Goal: Information Seeking & Learning: Learn about a topic

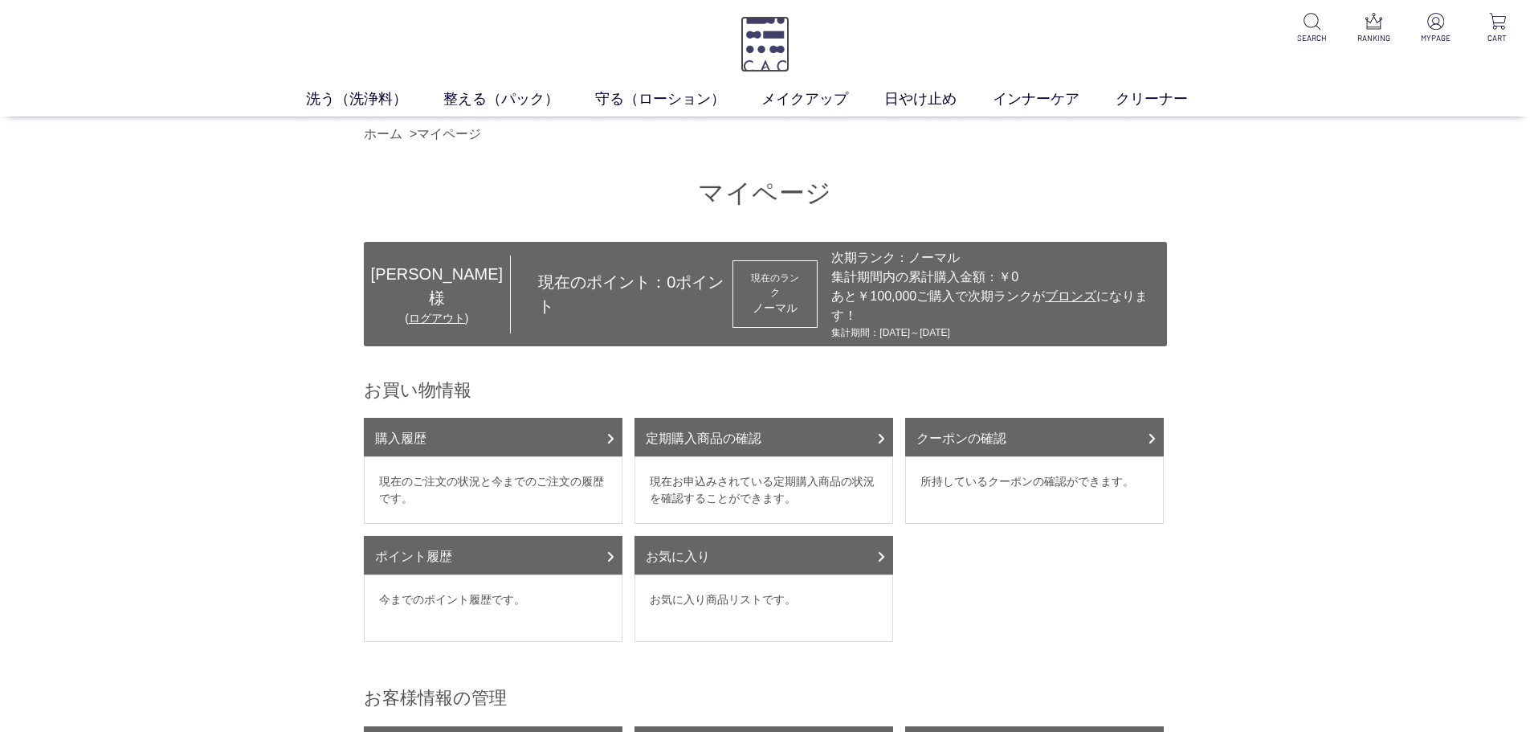
click at [774, 52] on img at bounding box center [765, 44] width 49 height 56
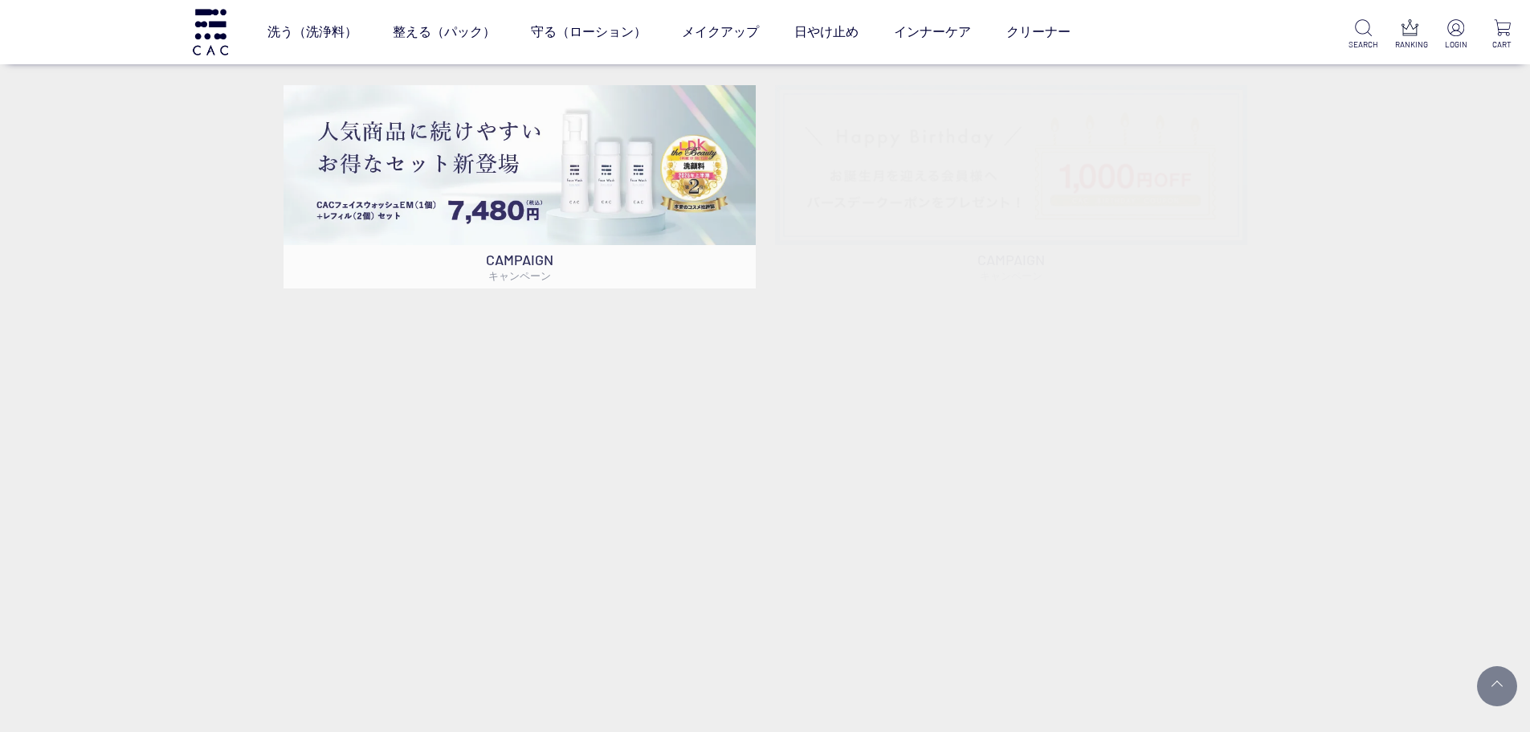
scroll to position [1285, 0]
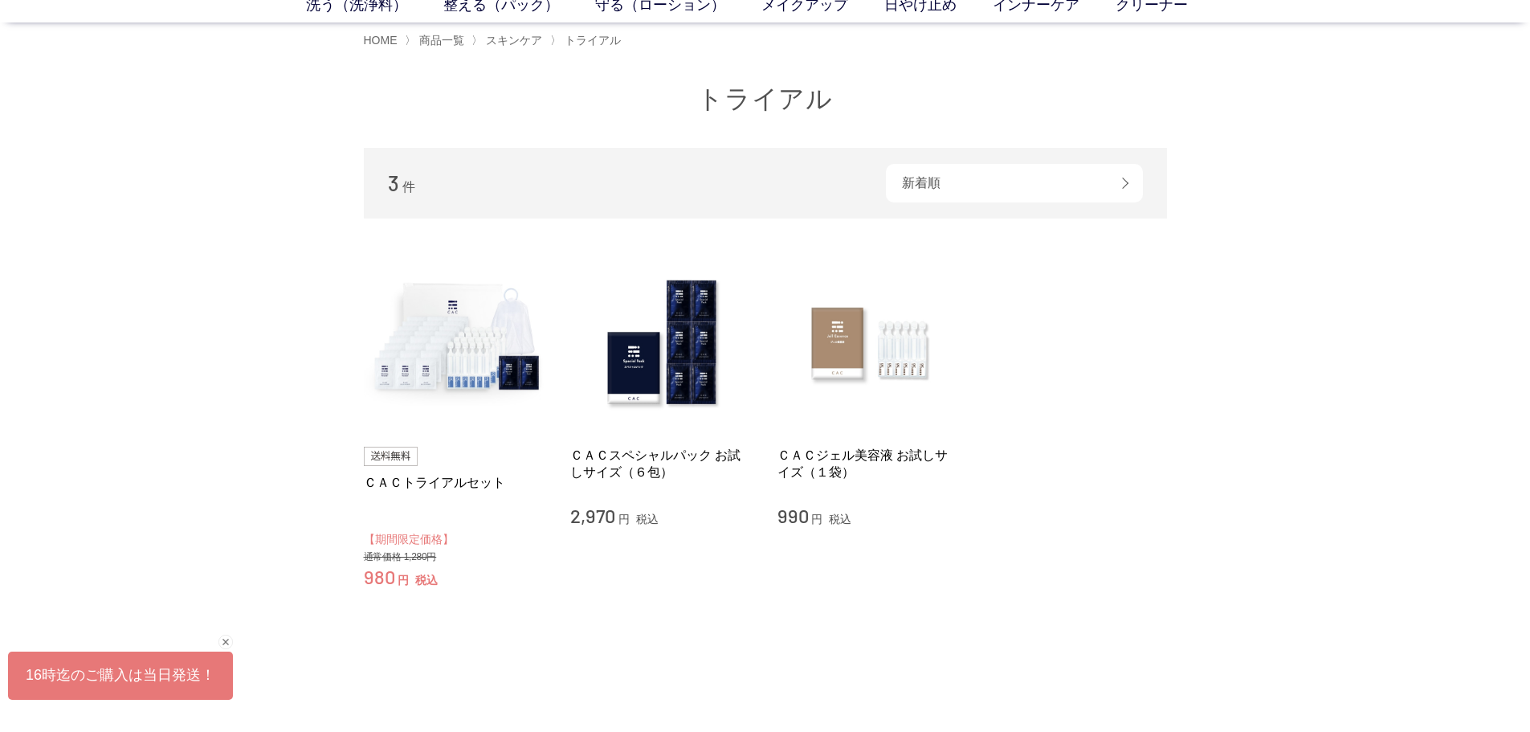
scroll to position [241, 0]
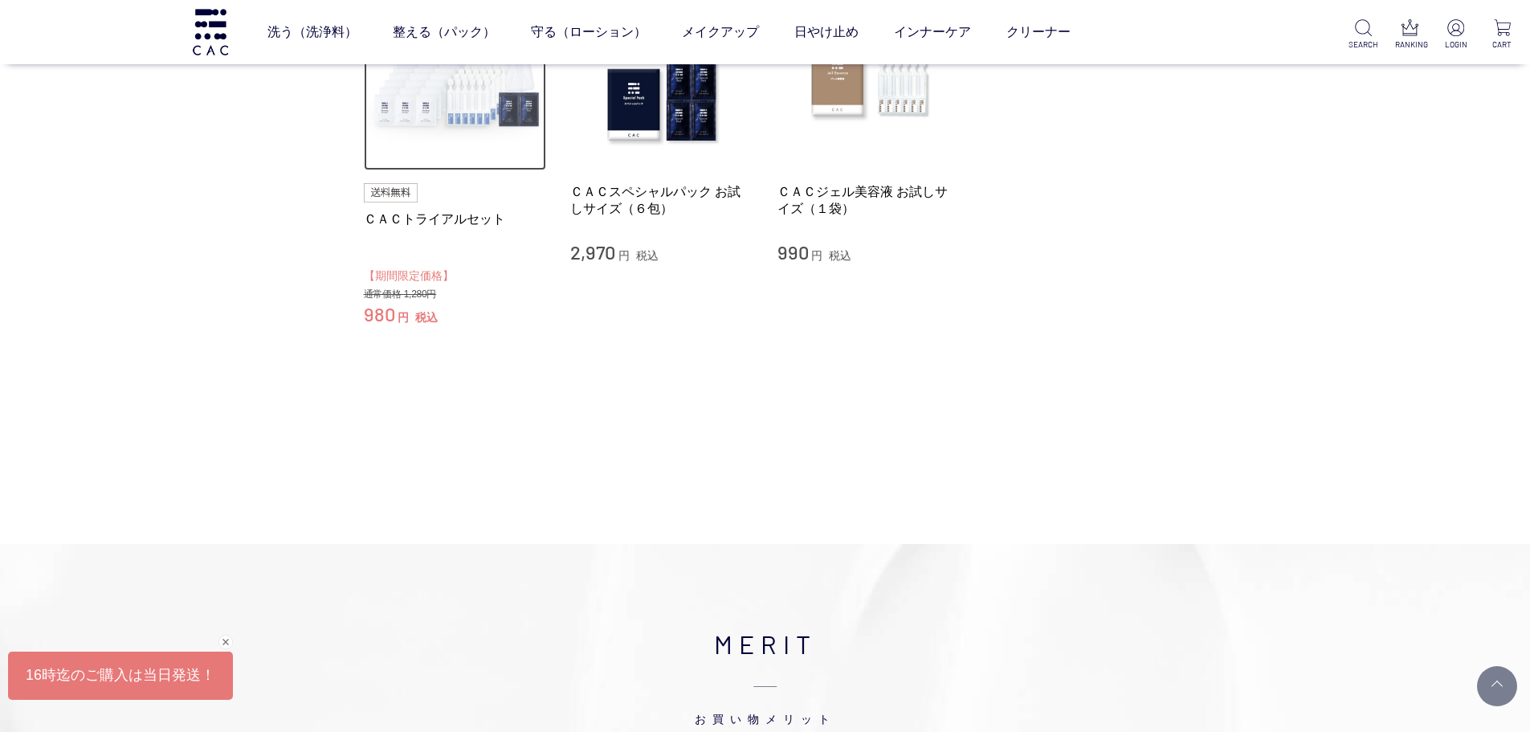
click at [454, 128] on img at bounding box center [455, 79] width 183 height 183
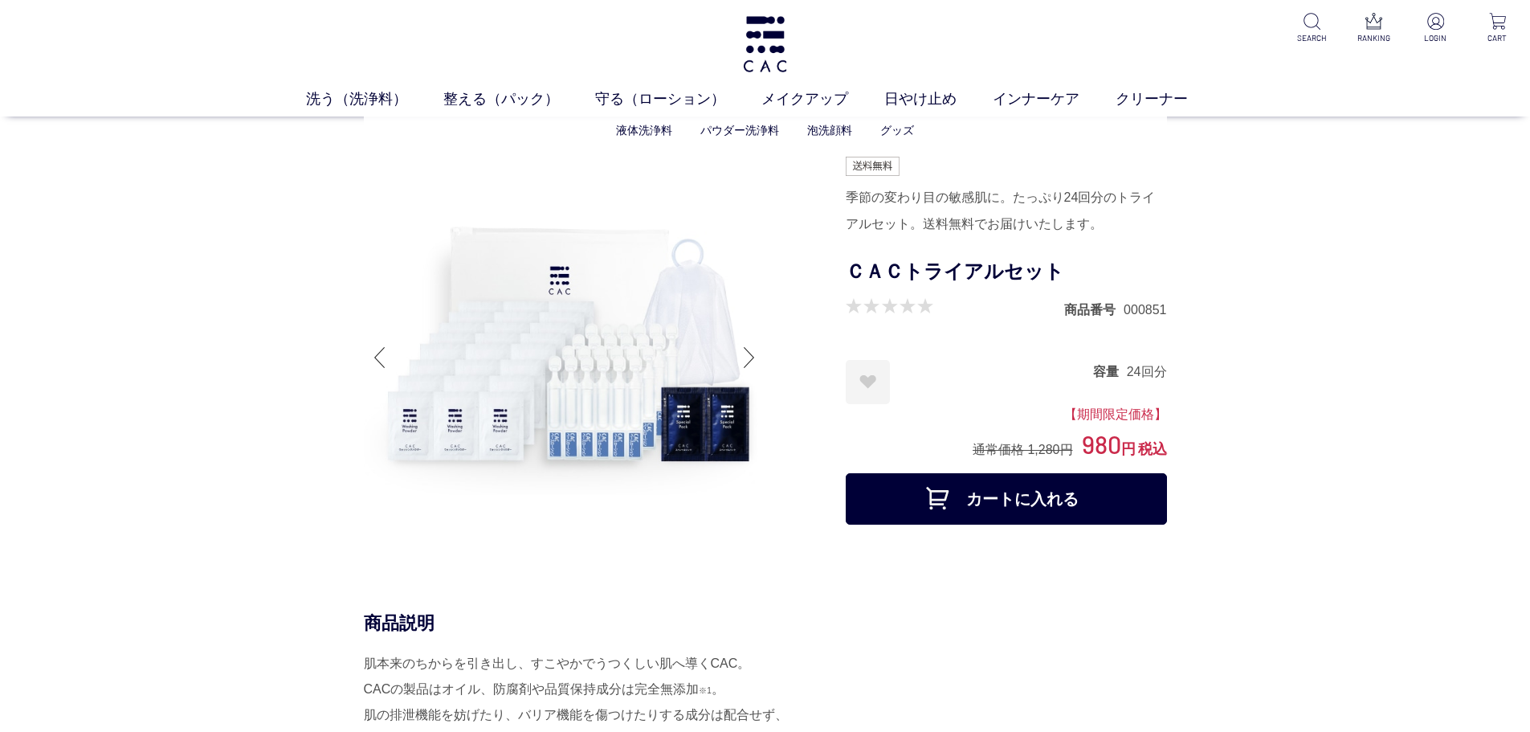
click at [699, 127] on li "液体洗浄料" at bounding box center [658, 130] width 84 height 17
click at [723, 127] on link "パウダー洗浄料" at bounding box center [739, 130] width 79 height 13
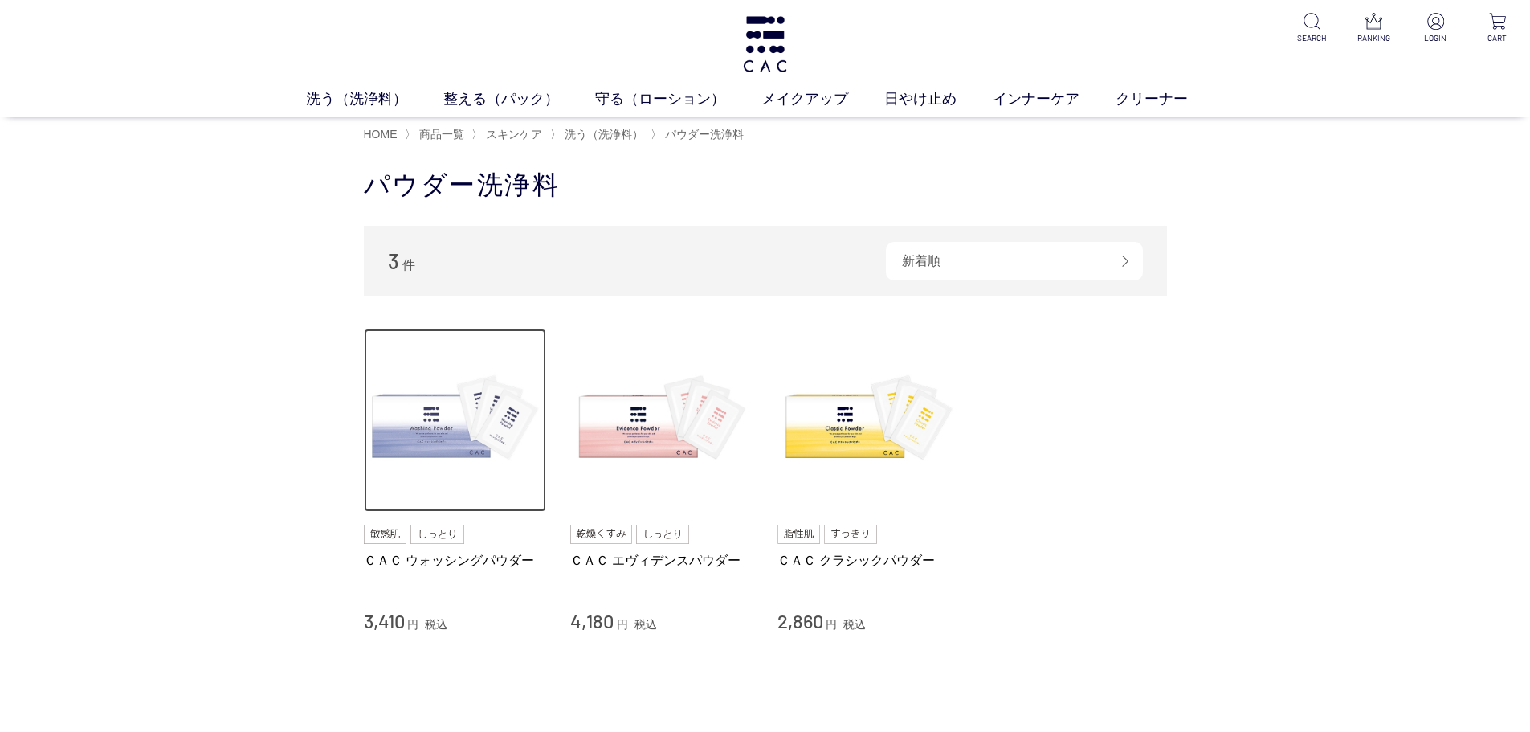
click at [415, 486] on img at bounding box center [455, 420] width 183 height 183
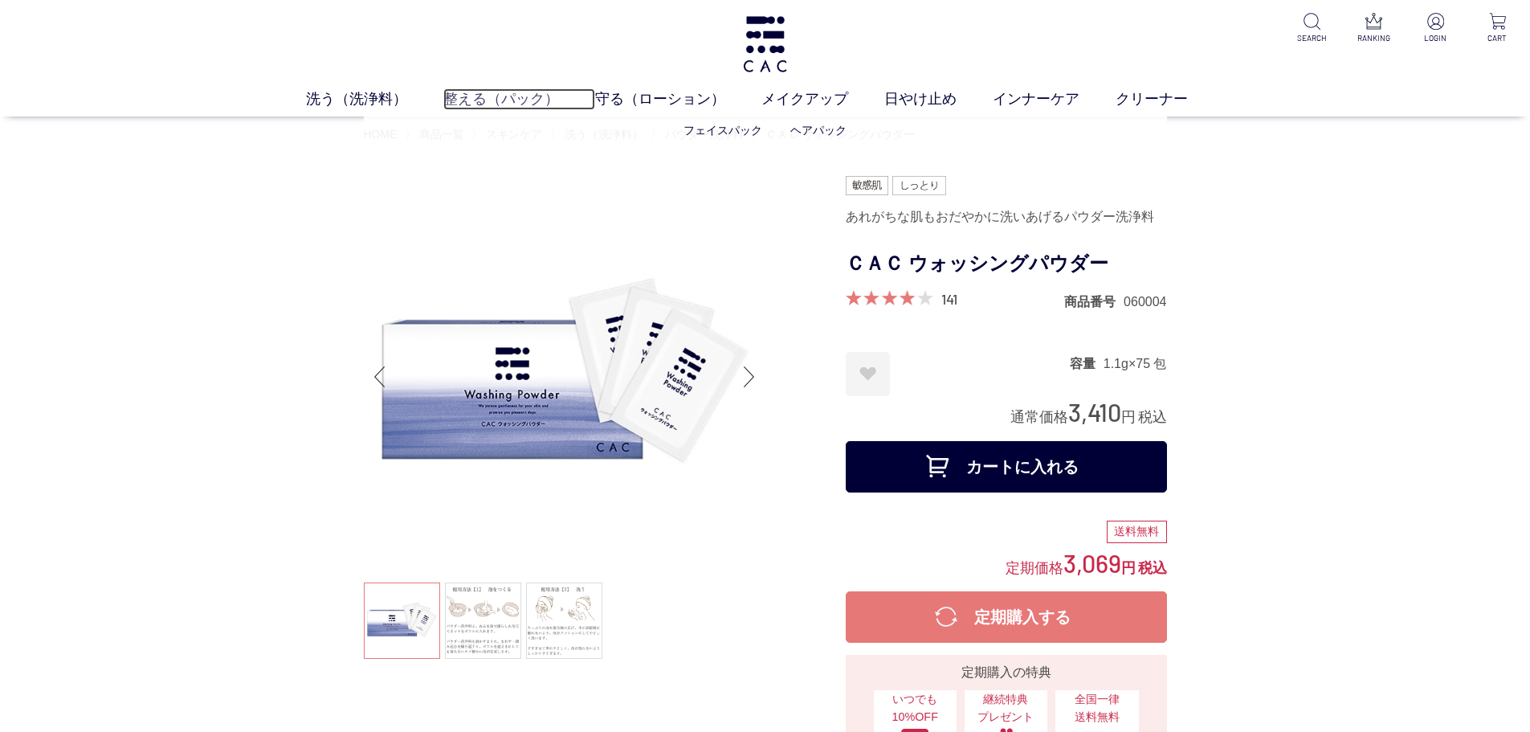
click at [485, 88] on link "整える（パック）" at bounding box center [519, 99] width 152 height 22
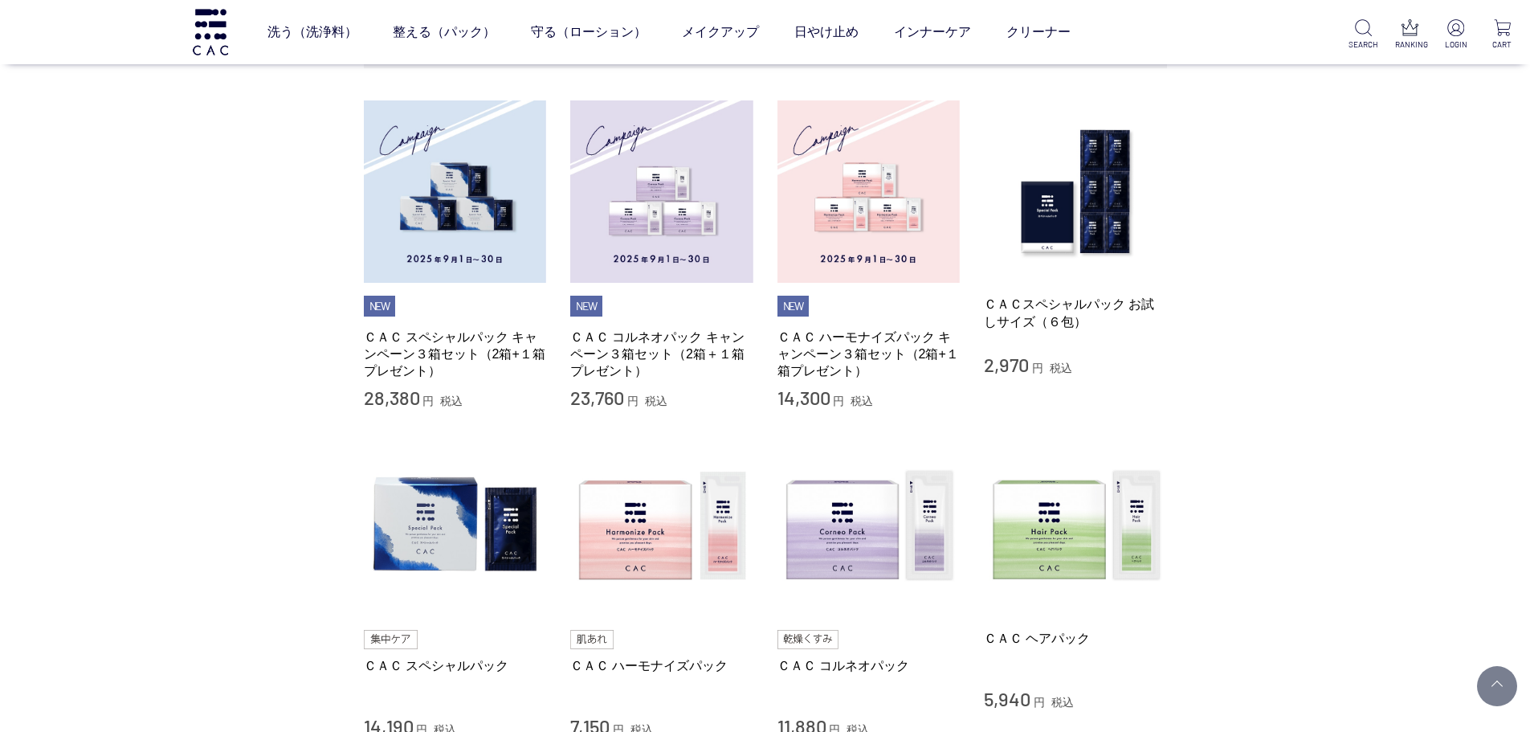
scroll to position [402, 0]
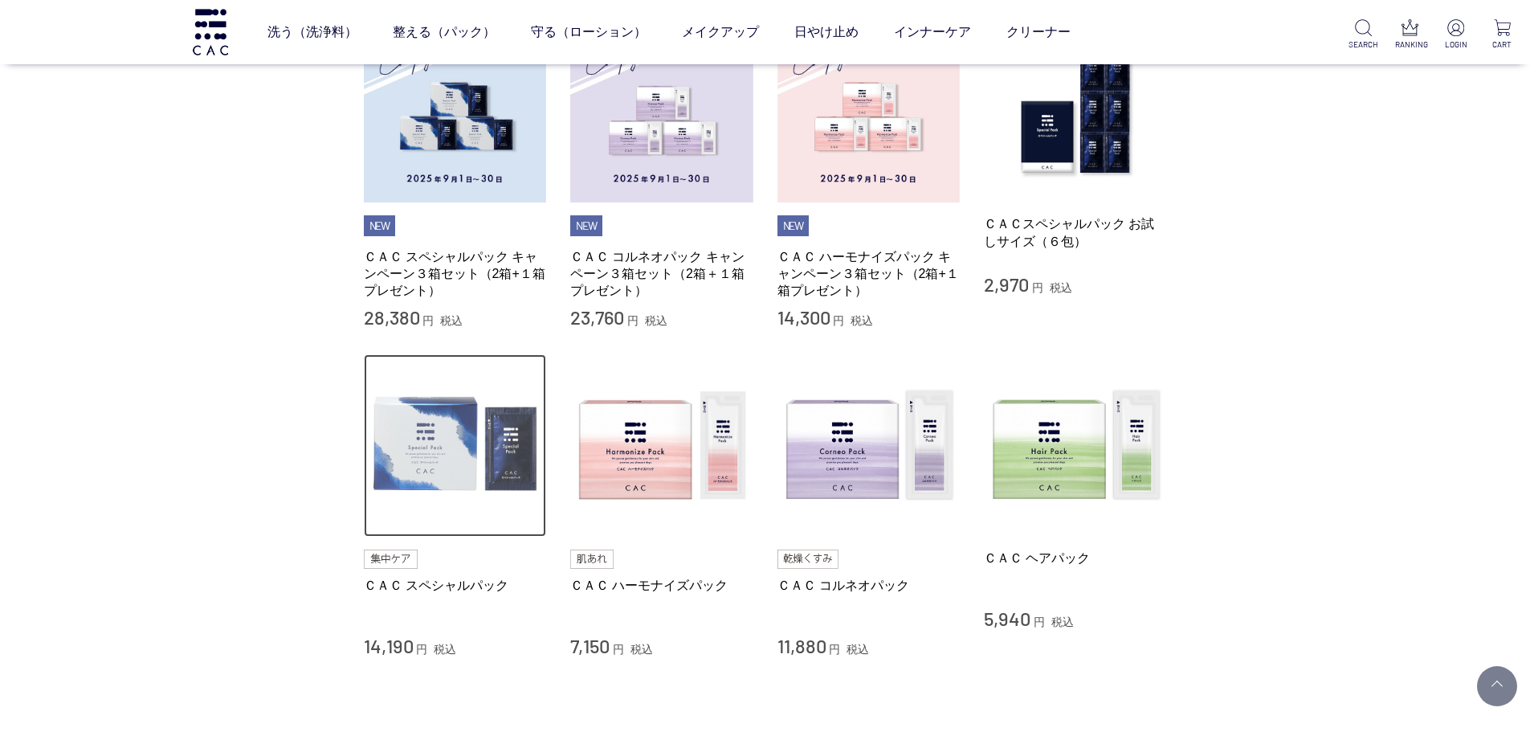
click at [420, 448] on img at bounding box center [455, 445] width 183 height 183
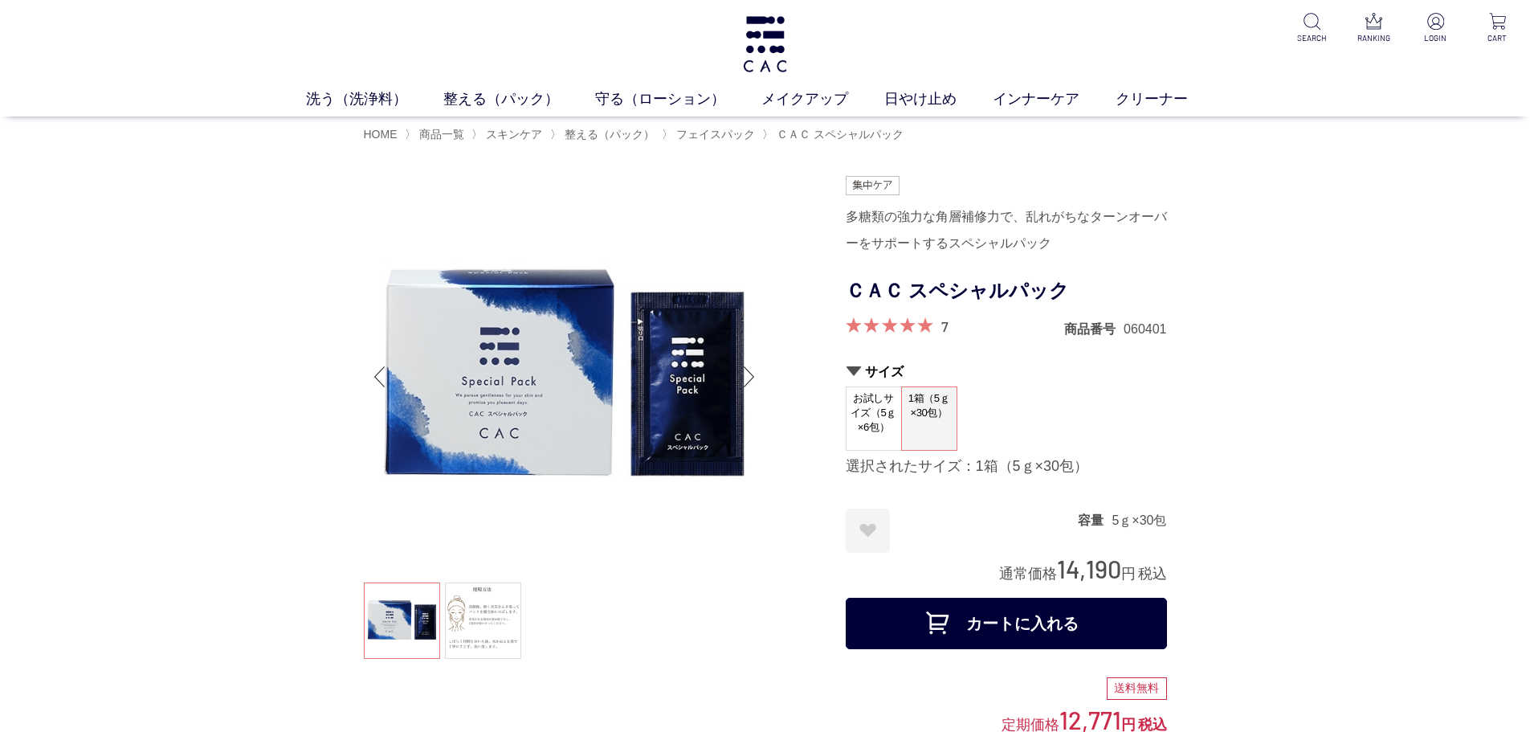
click at [71, 125] on div "HOME 〉 商品一覧 〉 スキンケア 〉 整える（パック） 〉 フェイスパック 〉 ＣＡＣ スペシャルパック" at bounding box center [765, 133] width 1530 height 35
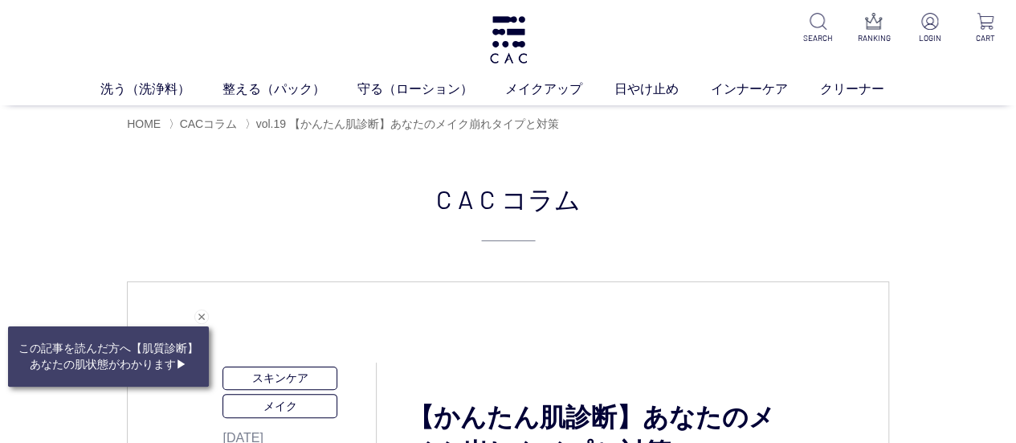
click at [538, 38] on div "洗う（洗浄料） 液体洗浄料 パウダー洗浄料 泡洗顔料 グッズ 整える（パック） フェイスパック ヘアパック 守る（ローション） 保湿化粧水 柔軟化粧水 美容液…" at bounding box center [508, 52] width 1016 height 105
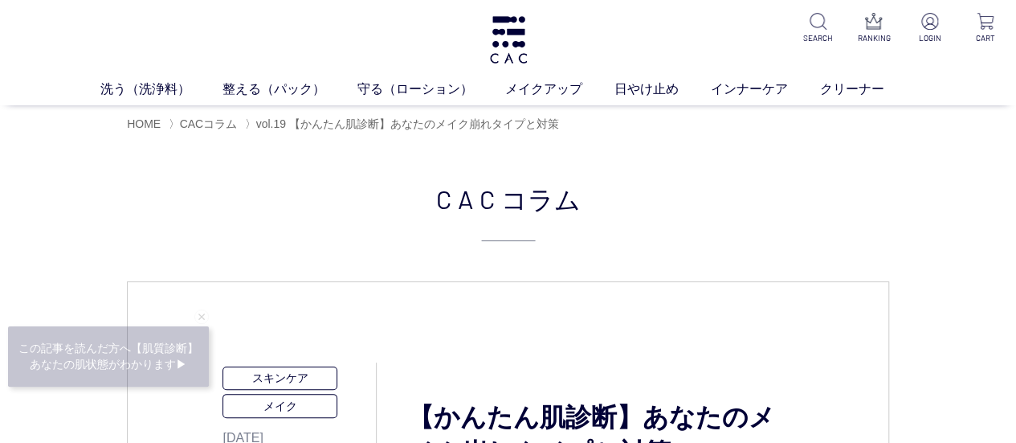
click at [484, 51] on div "洗う（洗浄料） 液体洗浄料 パウダー洗浄料 泡洗顔料 グッズ 整える（パック） フェイスパック ヘアパック 守る（ローション） 保湿化粧水 柔軟化粧水 美容液…" at bounding box center [508, 52] width 1016 height 105
click at [497, 42] on img at bounding box center [509, 39] width 42 height 47
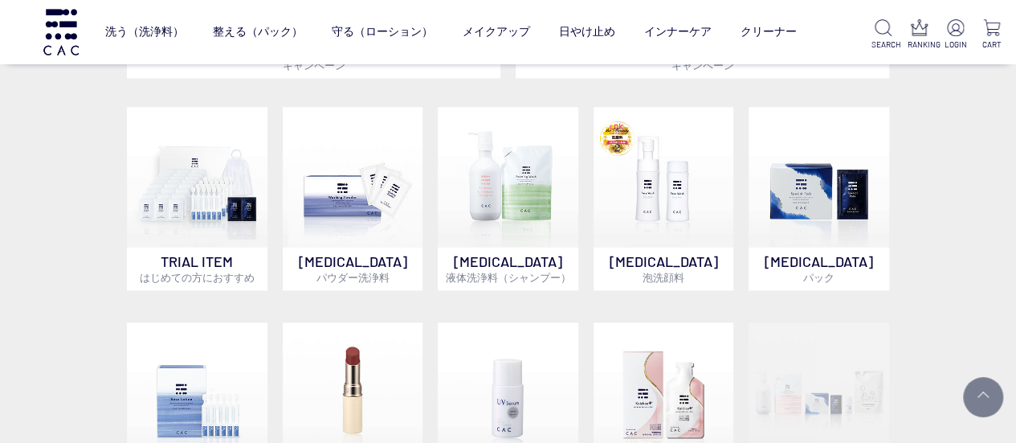
scroll to position [1044, 0]
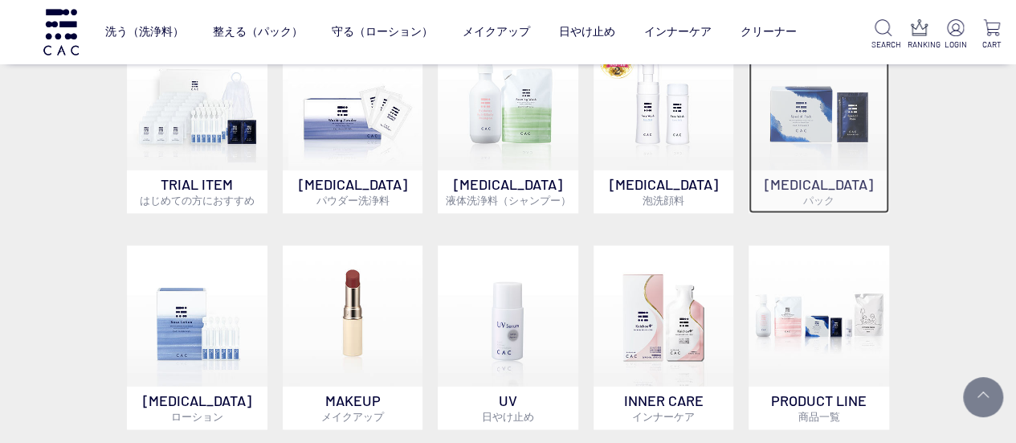
click at [874, 151] on img at bounding box center [819, 100] width 141 height 141
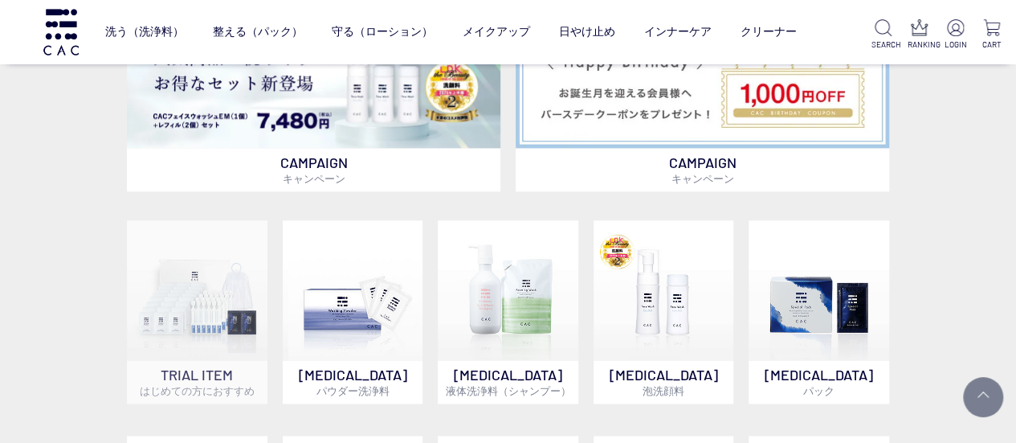
scroll to position [879, 0]
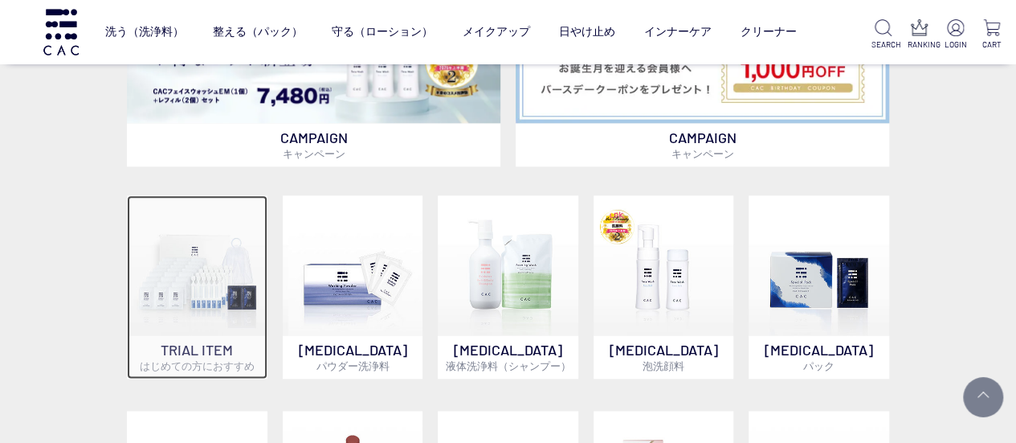
click at [194, 271] on img at bounding box center [197, 265] width 141 height 141
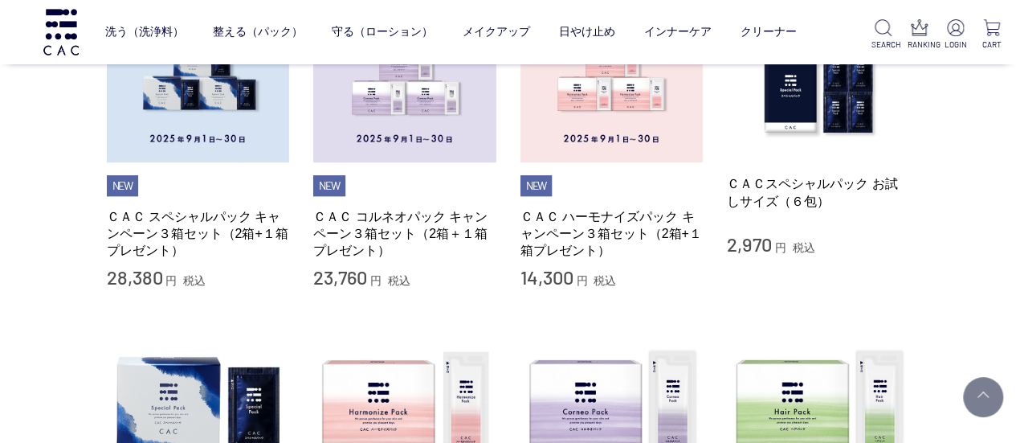
scroll to position [482, 0]
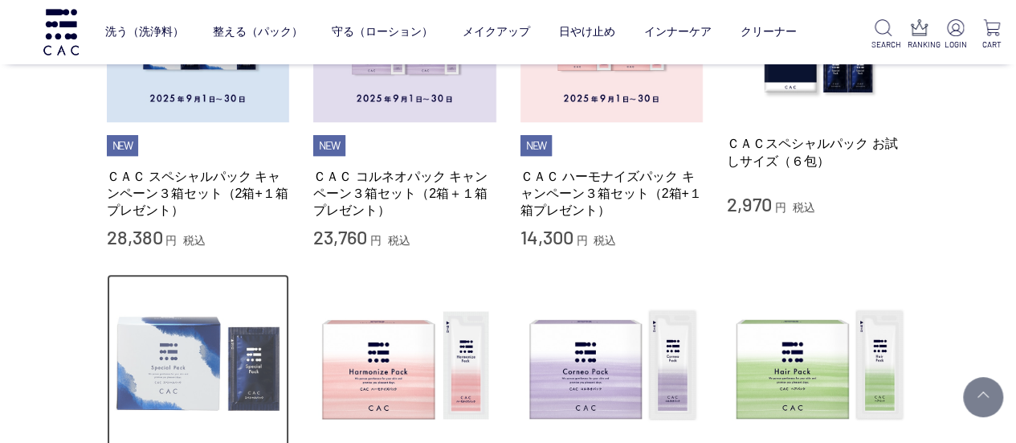
click at [245, 371] on img at bounding box center [198, 365] width 183 height 183
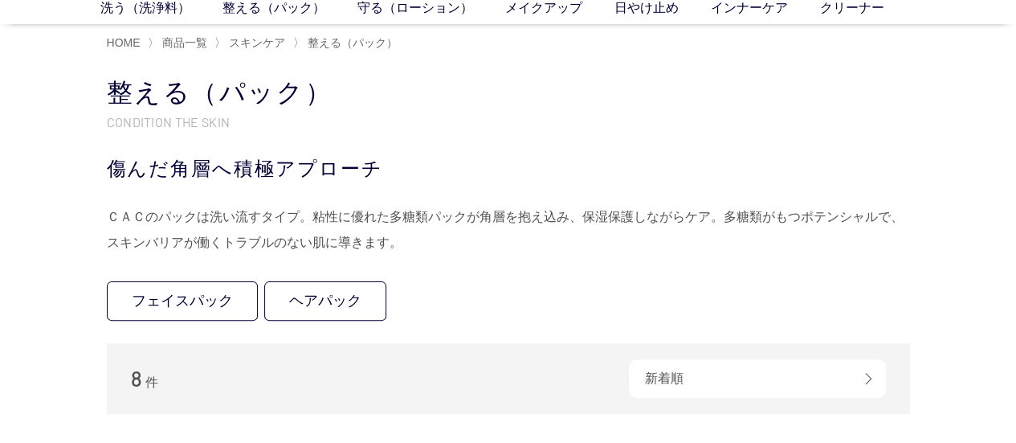
scroll to position [80, 0]
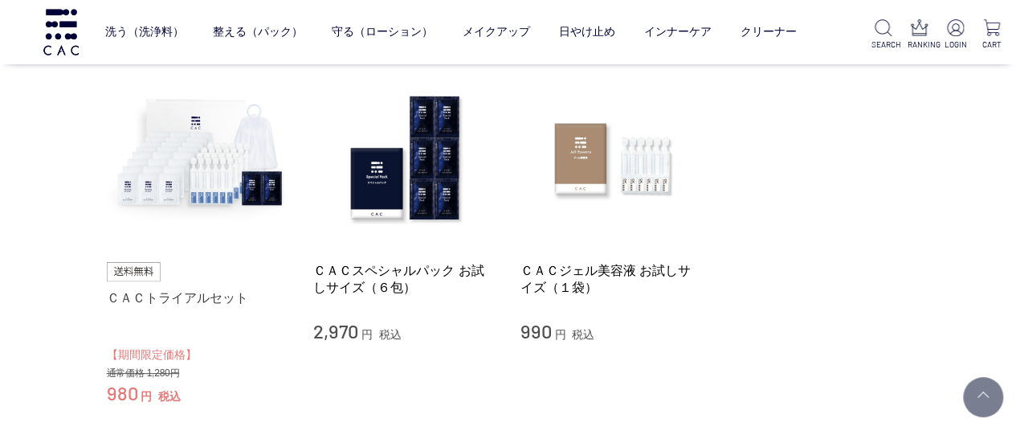
scroll to position [161, 0]
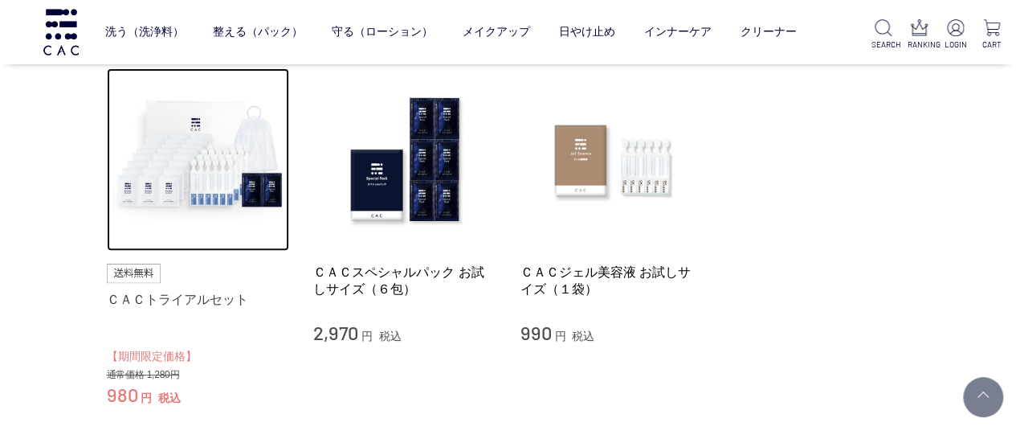
click at [215, 149] on img at bounding box center [198, 159] width 183 height 183
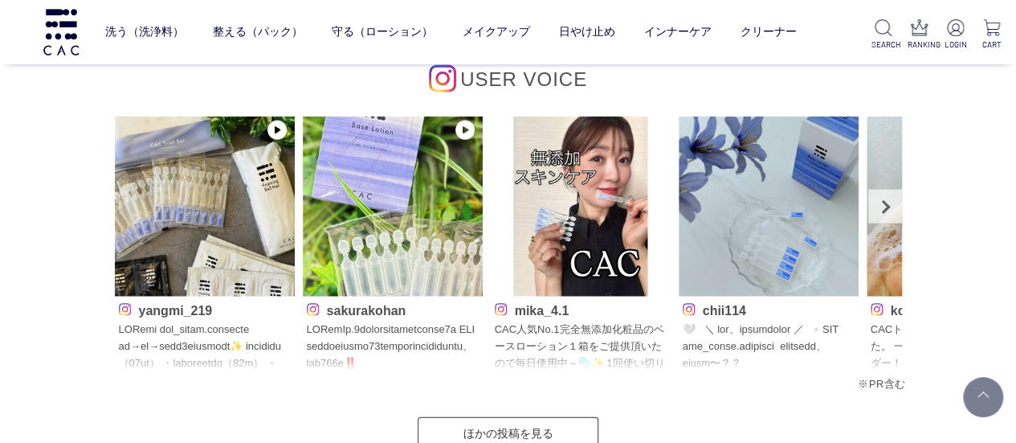
scroll to position [4981, 0]
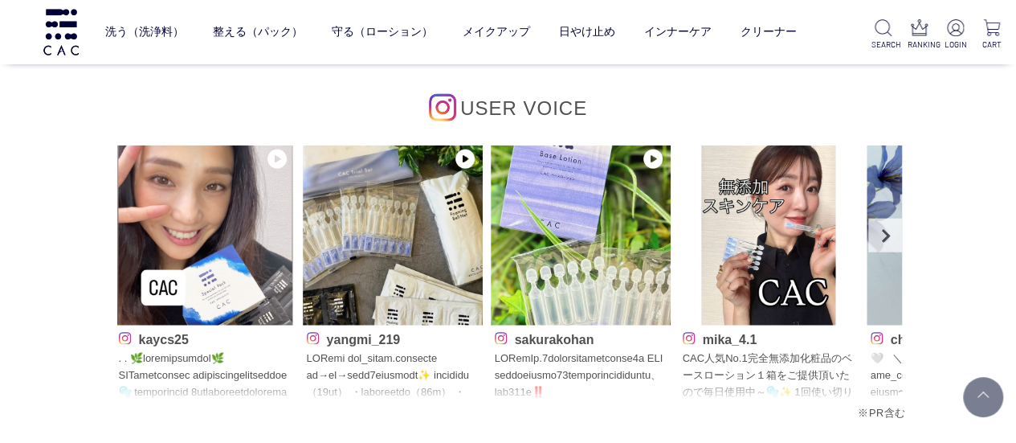
scroll to position [4820, 0]
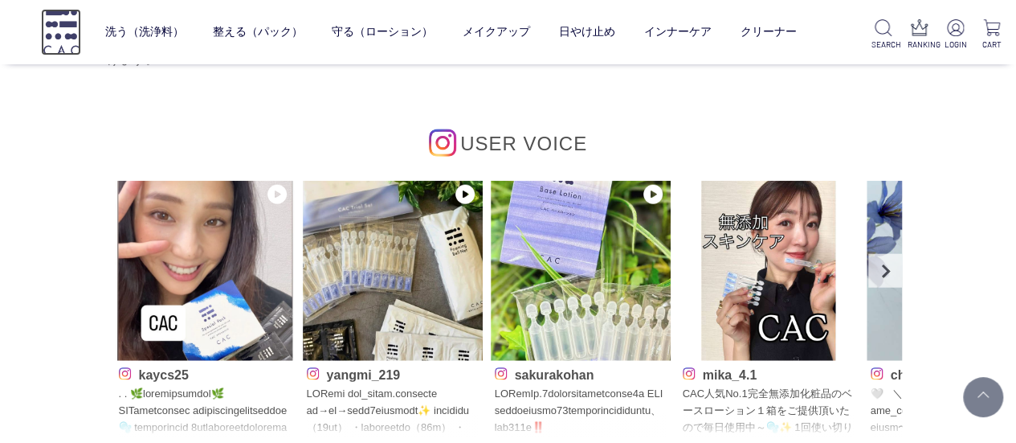
click at [51, 48] on img at bounding box center [61, 32] width 40 height 46
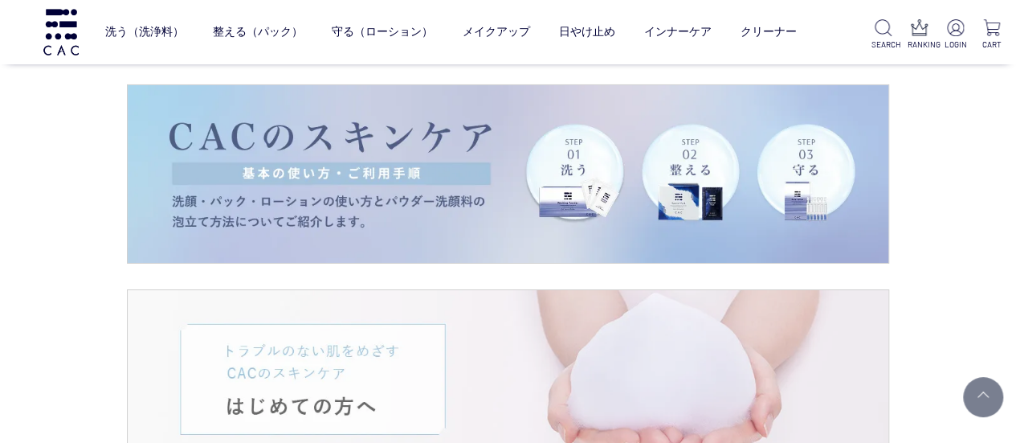
scroll to position [2892, 0]
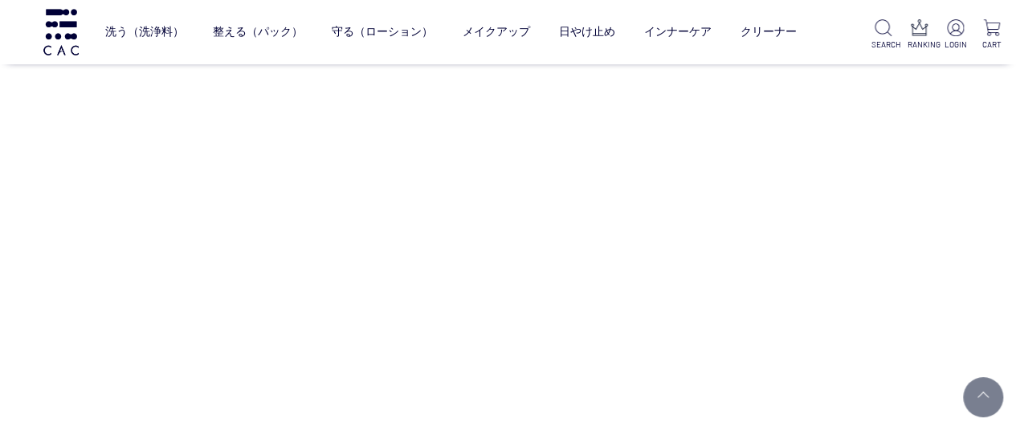
drag, startPoint x: 945, startPoint y: 88, endPoint x: 846, endPoint y: 468, distance: 393.6
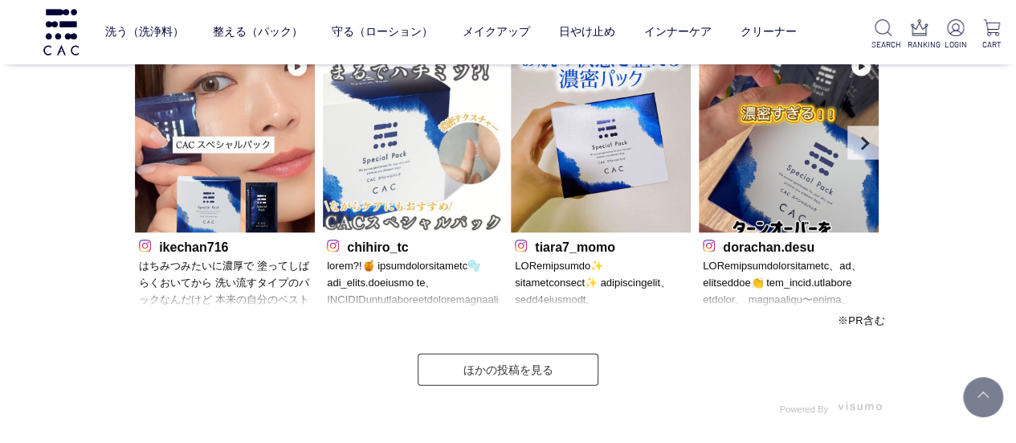
scroll to position [4682, 0]
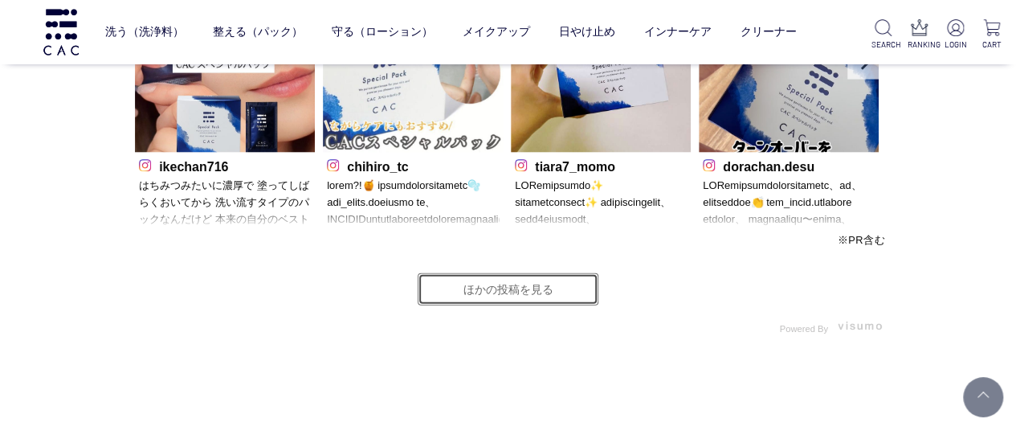
click at [506, 292] on link "ほかの投稿を見る" at bounding box center [508, 289] width 181 height 32
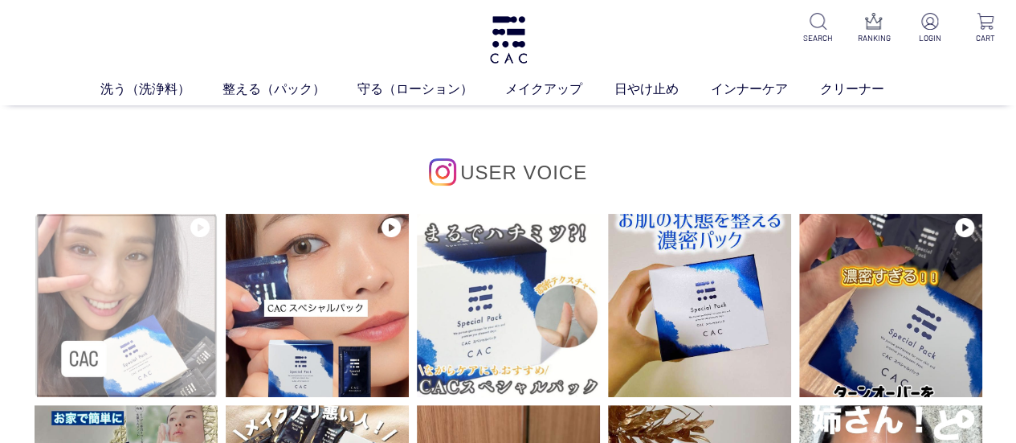
click at [147, 346] on img at bounding box center [126, 305] width 183 height 183
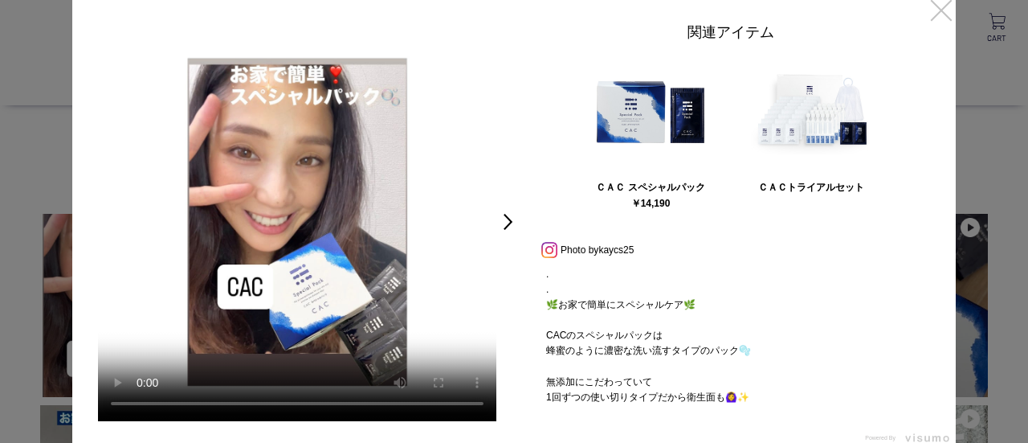
click at [941, 11] on link "×" at bounding box center [941, 9] width 29 height 29
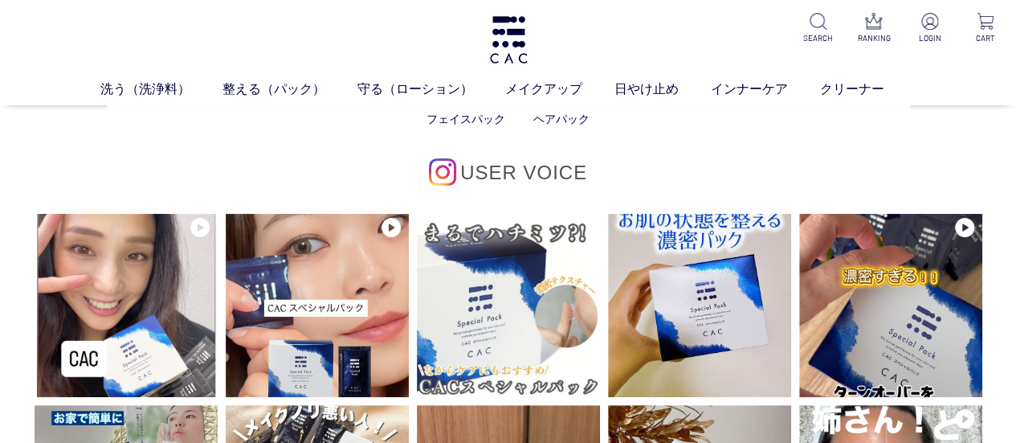
click at [488, 102] on ul "フェイスパック ヘアパック" at bounding box center [508, 119] width 803 height 39
click at [485, 125] on link "フェイスパック" at bounding box center [466, 118] width 79 height 13
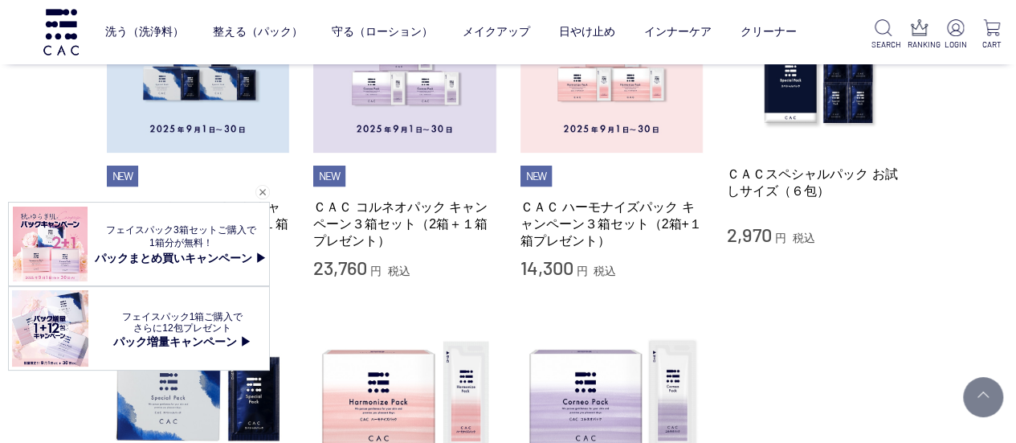
scroll to position [161, 0]
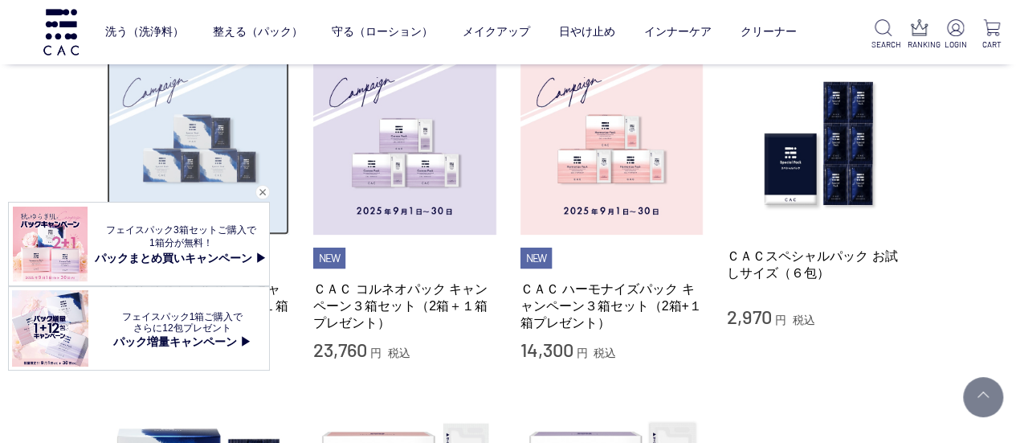
click at [165, 177] on img at bounding box center [198, 143] width 183 height 183
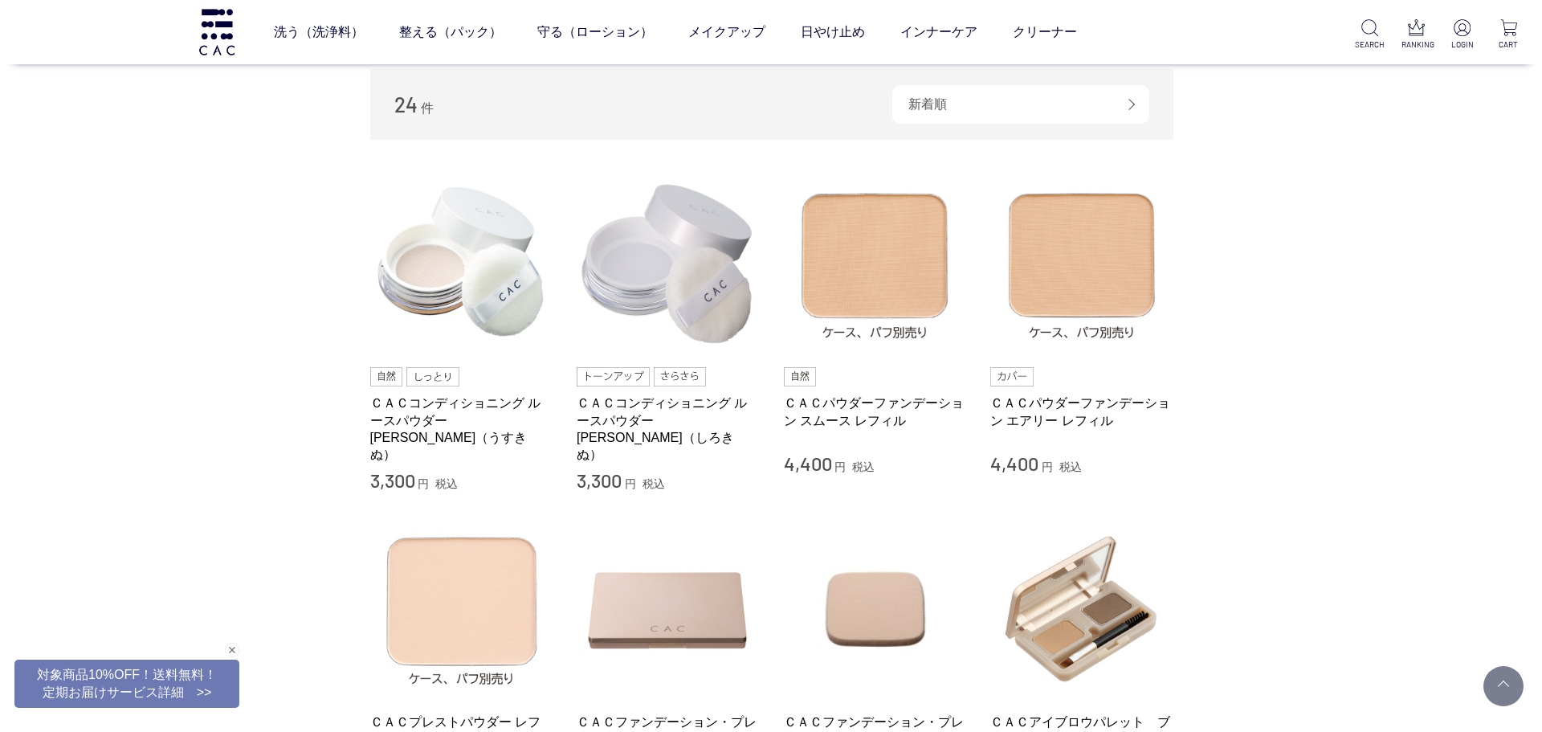
scroll to position [519, 0]
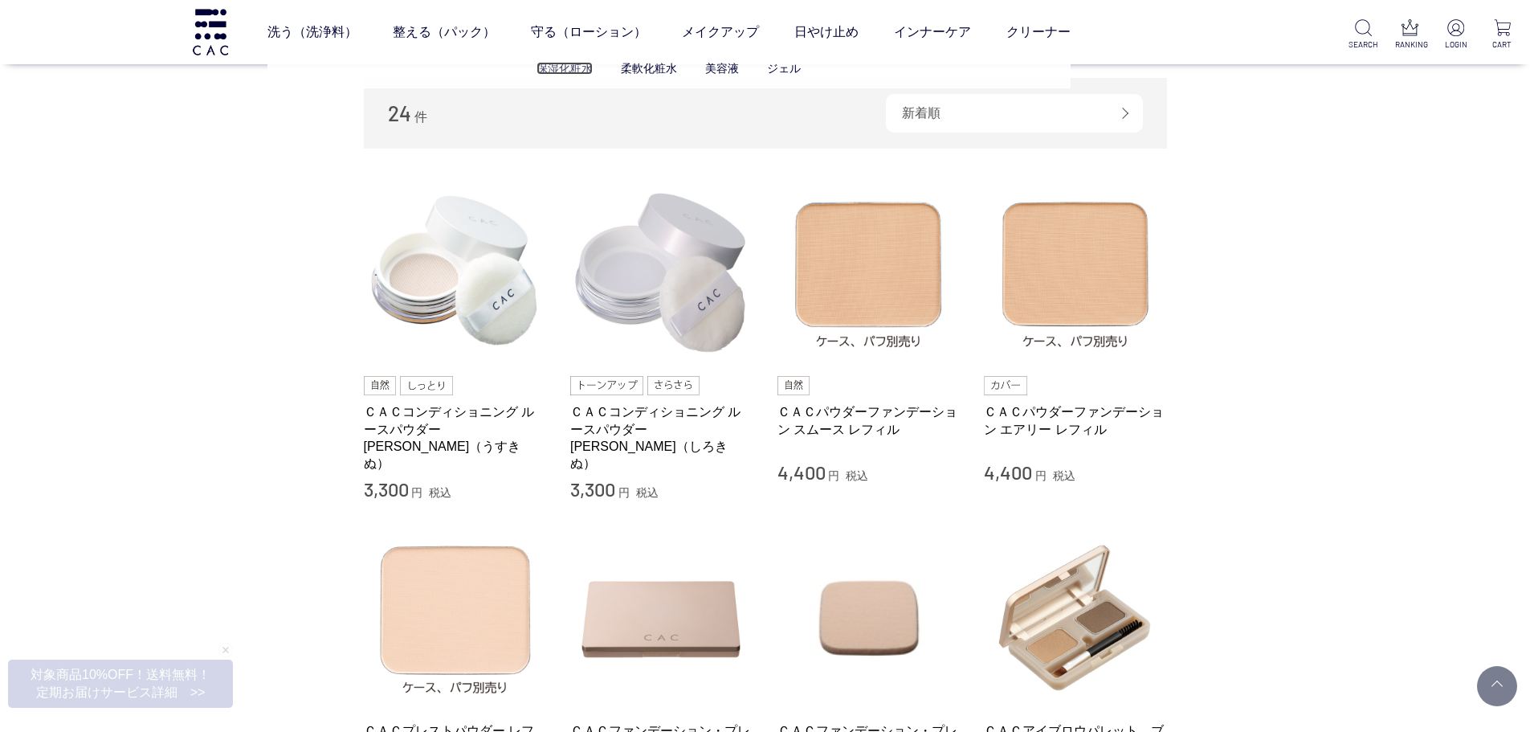
click at [562, 71] on link "保湿化粧水" at bounding box center [565, 68] width 56 height 13
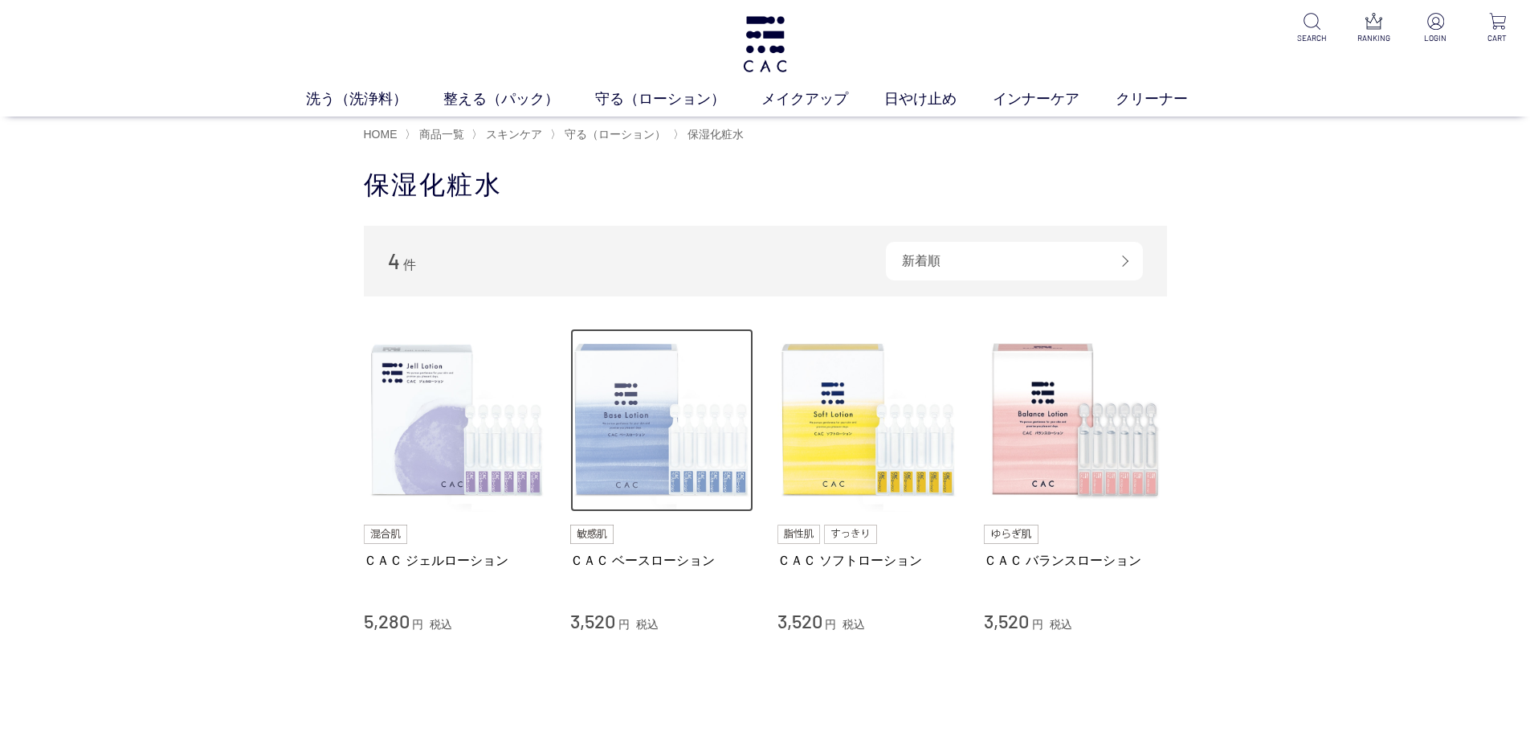
click at [729, 490] on img at bounding box center [661, 420] width 183 height 183
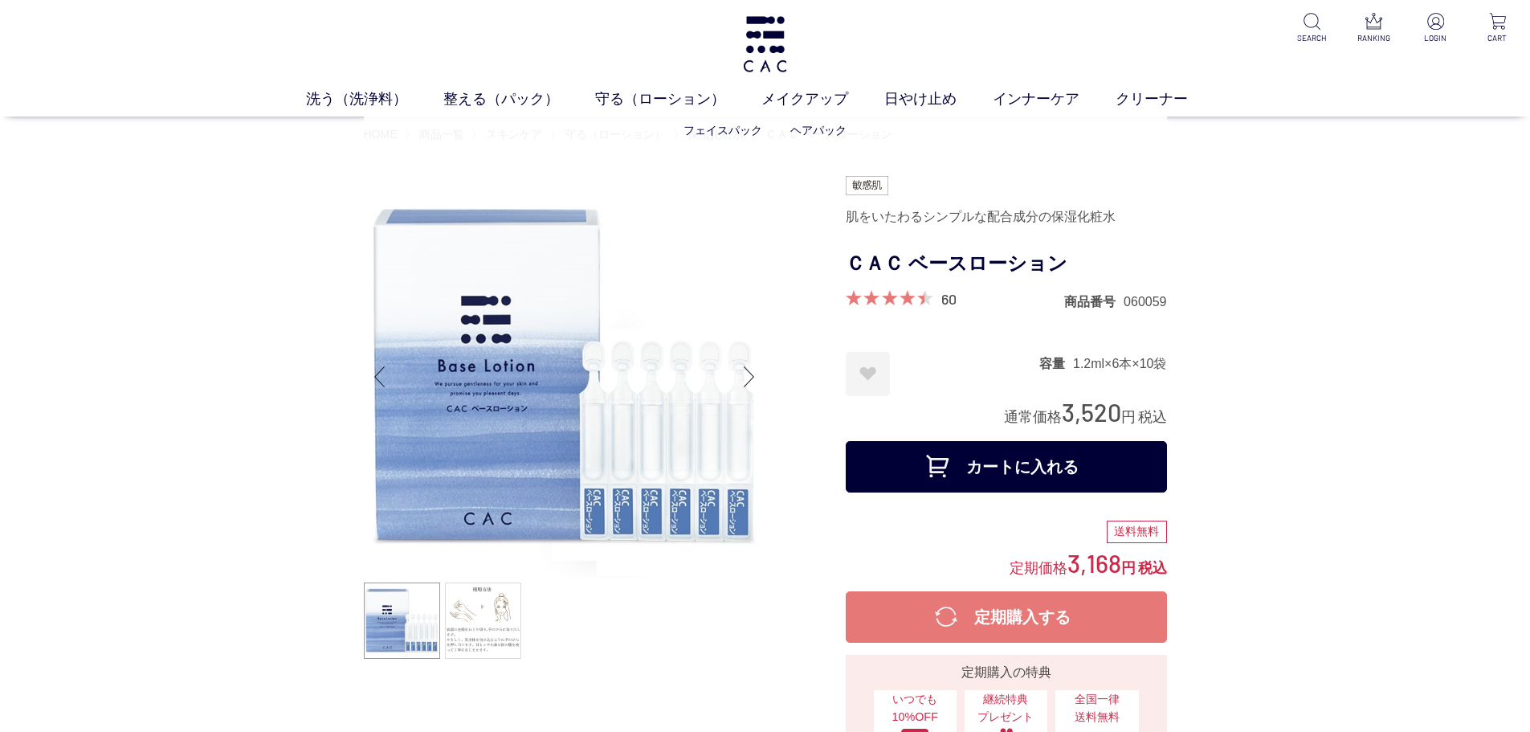
click at [743, 117] on ul "フェイスパック ヘアパック" at bounding box center [765, 130] width 803 height 39
click at [743, 124] on link "フェイスパック" at bounding box center [723, 130] width 79 height 13
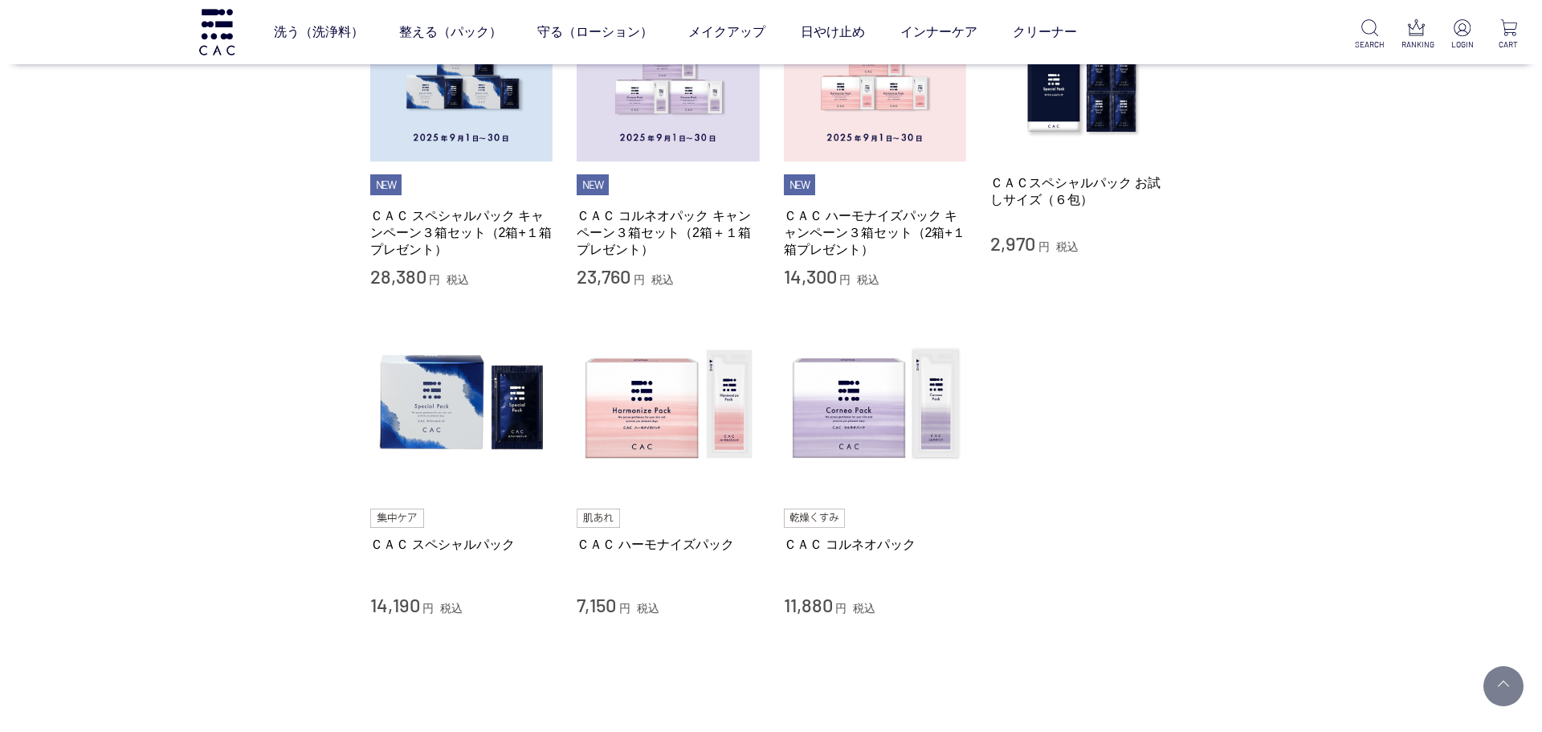
scroll to position [241, 0]
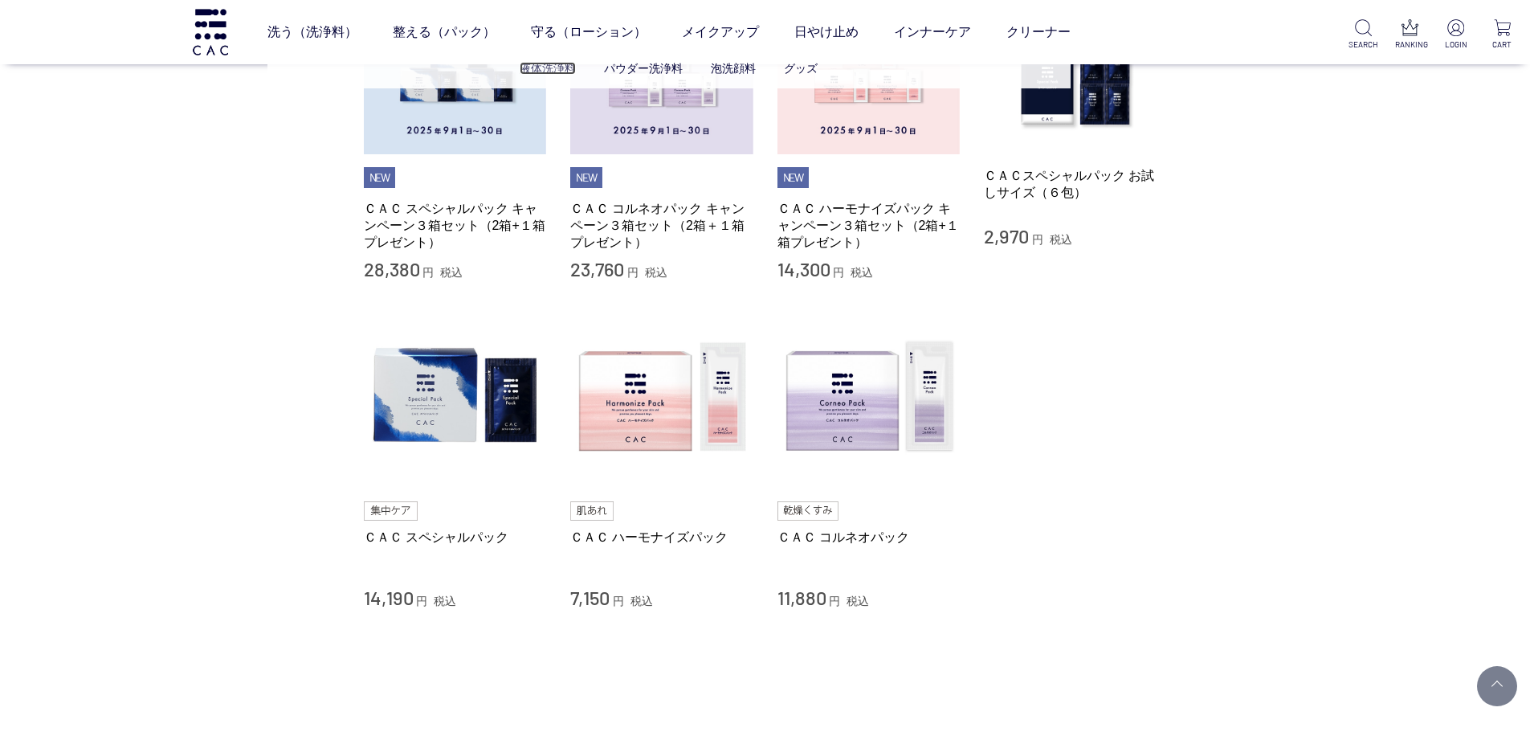
click at [536, 67] on link "液体洗浄料" at bounding box center [548, 68] width 56 height 13
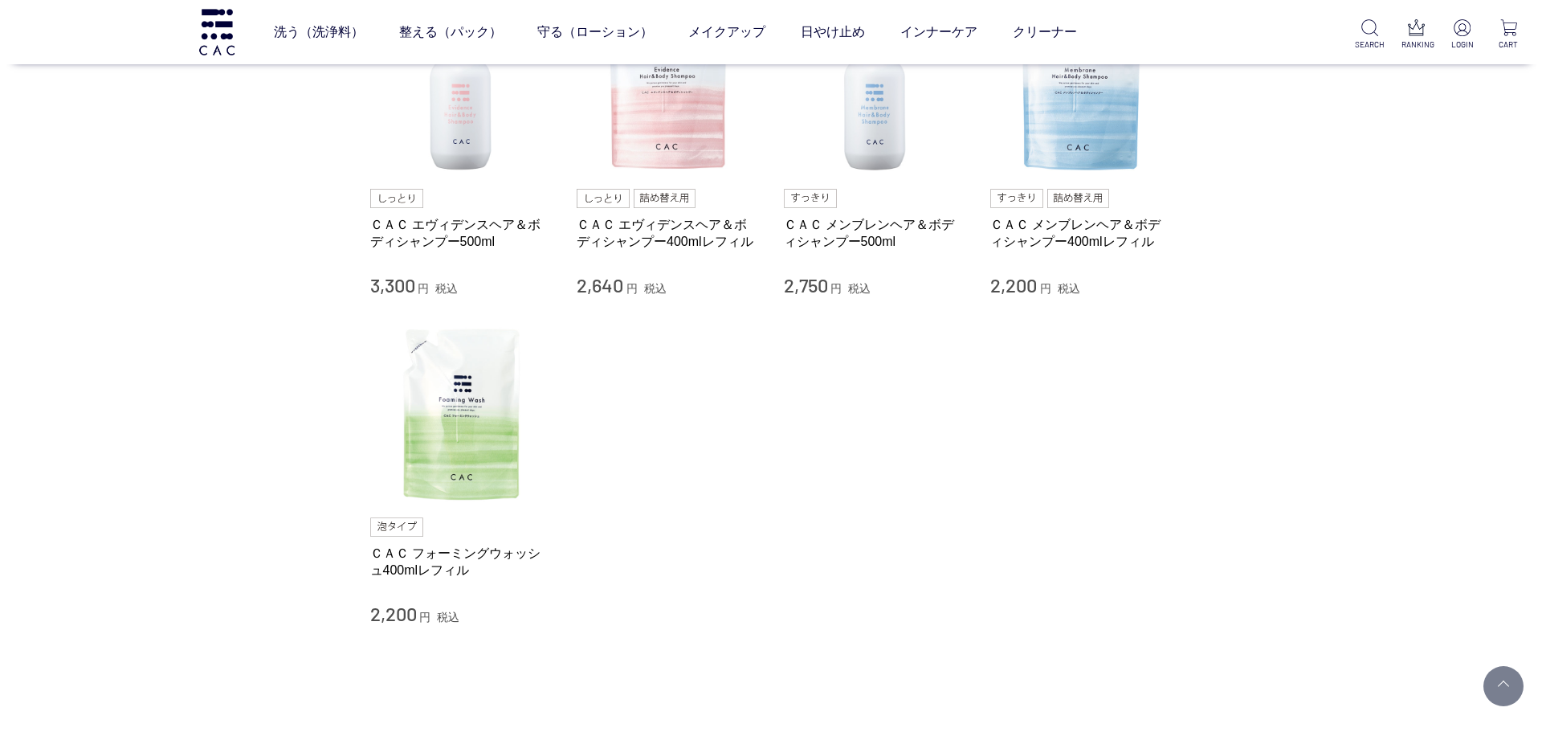
scroll to position [161, 0]
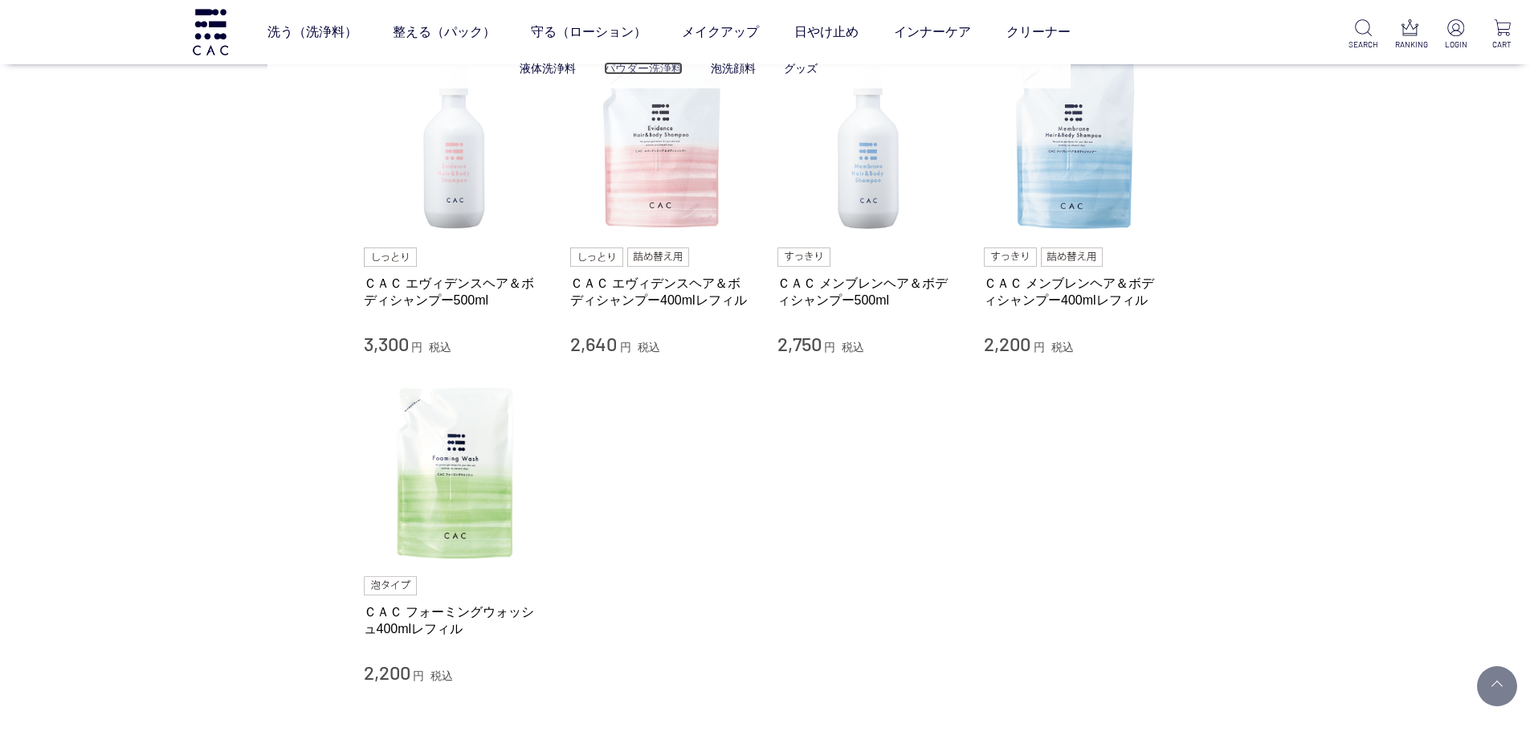
click at [651, 63] on link "パウダー洗浄料" at bounding box center [643, 68] width 79 height 13
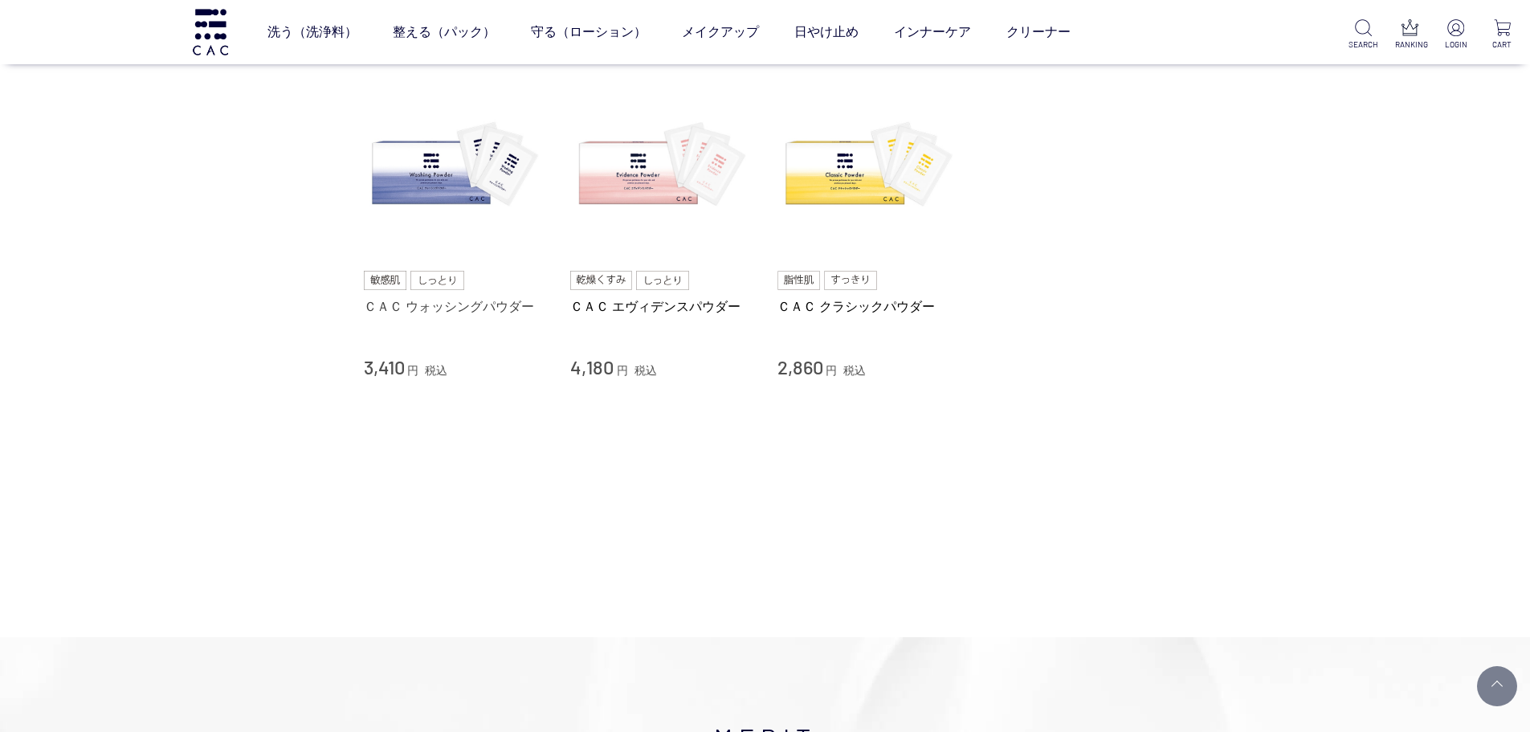
scroll to position [161, 0]
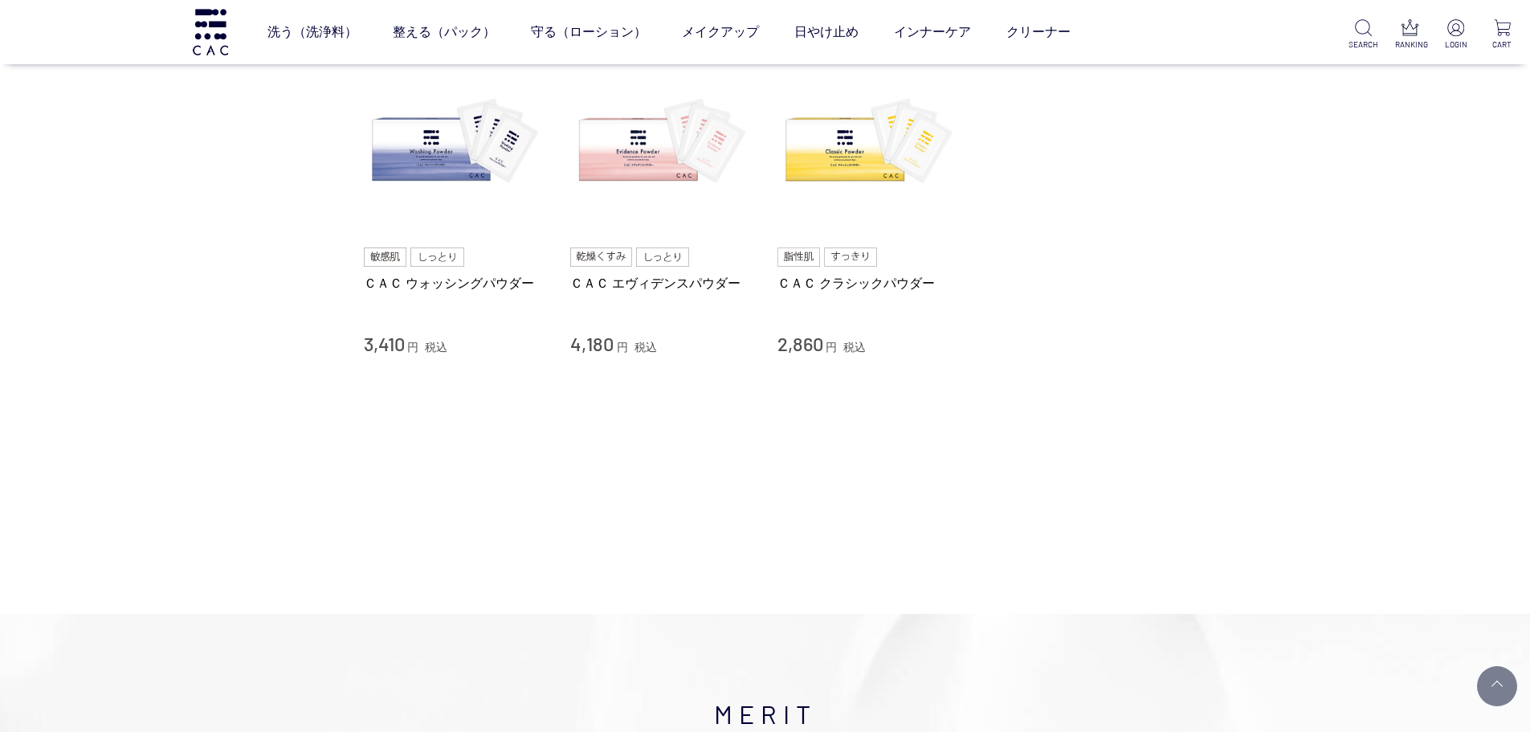
click at [62, 337] on div "買い物かご 買い物かご内の商品 買い物かごは空です... カテゴリから探す 商品一覧 スキンケア 洗う（洗浄料） 液体洗浄料 パウダー洗浄料 泡洗顔料 [GE…" at bounding box center [765, 188] width 1530 height 627
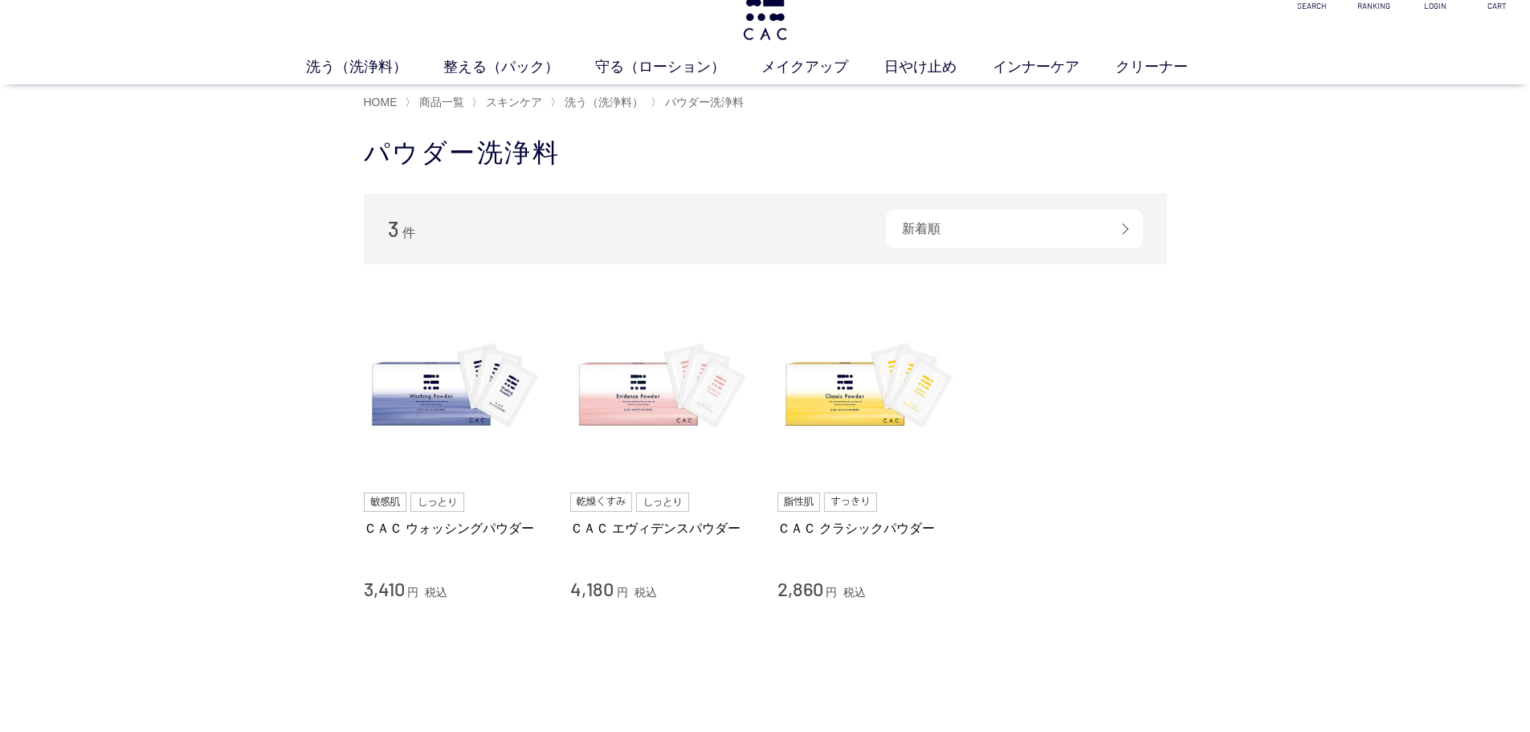
scroll to position [64, 0]
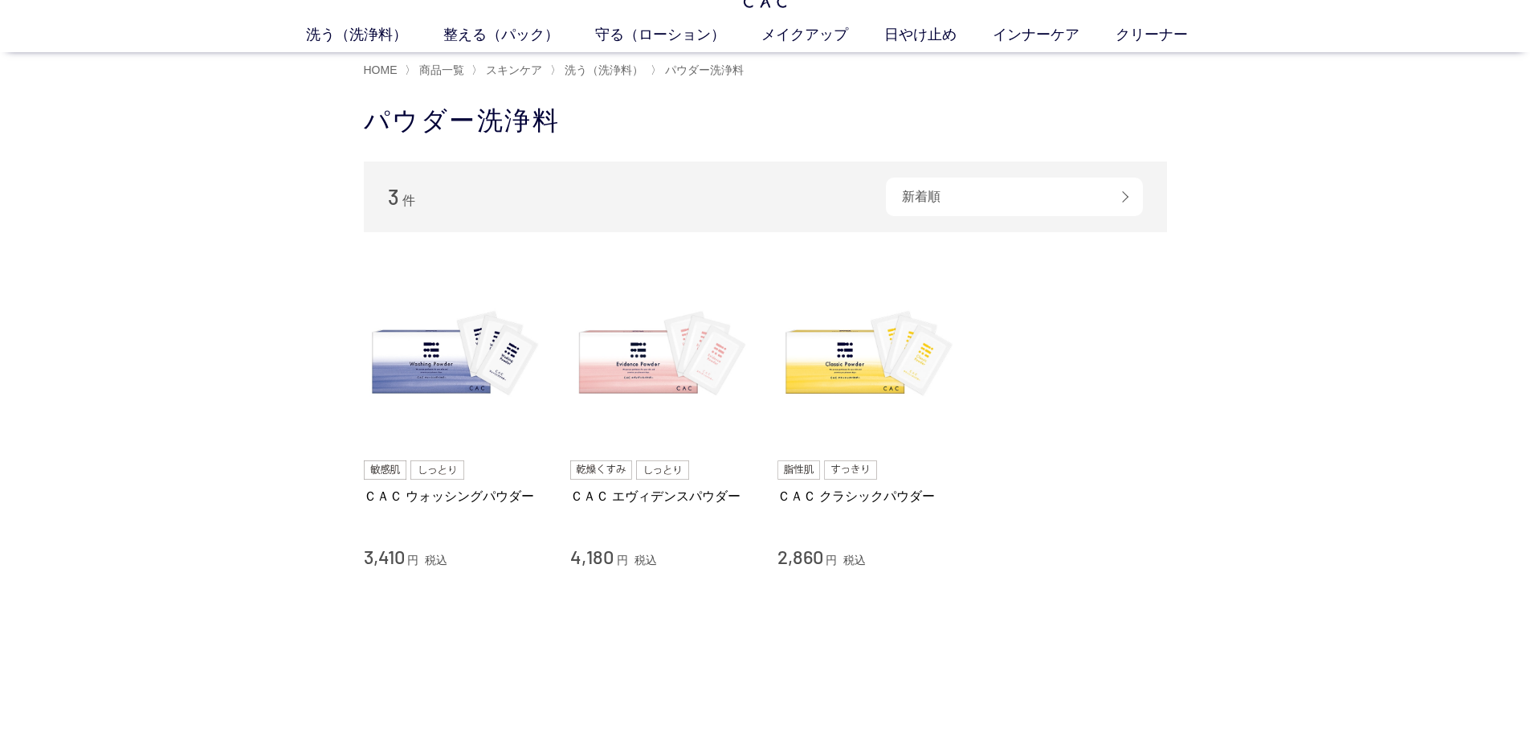
click at [18, 309] on div "買い物かご 買い物かご内の商品 買い物かごは空です... カテゴリから探す 商品一覧 スキンケア 洗う（洗浄料） 液体洗浄料 パウダー洗浄料 泡洗顔料 [GE…" at bounding box center [765, 401] width 1530 height 627
click at [92, 230] on div "買い物かご 買い物かご内の商品 買い物かごは空です... カテゴリから探す 商品一覧 スキンケア 洗う（洗浄料） 液体洗浄料 パウダー洗浄料 泡洗顔料 [GE…" at bounding box center [765, 401] width 1530 height 627
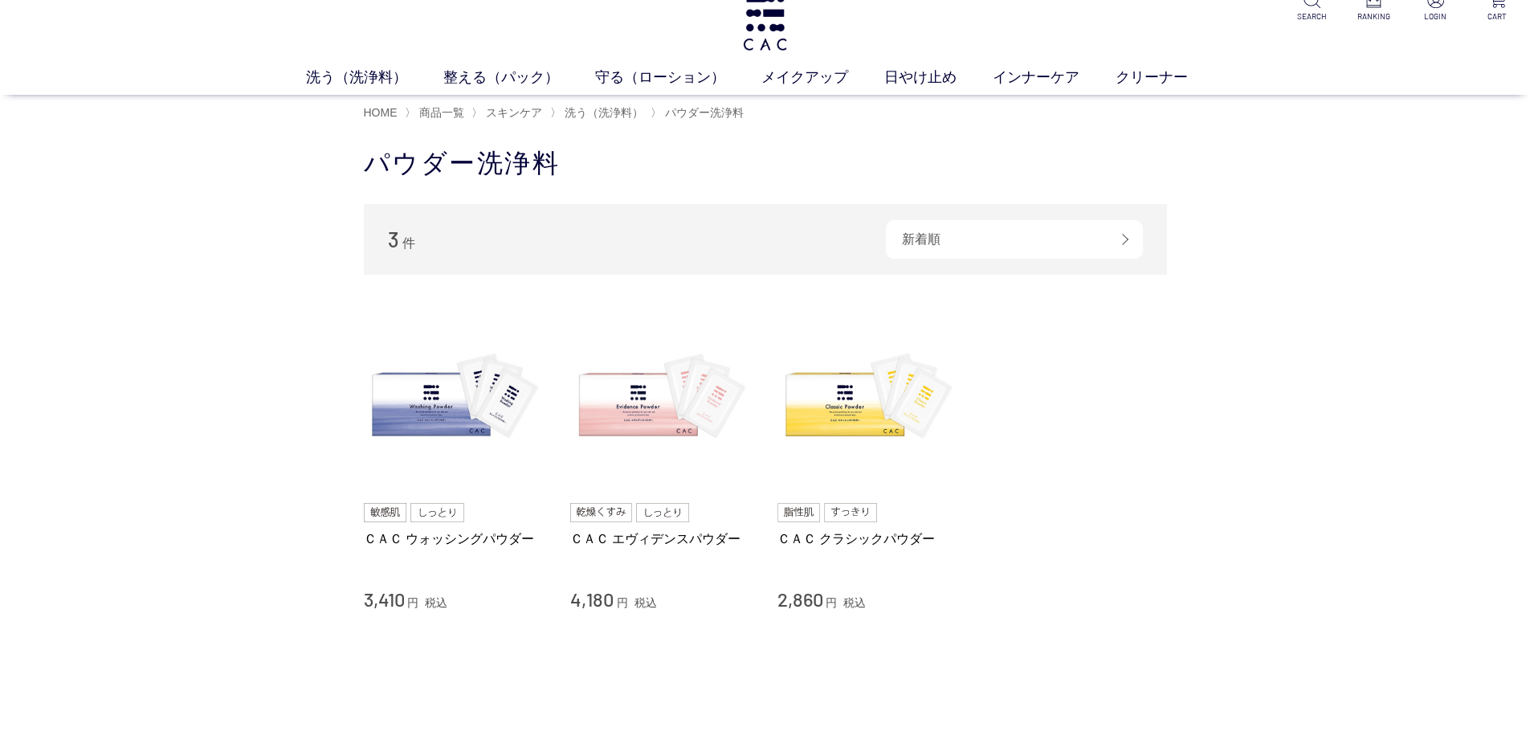
scroll to position [0, 0]
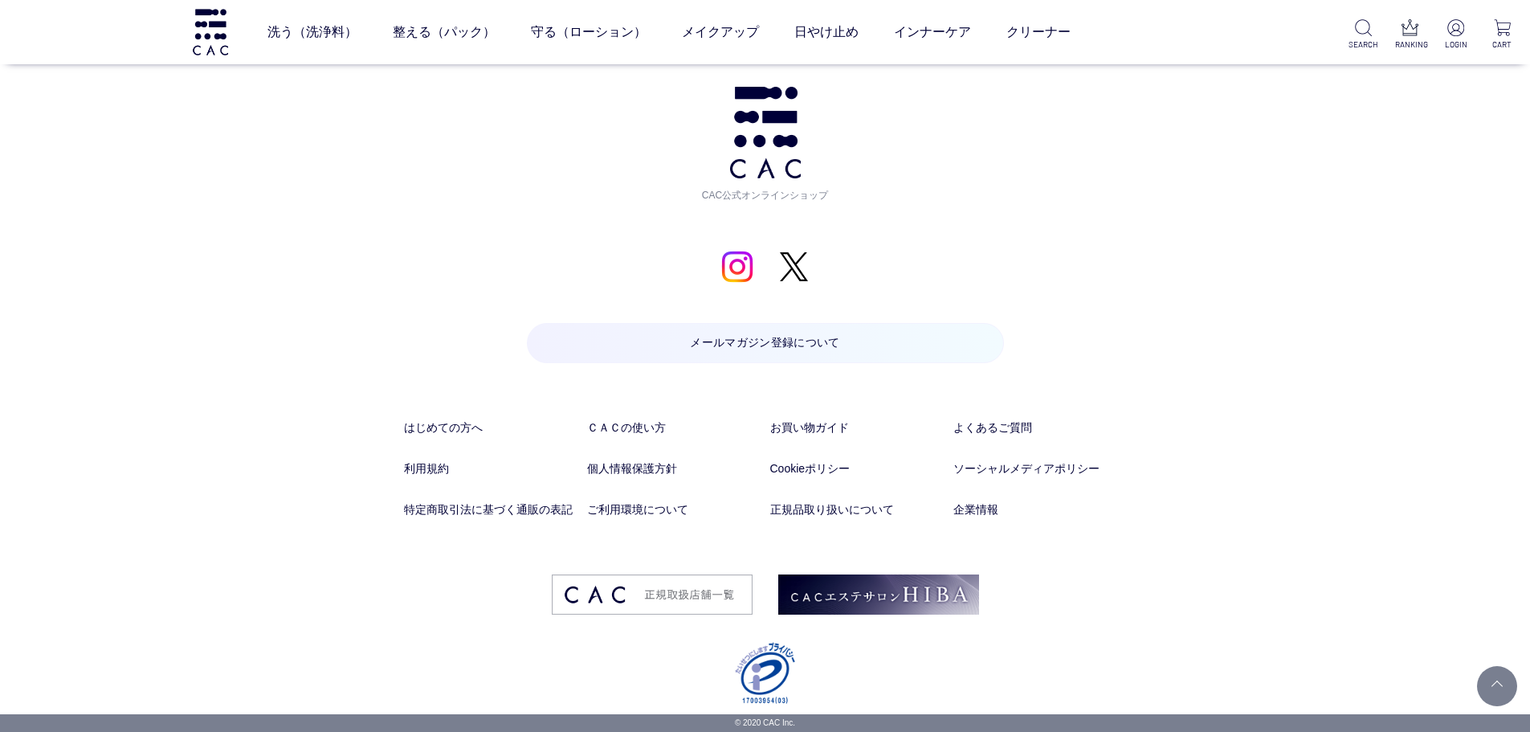
drag, startPoint x: 1088, startPoint y: 139, endPoint x: 1020, endPoint y: 631, distance: 496.2
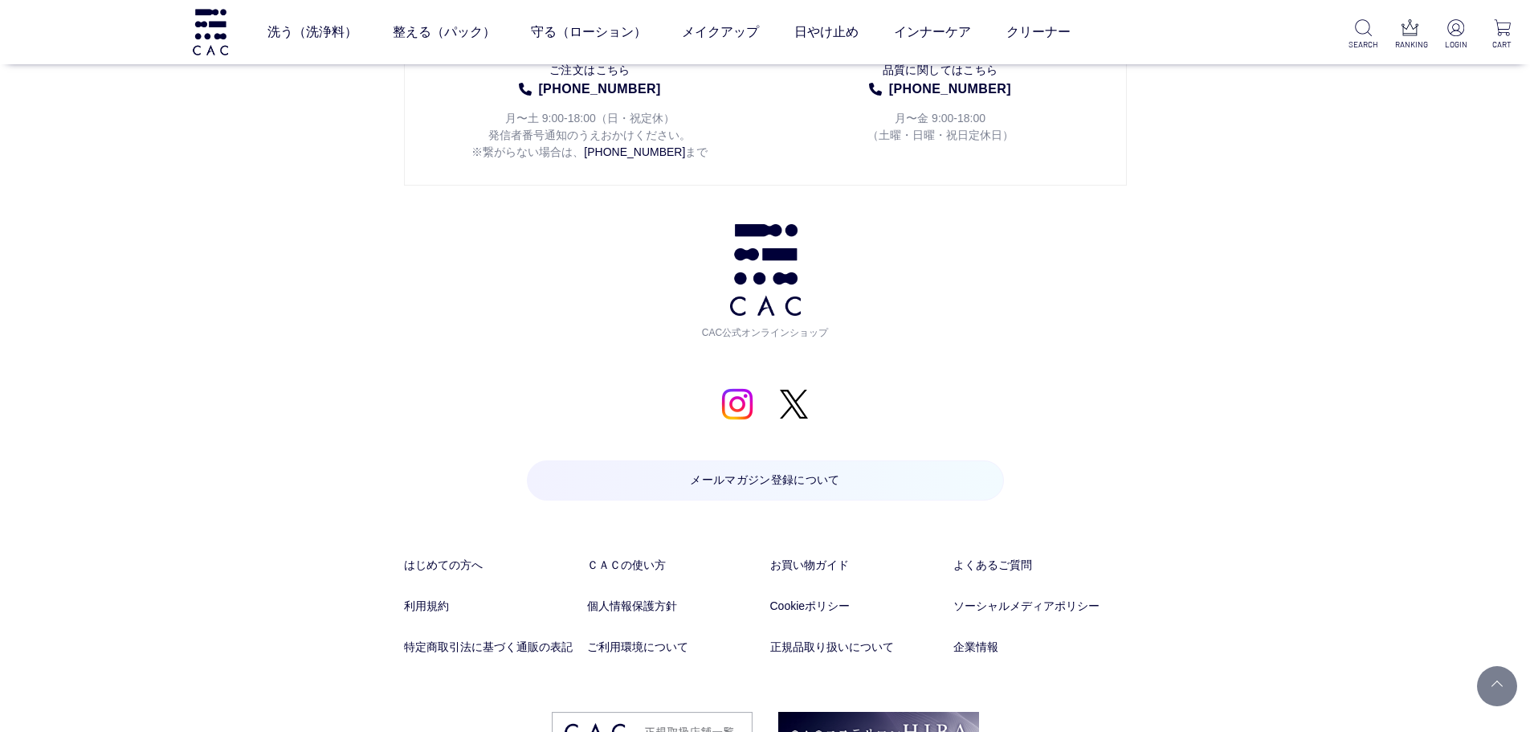
scroll to position [1561, 0]
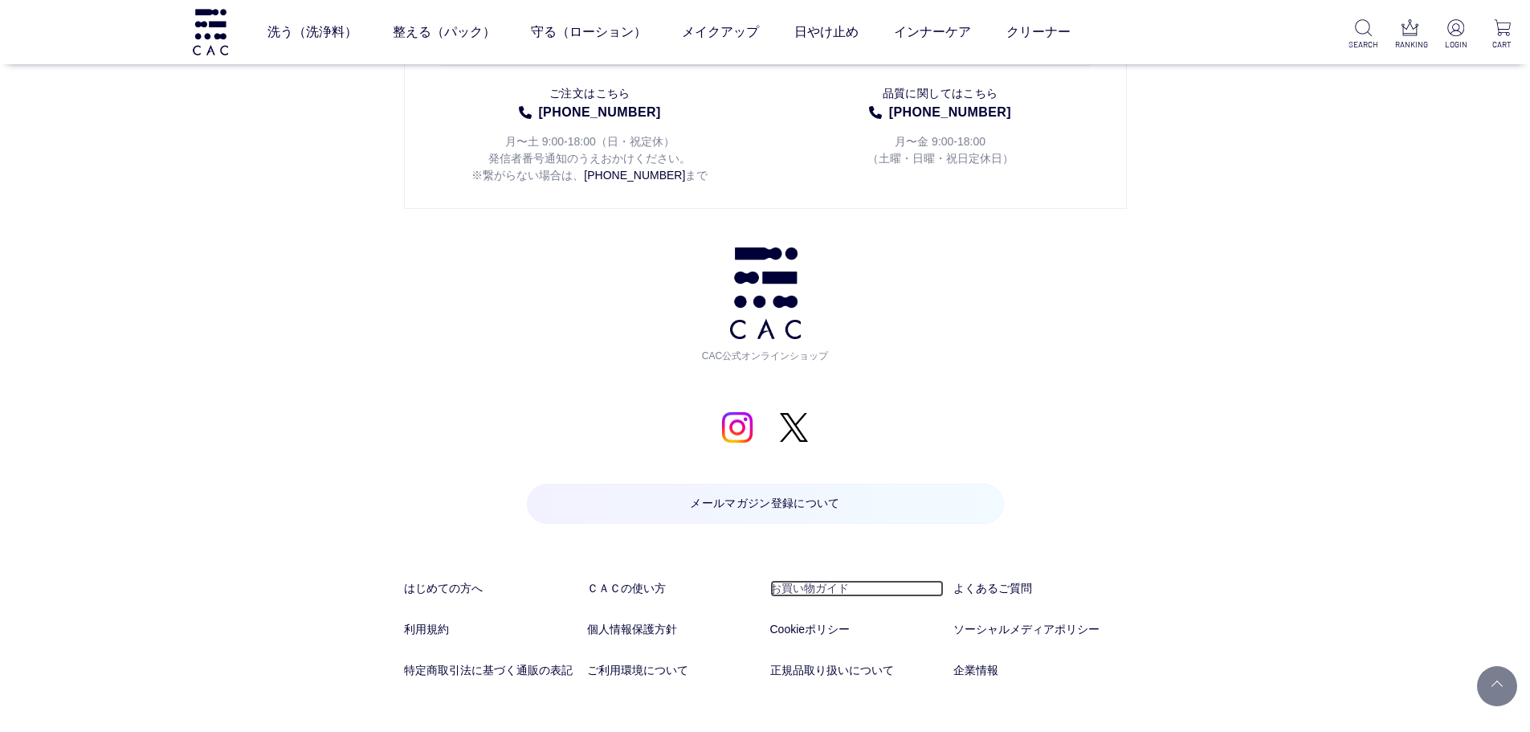
click at [807, 584] on link "お買い物ガイド" at bounding box center [857, 588] width 174 height 17
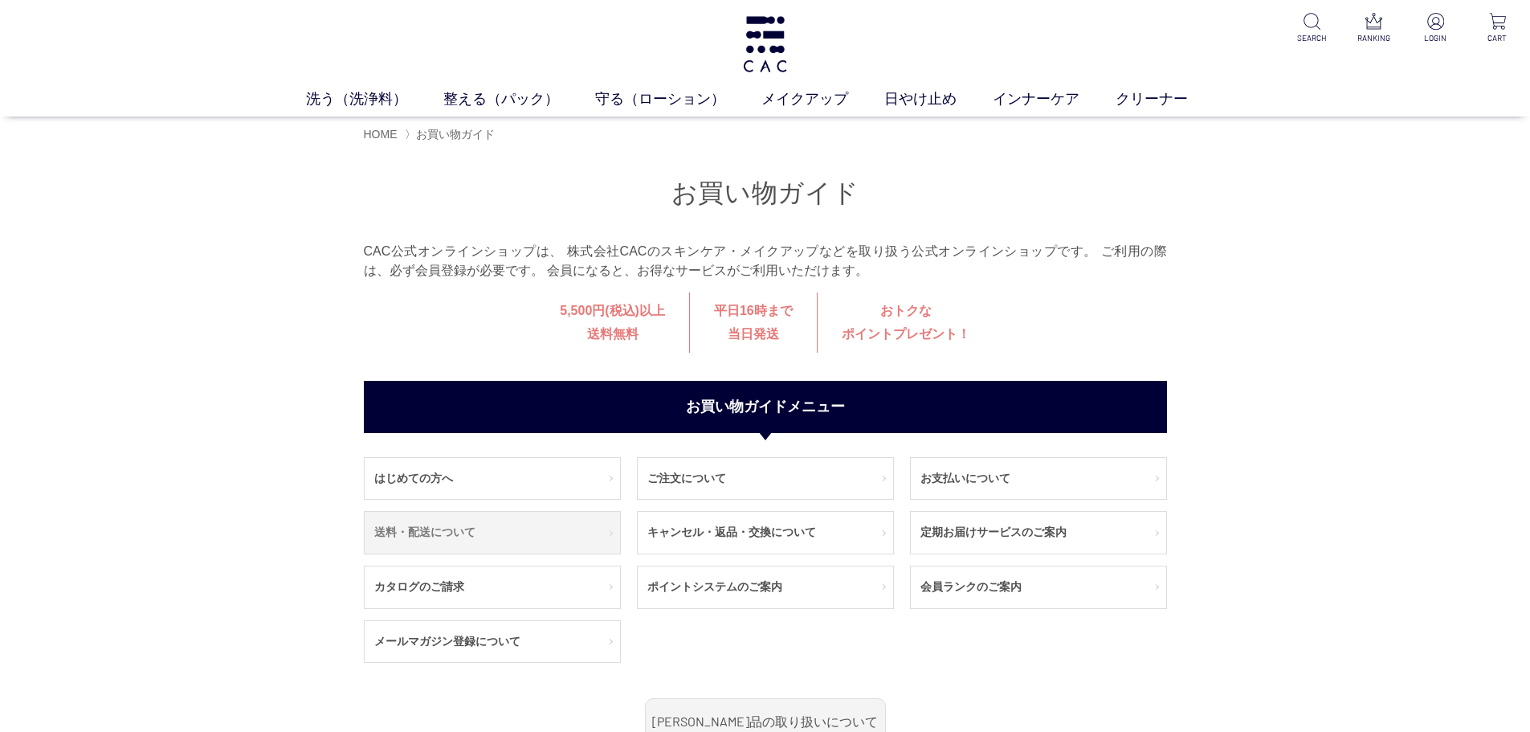
click at [386, 515] on link "送料・配送について" at bounding box center [492, 533] width 255 height 42
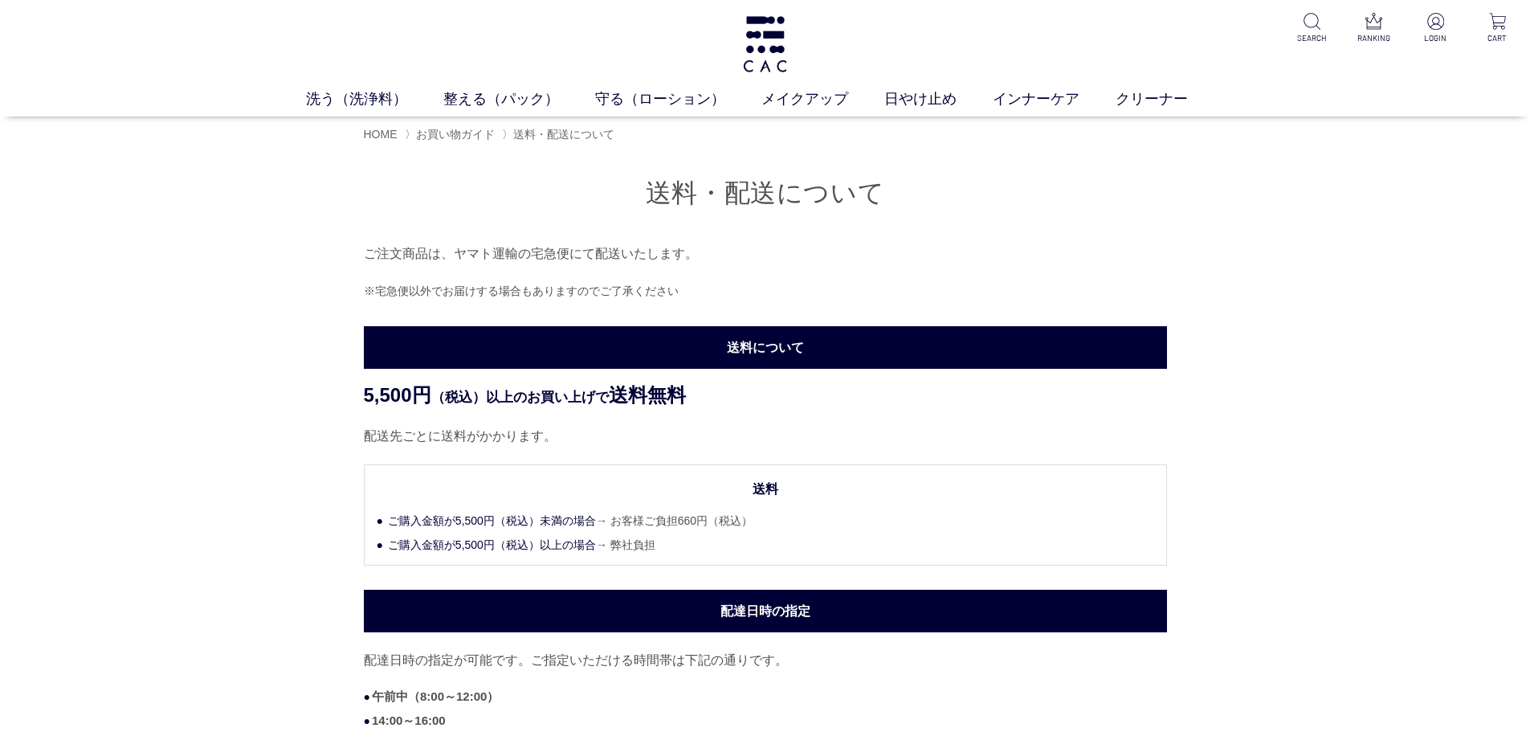
click at [653, 104] on link "守る（ローション）" at bounding box center [678, 99] width 166 height 22
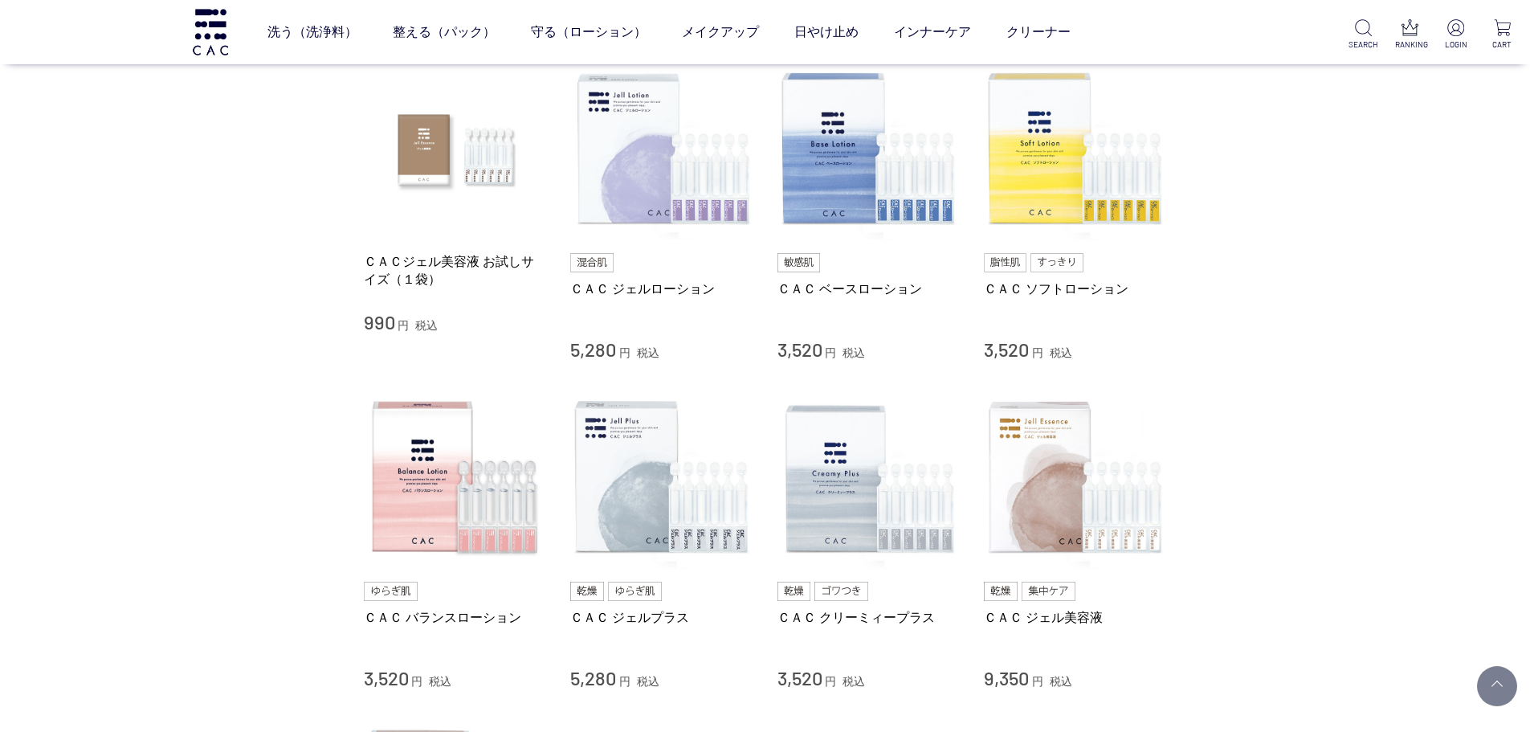
scroll to position [241, 0]
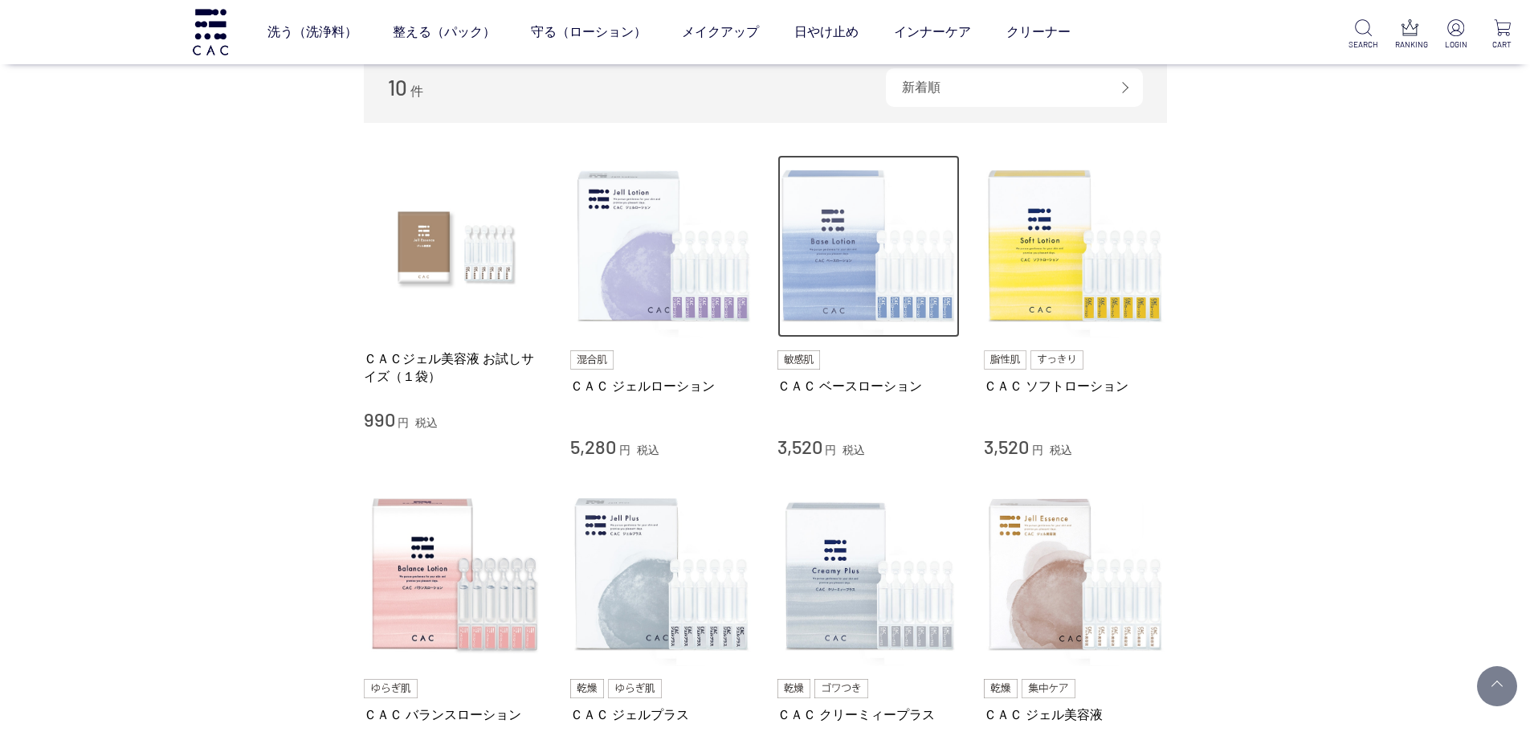
click at [896, 251] on img at bounding box center [869, 246] width 183 height 183
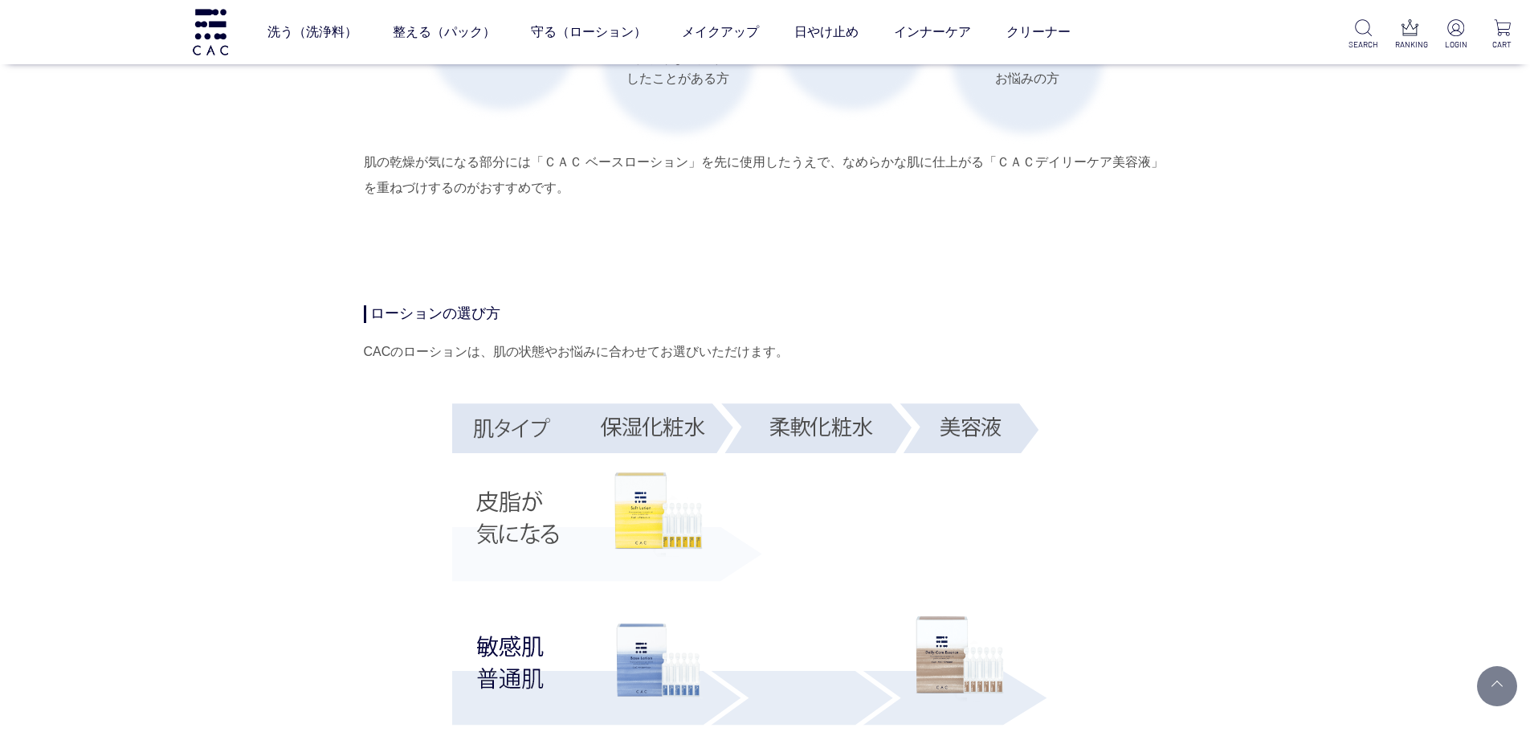
scroll to position [2812, 0]
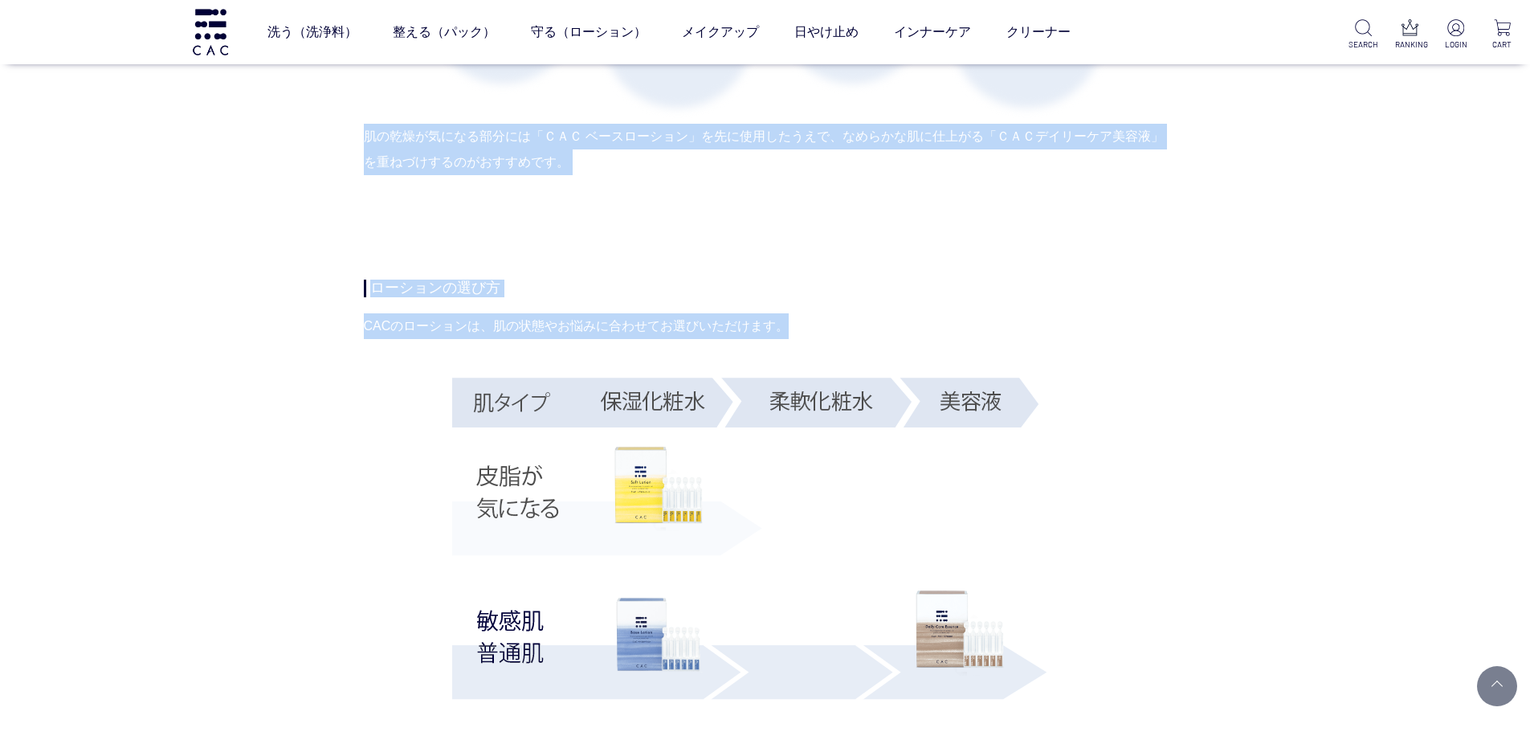
drag, startPoint x: 342, startPoint y: 288, endPoint x: 867, endPoint y: 317, distance: 525.4
click at [880, 312] on div "ローションの選び方 CACのローションは、肌の状態やお悩みに合わせてお選びいただけます。" at bounding box center [765, 640] width 803 height 720
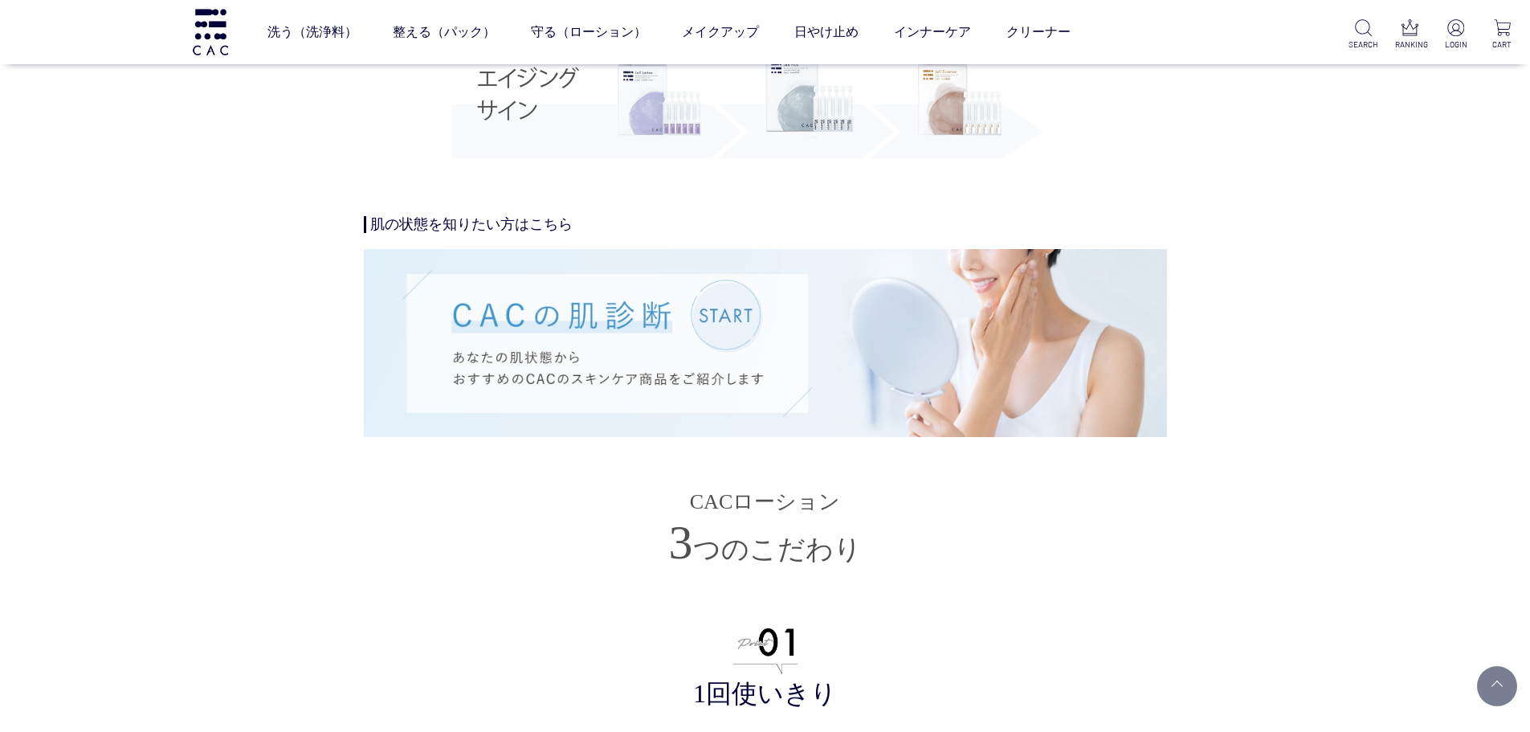
scroll to position [3615, 0]
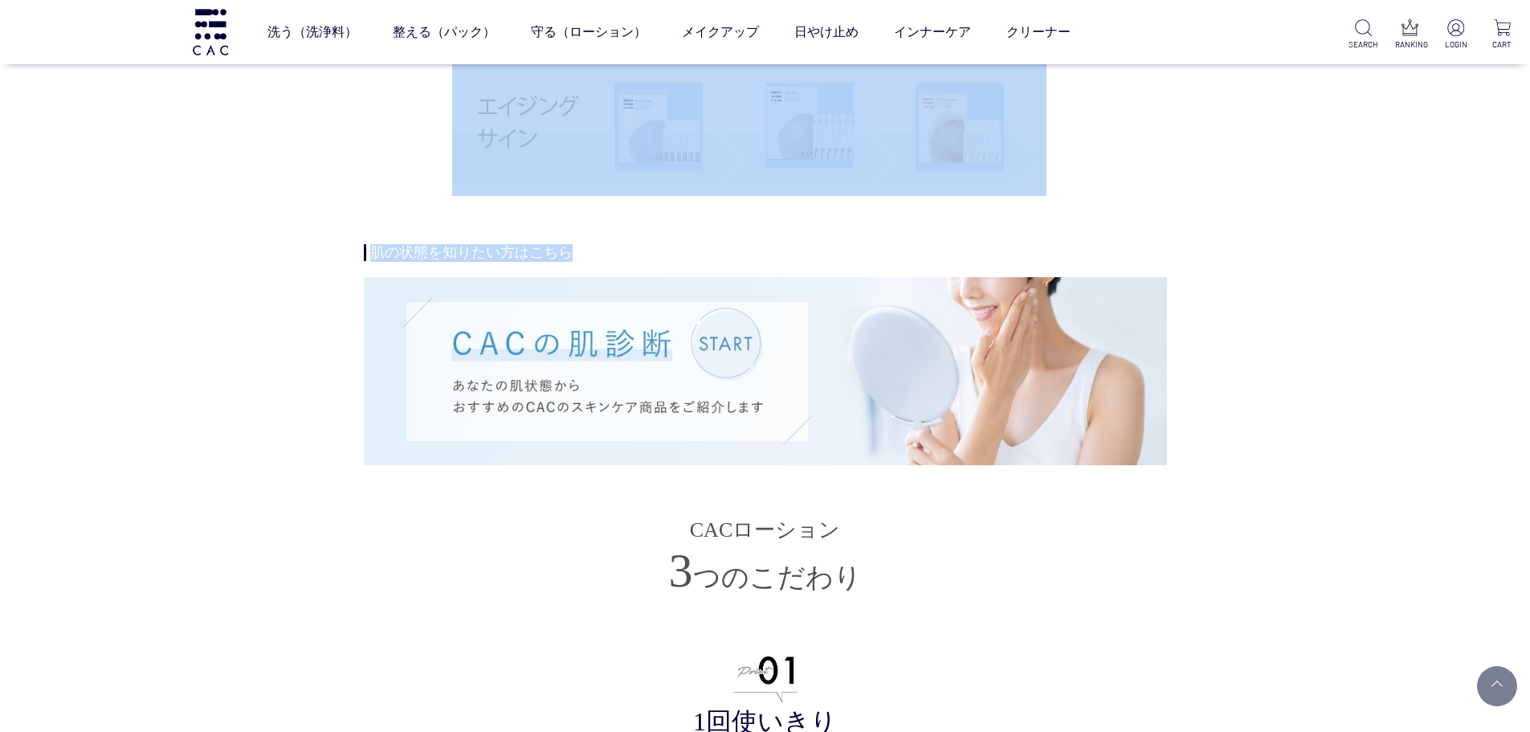
drag, startPoint x: 615, startPoint y: 259, endPoint x: 278, endPoint y: 259, distance: 337.4
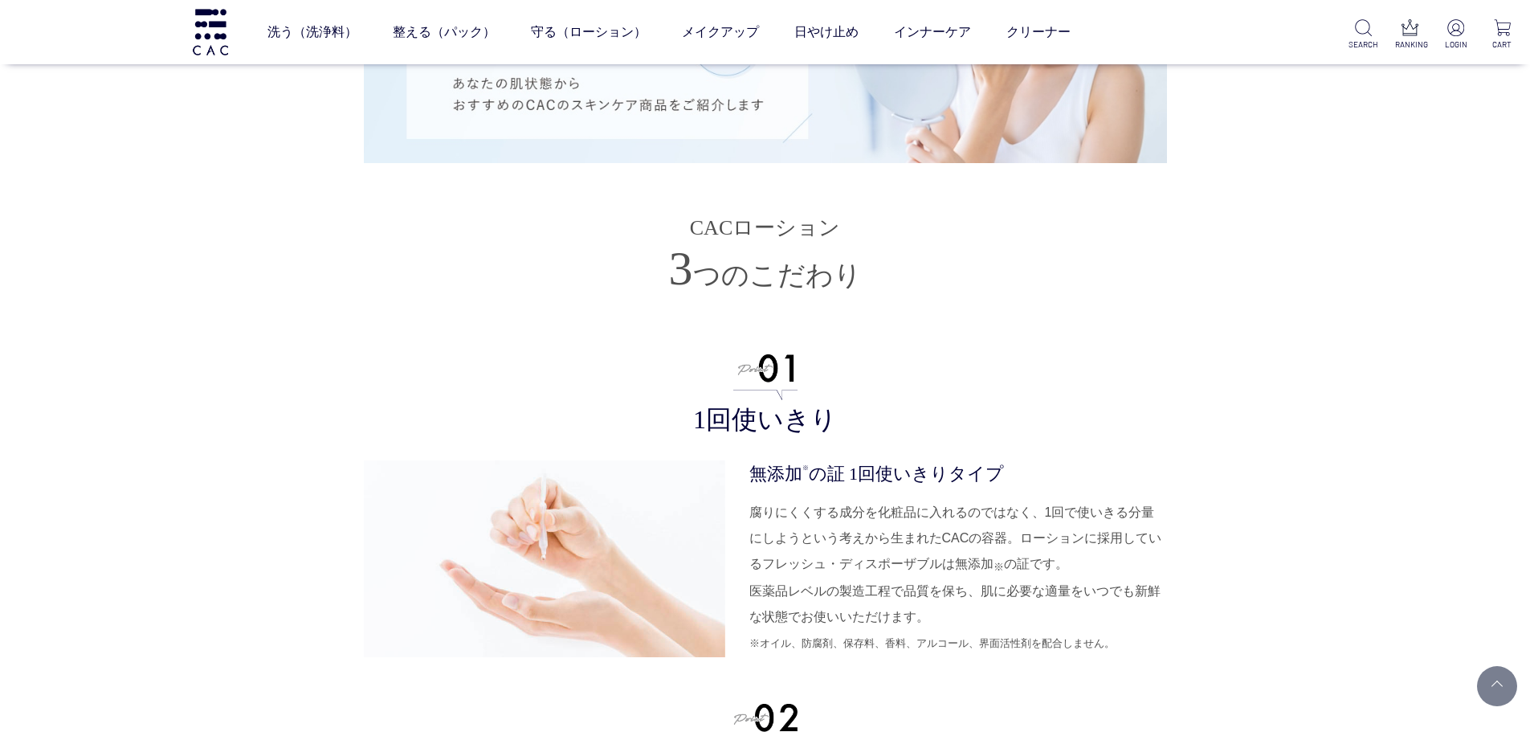
scroll to position [4097, 0]
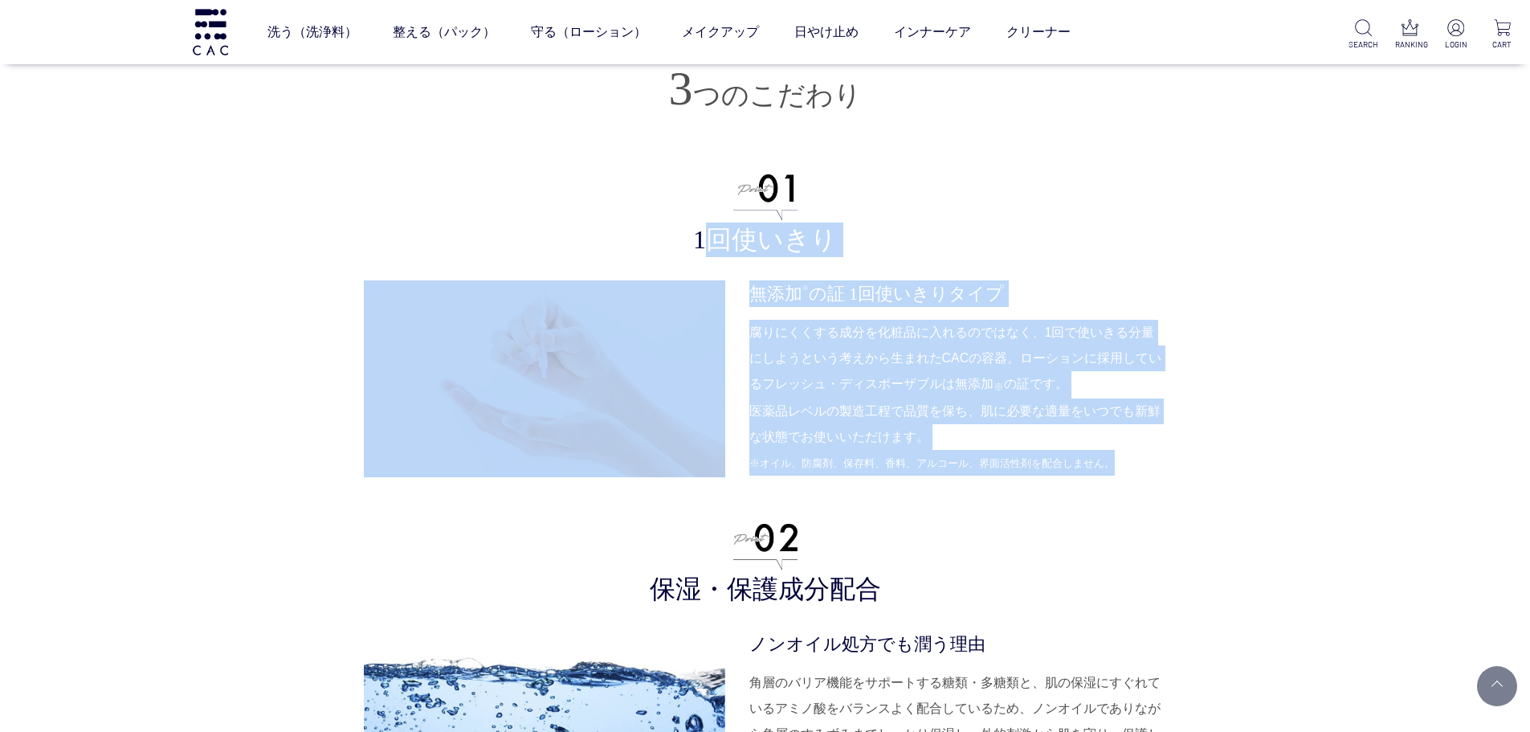
drag, startPoint x: 717, startPoint y: 232, endPoint x: 1145, endPoint y: 464, distance: 486.3
click at [1145, 464] on li "1回使いきり 無添加 ※ の証 1回使いきりタイプ 腐りにくくする成分を化粧品に入れるのではなく、1回で使いきる分量にしようという考えから生まれたCACの容器…" at bounding box center [765, 321] width 803 height 311
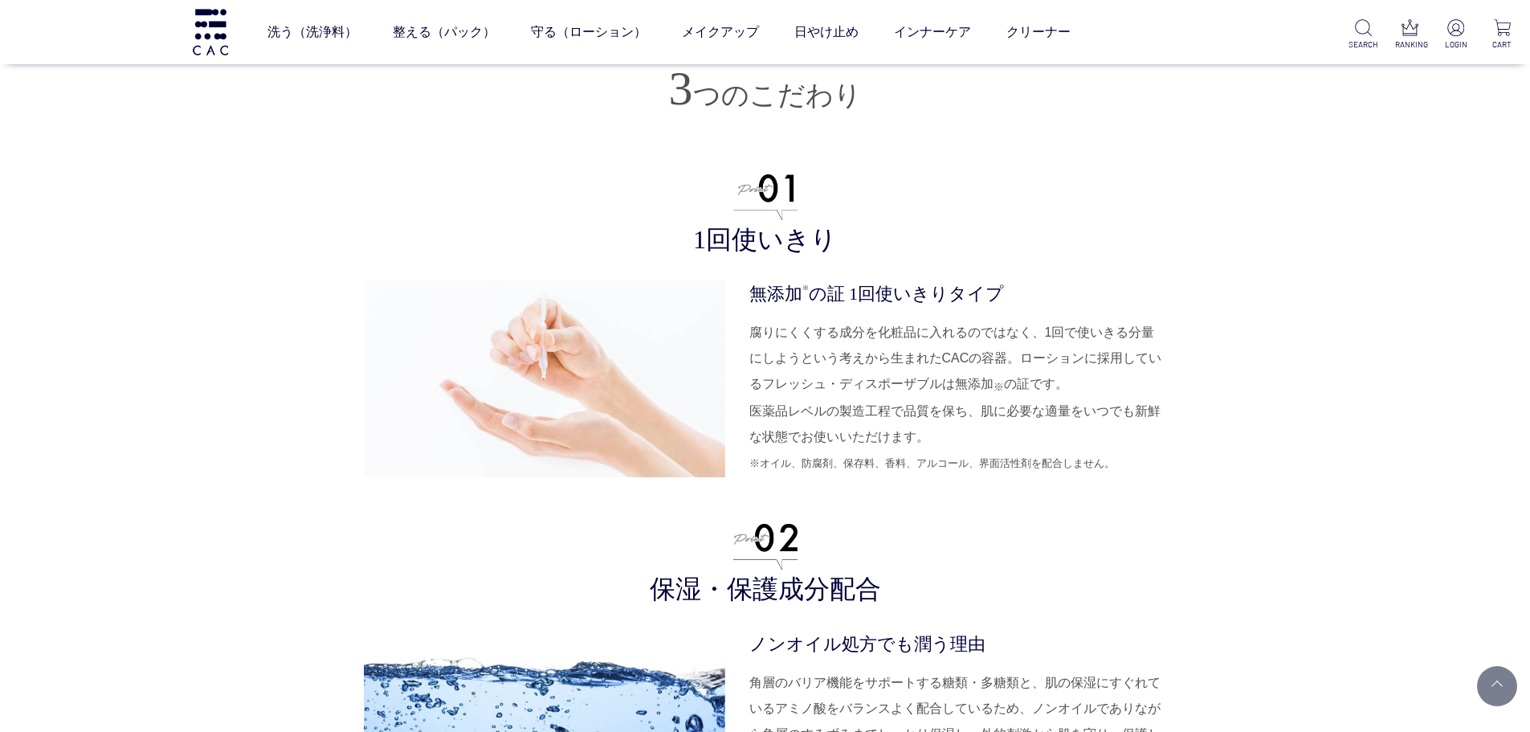
click at [1167, 456] on div "肌をいたわるシンプル 処方の保湿化粧水 商品説明 基材の水以外は３種類の保湿成分が配合されているのみのシンプル処方（グルコース、グリセリン、グリシン）。 敏感…" at bounding box center [765, 547] width 803 height 7634
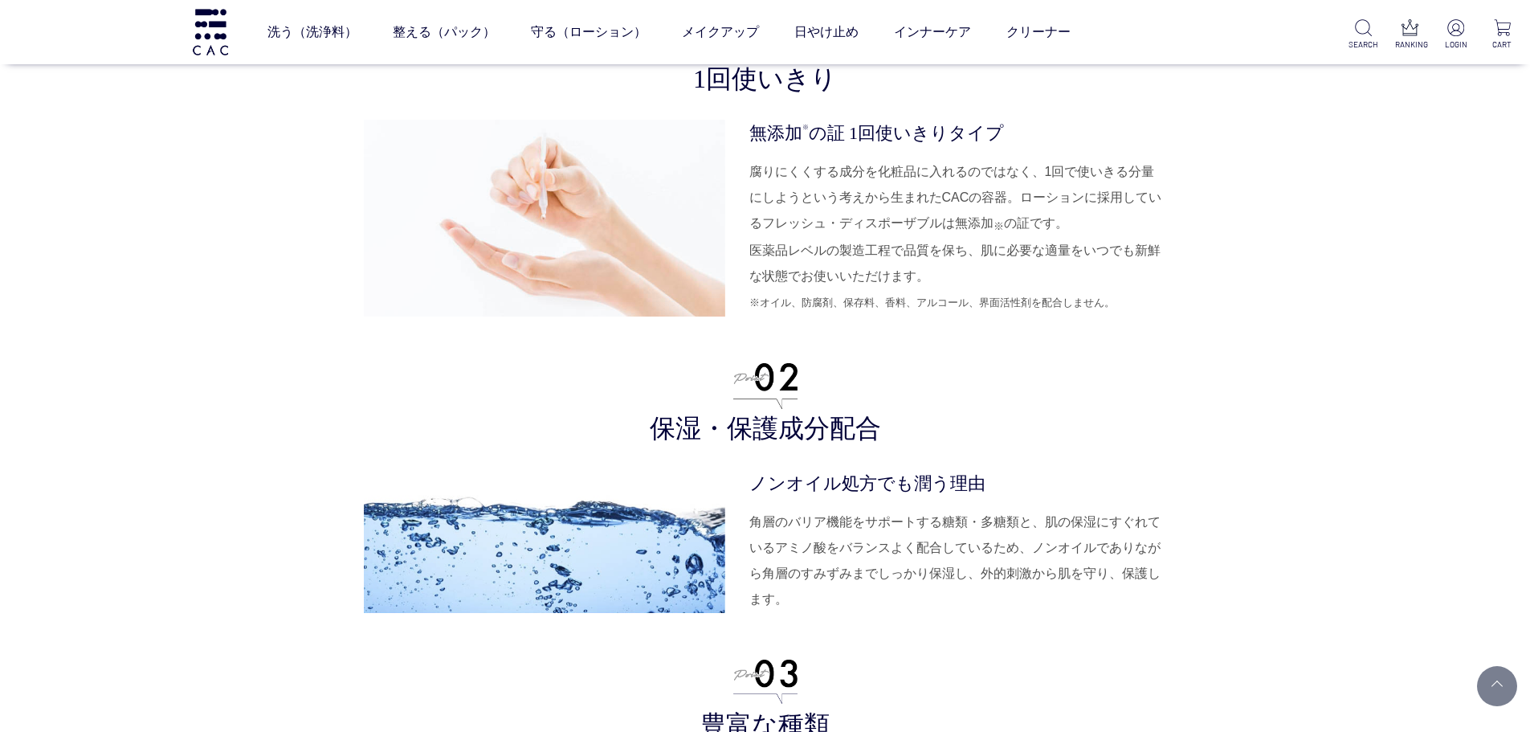
scroll to position [4338, 0]
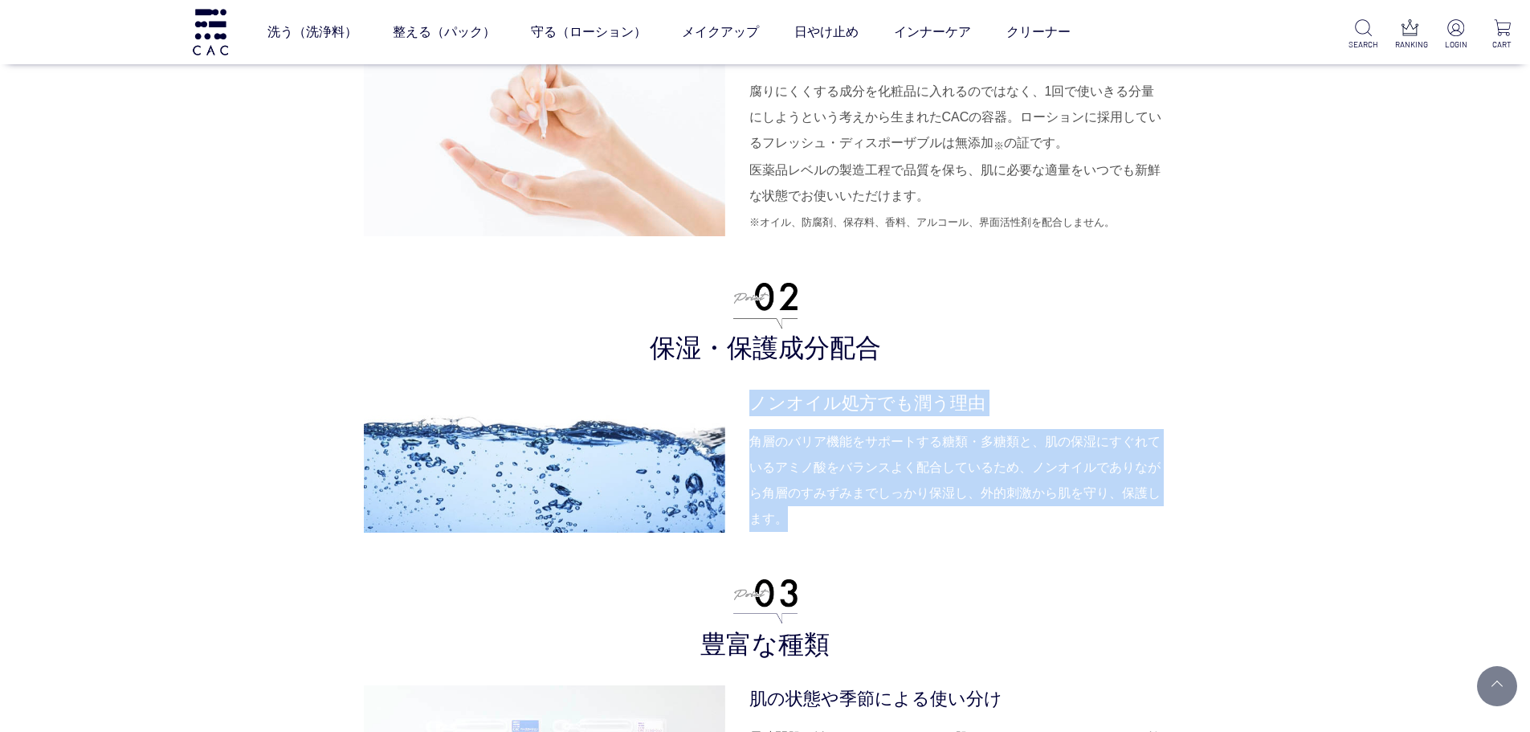
drag, startPoint x: 754, startPoint y: 376, endPoint x: 827, endPoint y: 526, distance: 167.1
click at [827, 526] on li "保湿・保護成分配合 ノンオイル処方でも潤う理由 角層のバリア機能をサポートする糖類・多糖類と、肌の保湿にすぐれているアミノ酸をバランスよく配合しているため、ノ…" at bounding box center [765, 404] width 803 height 258
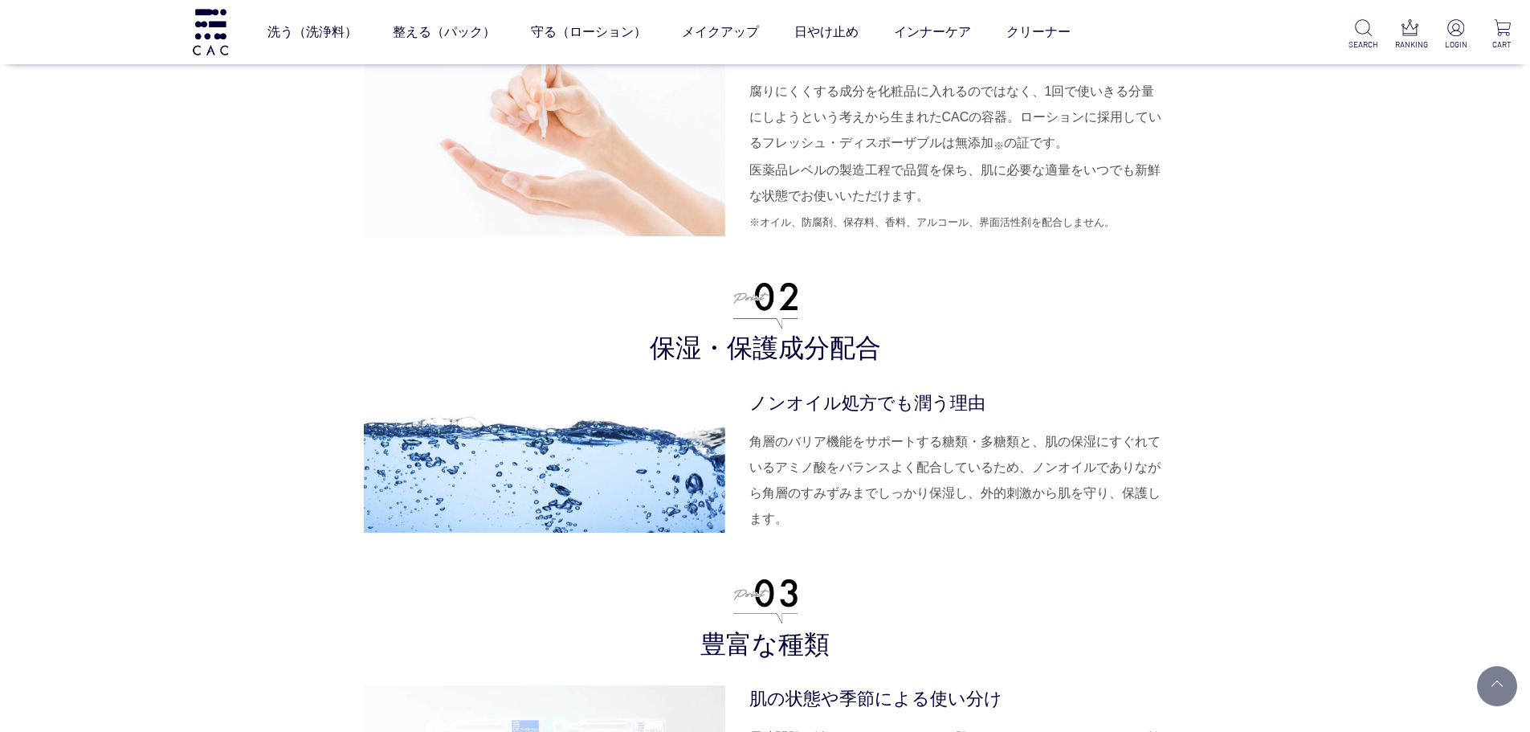
click at [364, 503] on div "肌をいたわるシンプル 処方の保湿化粧水 商品説明 基材の水以外は３種類の保湿成分が配合されているのみのシンプル処方（グルコース、グリセリン、グリシン）。 敏感…" at bounding box center [765, 306] width 803 height 7634
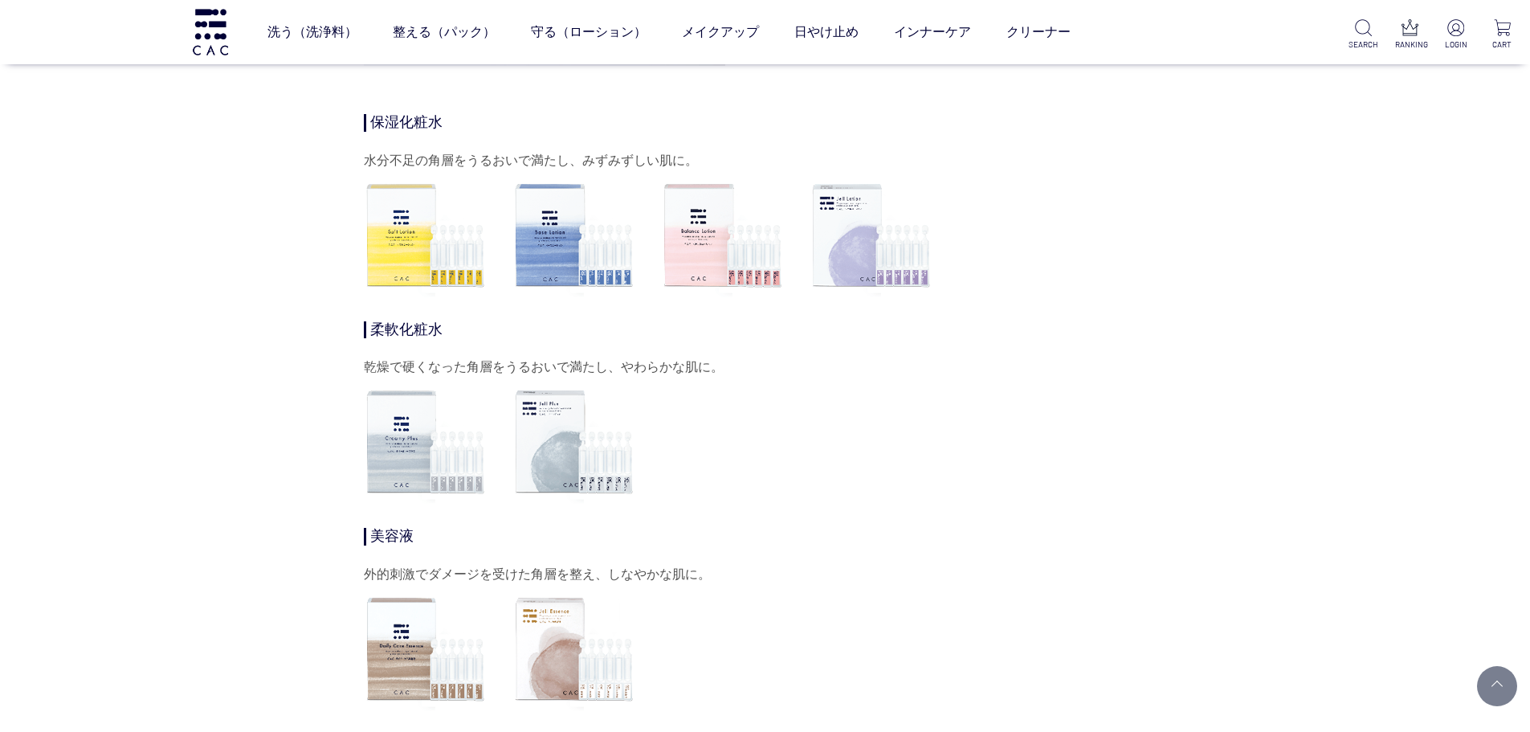
scroll to position [4820, 0]
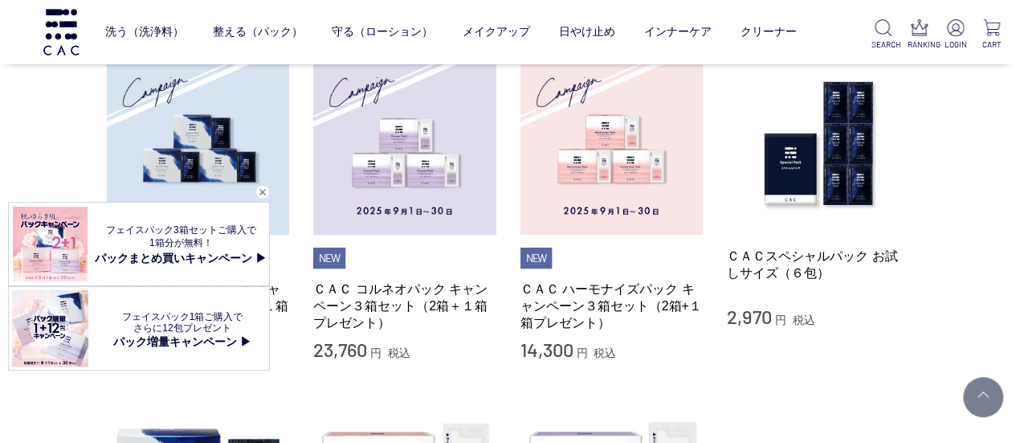
click at [259, 190] on div "閉じる" at bounding box center [262, 192] width 14 height 14
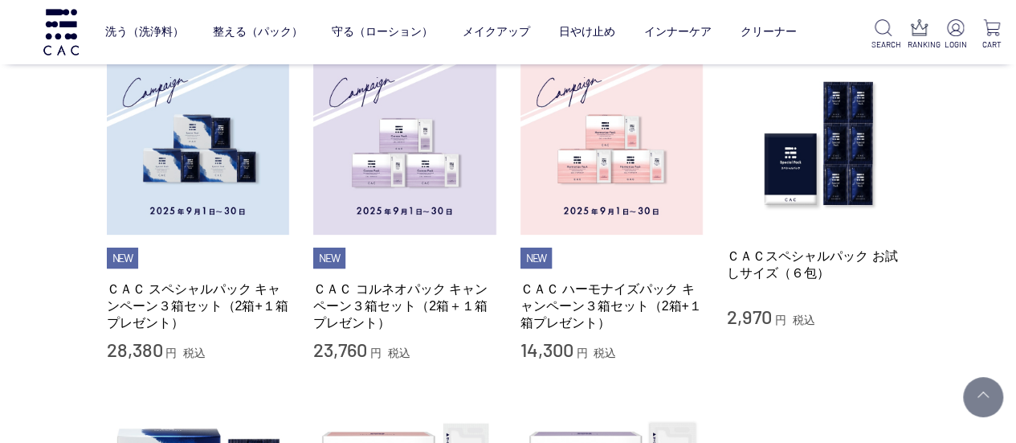
scroll to position [803, 0]
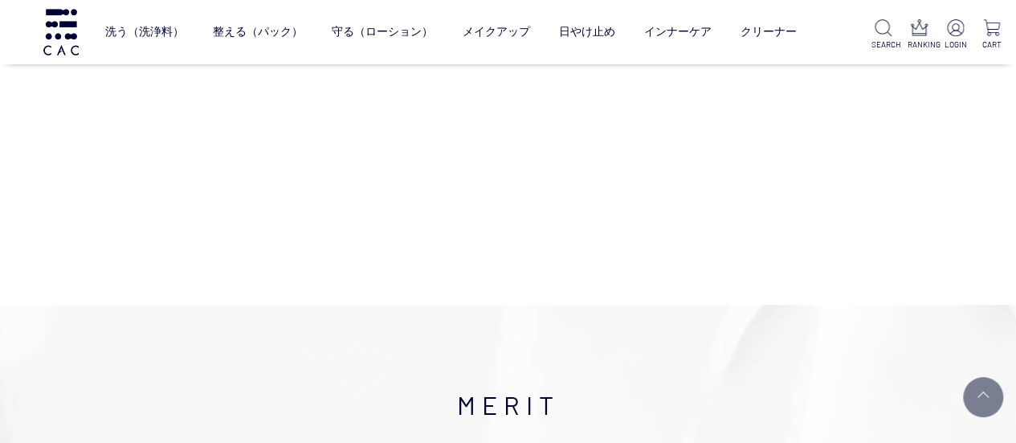
drag, startPoint x: 161, startPoint y: 186, endPoint x: 146, endPoint y: 195, distance: 18.1
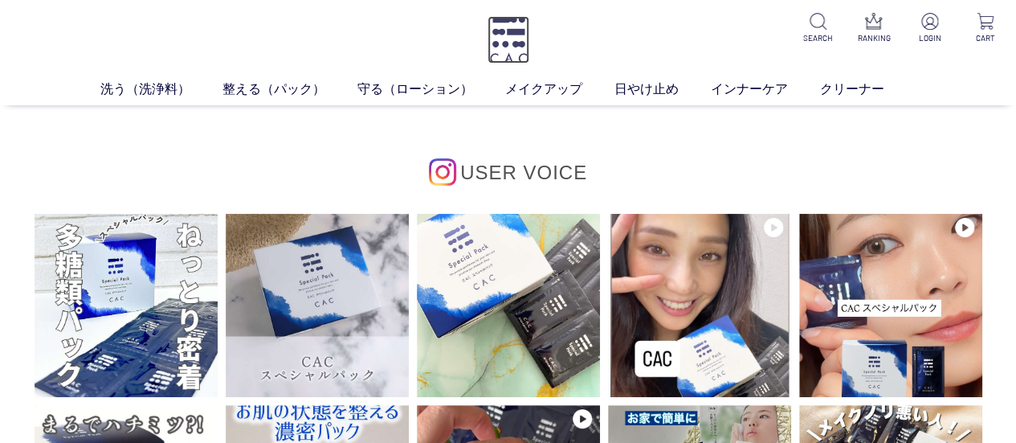
click at [514, 44] on img at bounding box center [509, 39] width 42 height 47
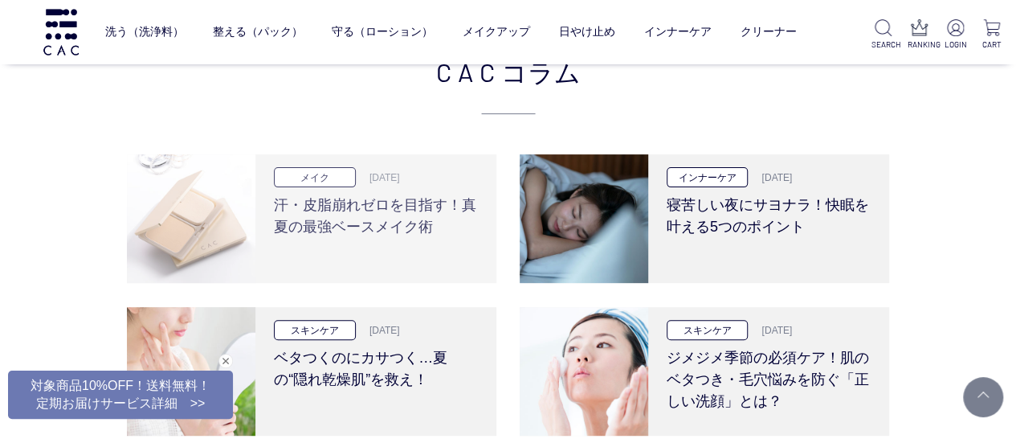
scroll to position [3294, 0]
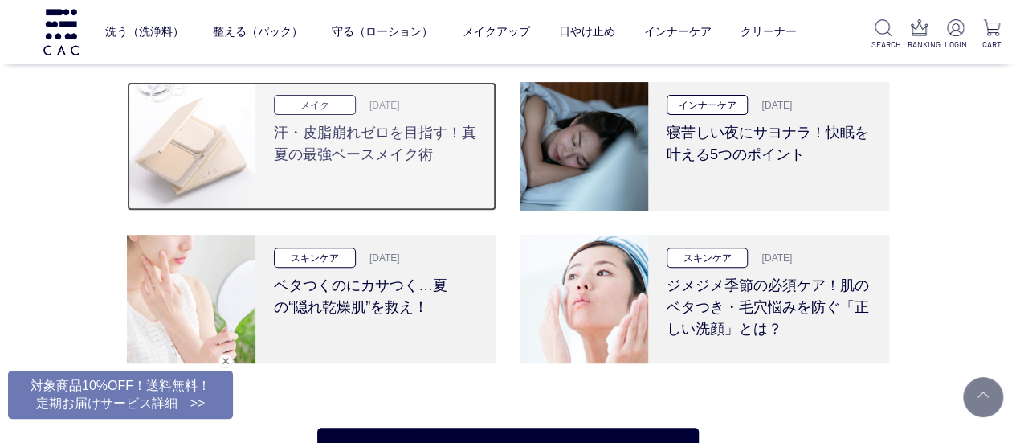
click at [331, 158] on h3 "汗・皮脂崩れゼロを目指す！真夏の最強ベースメイク術" at bounding box center [376, 140] width 204 height 51
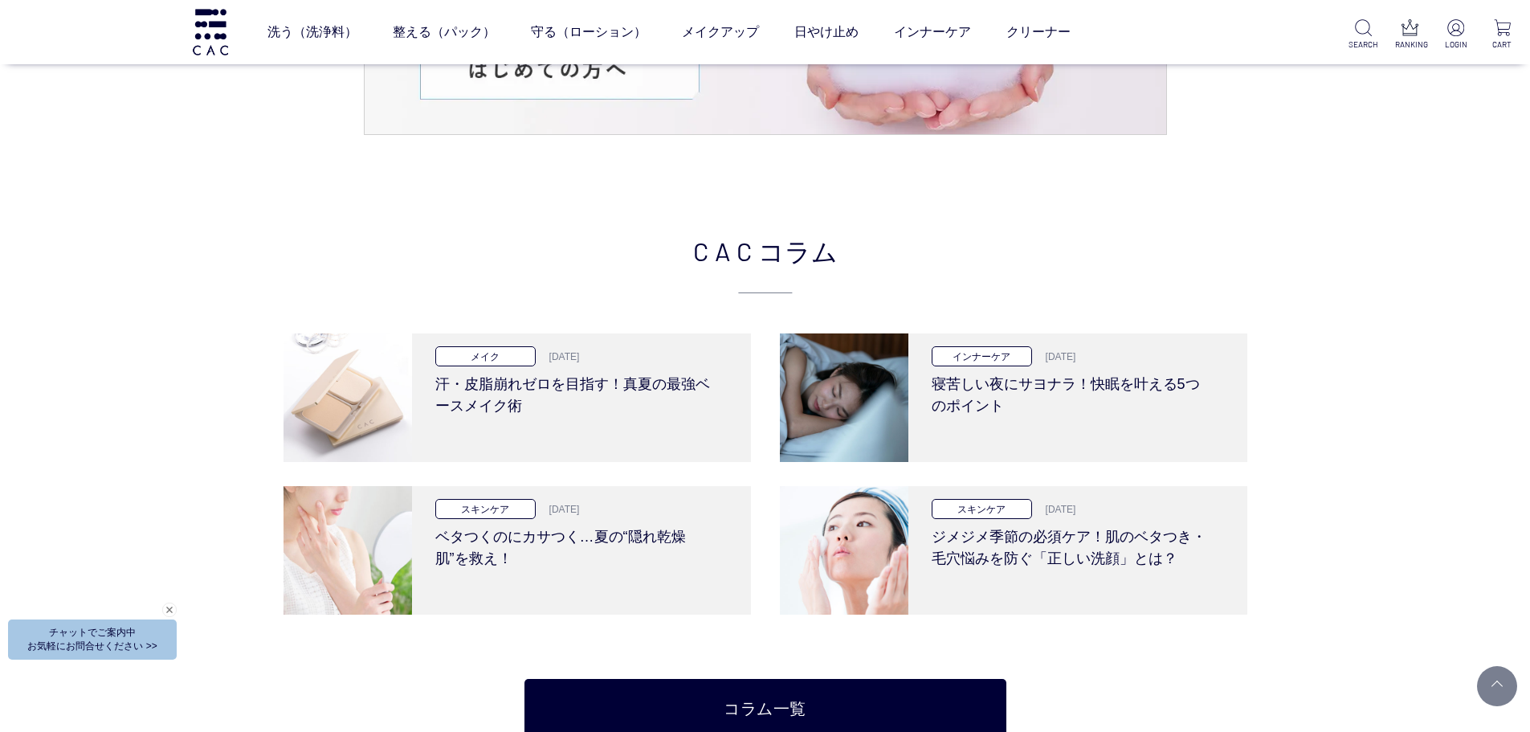
scroll to position [3615, 0]
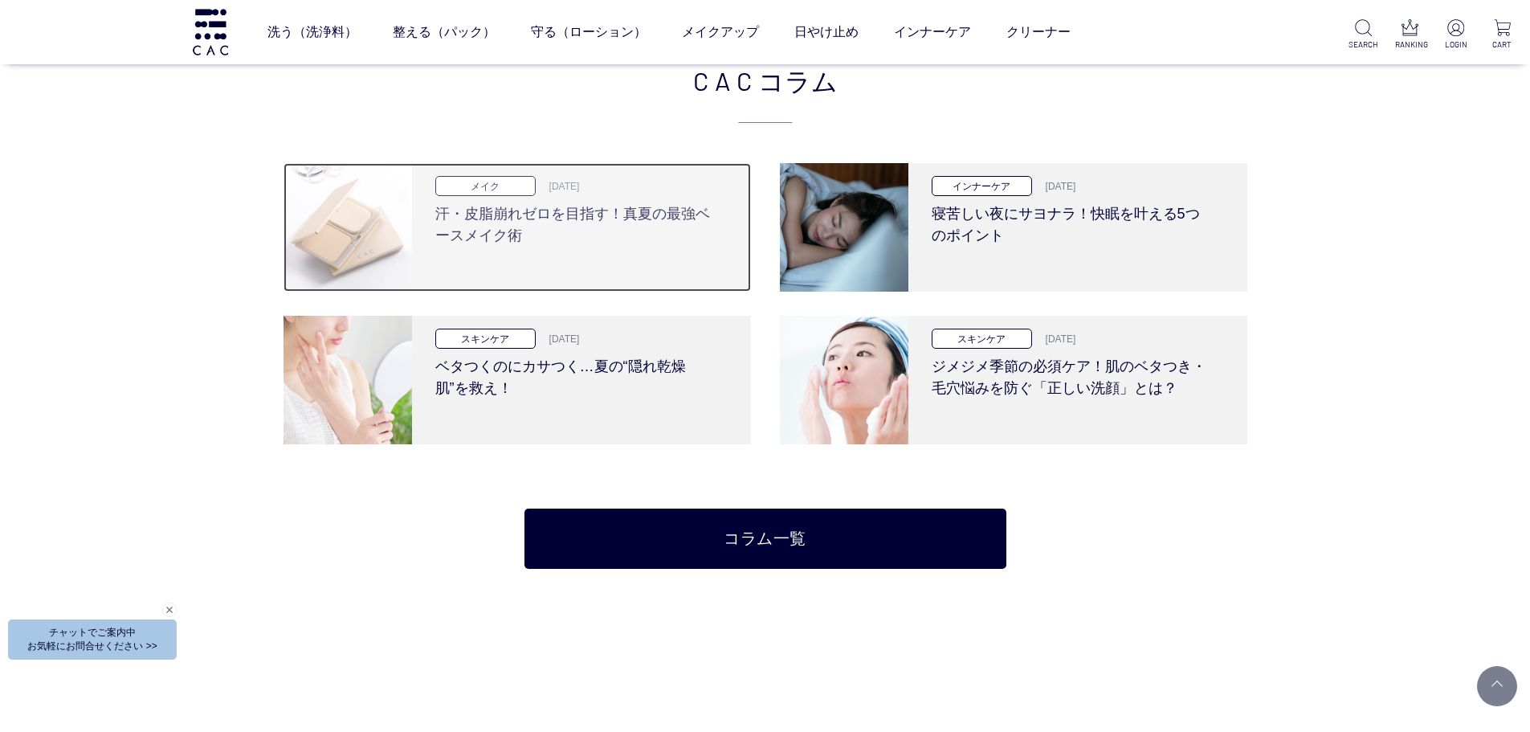
click at [491, 231] on h3 "汗・皮脂崩れゼロを目指す！真夏の最強ベースメイク術" at bounding box center [575, 221] width 280 height 51
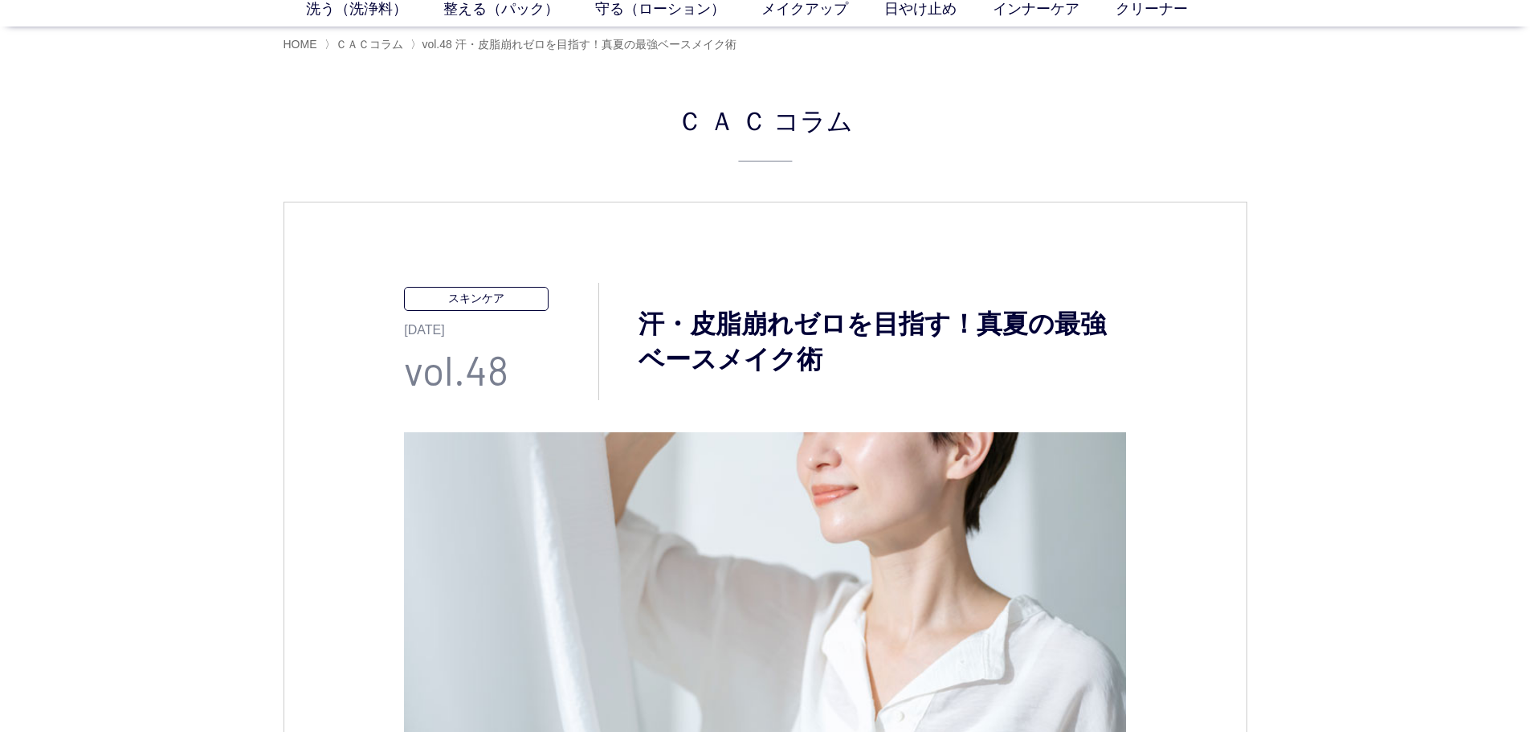
scroll to position [80, 0]
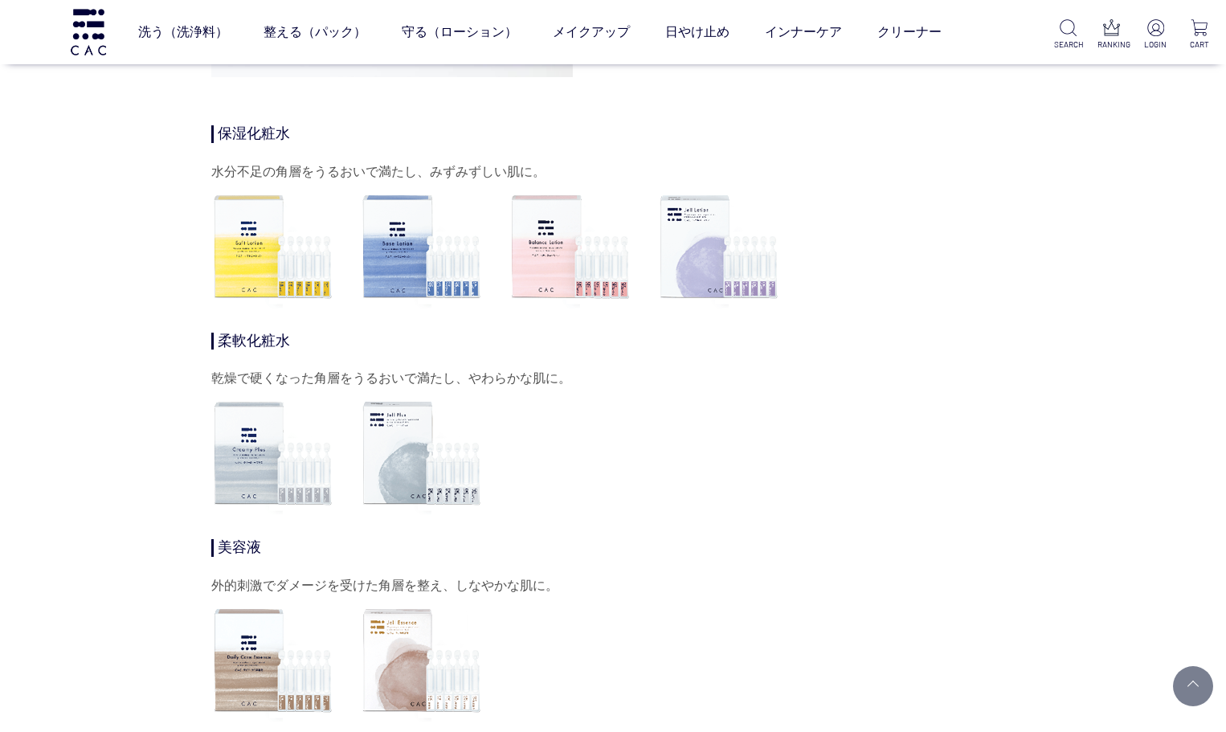
scroll to position [5141, 0]
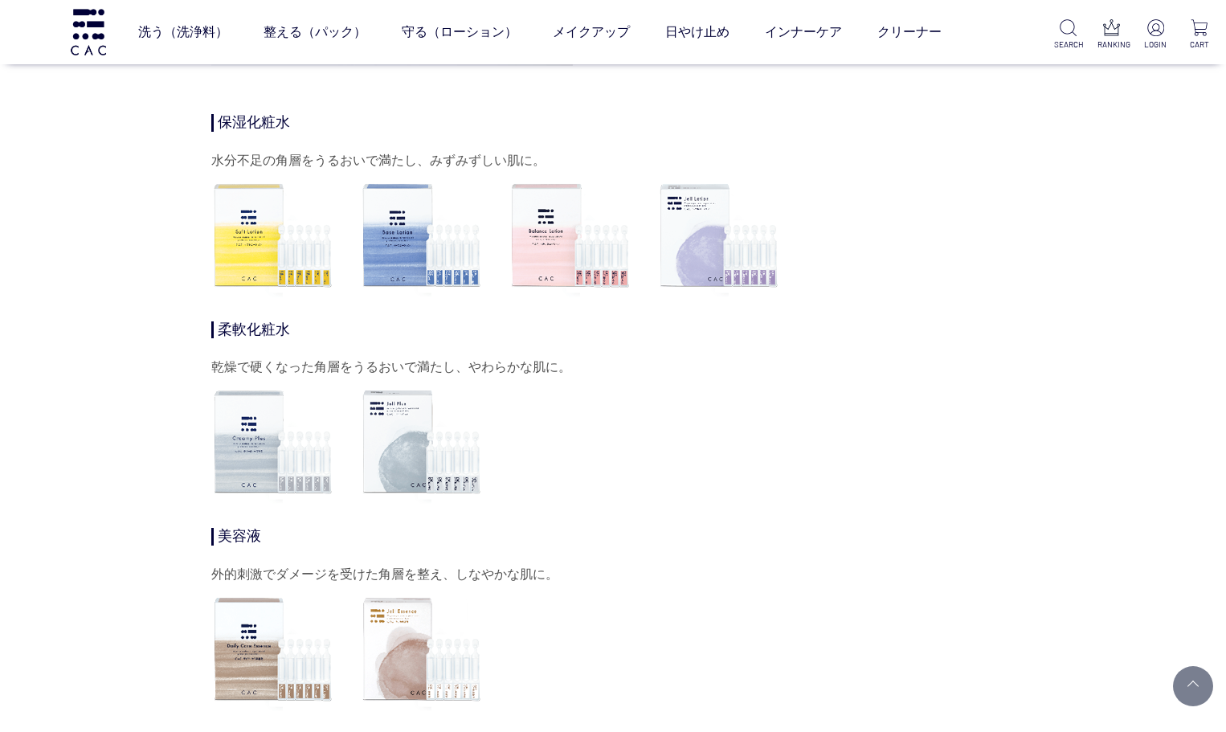
click at [237, 259] on img at bounding box center [273, 236] width 124 height 124
click at [284, 272] on img at bounding box center [273, 236] width 124 height 124
click at [267, 464] on img at bounding box center [273, 442] width 124 height 124
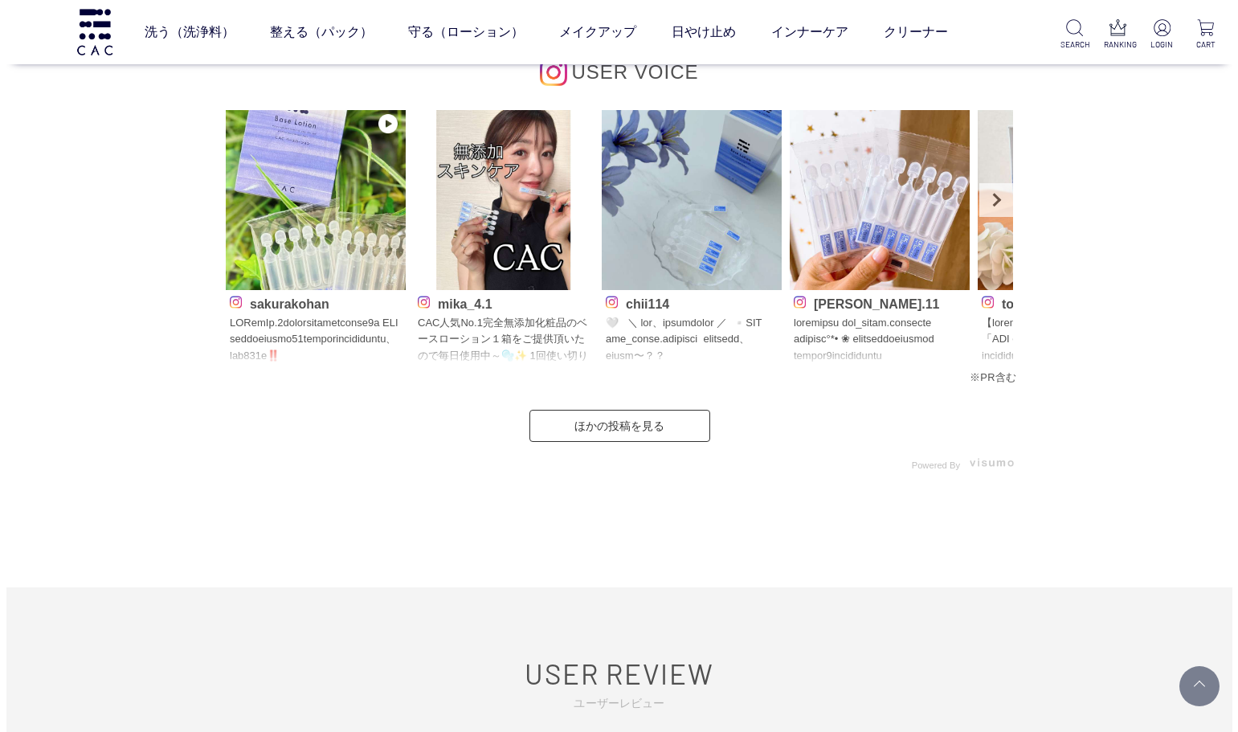
scroll to position [8113, 0]
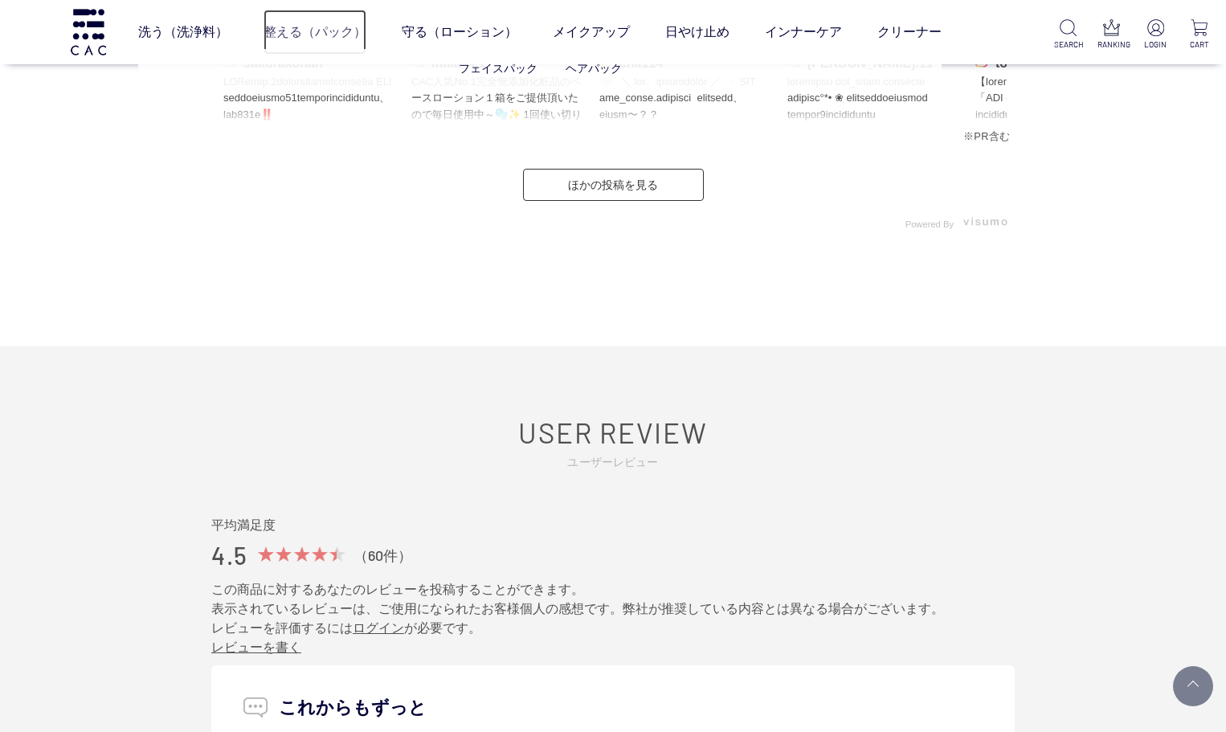
click at [312, 34] on link "整える（パック）" at bounding box center [314, 32] width 103 height 45
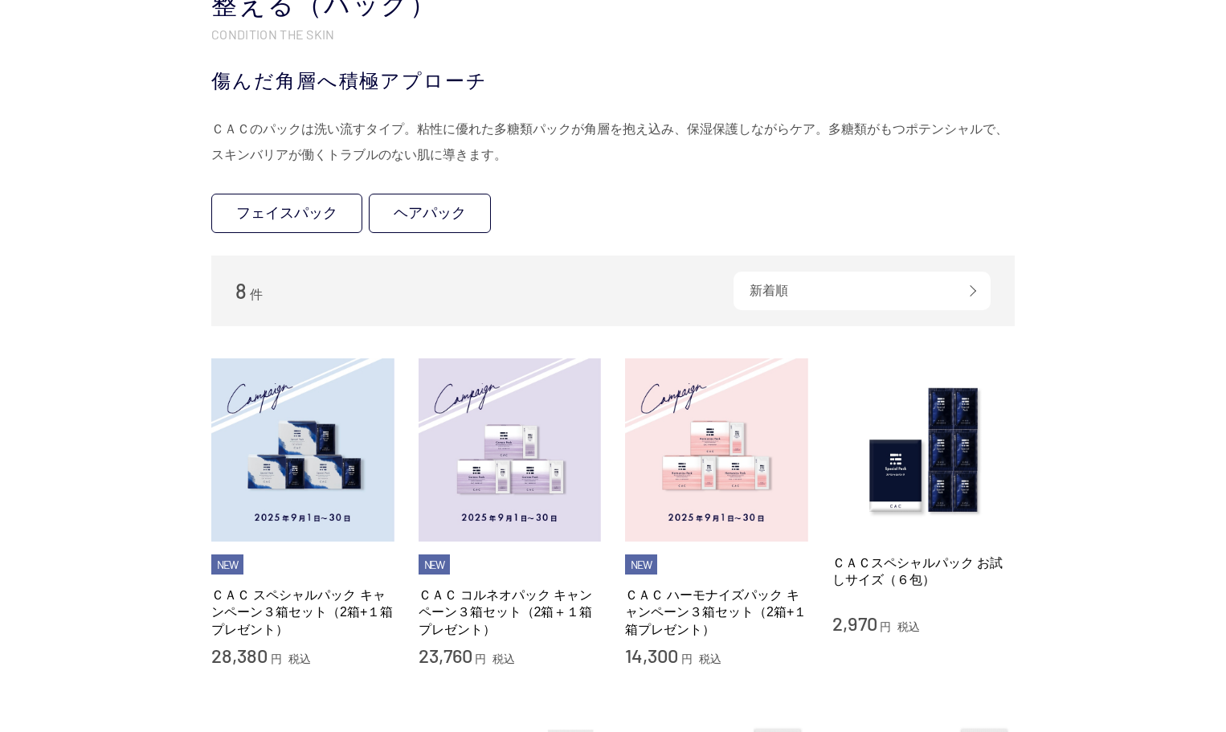
scroll to position [321, 0]
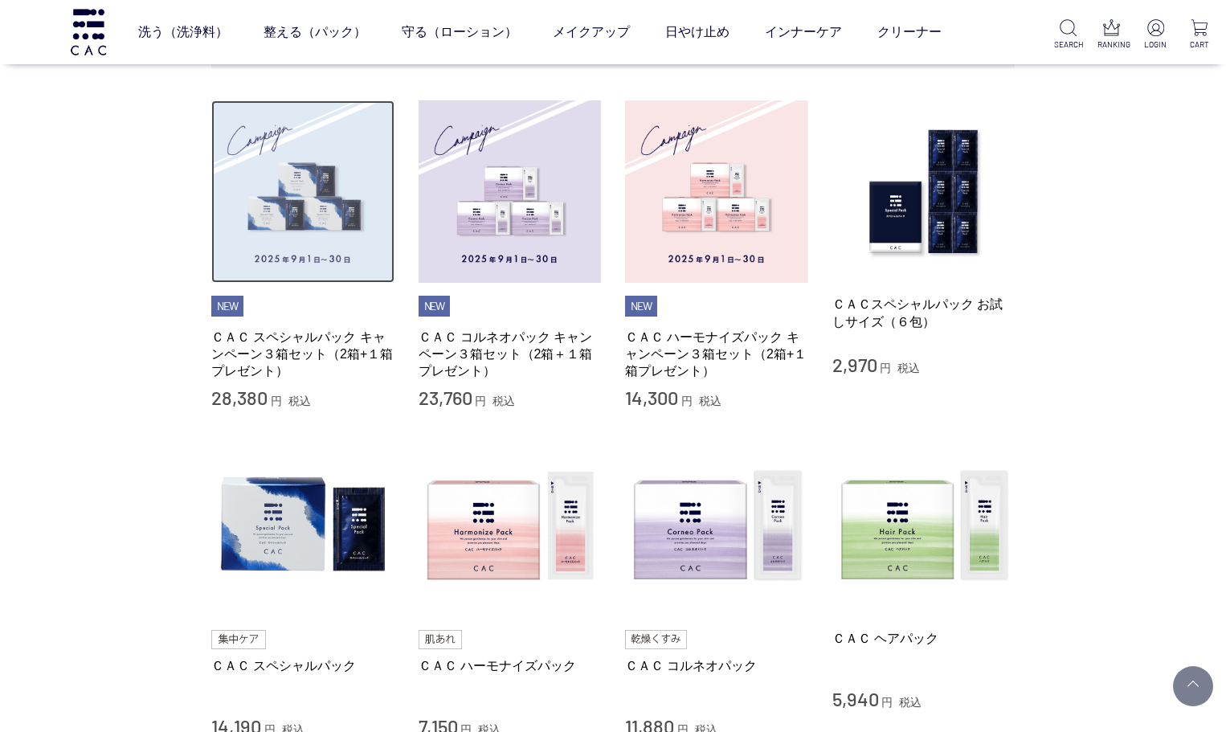
click at [299, 282] on img at bounding box center [302, 191] width 183 height 183
